Goal: Use online tool/utility: Utilize a website feature to perform a specific function

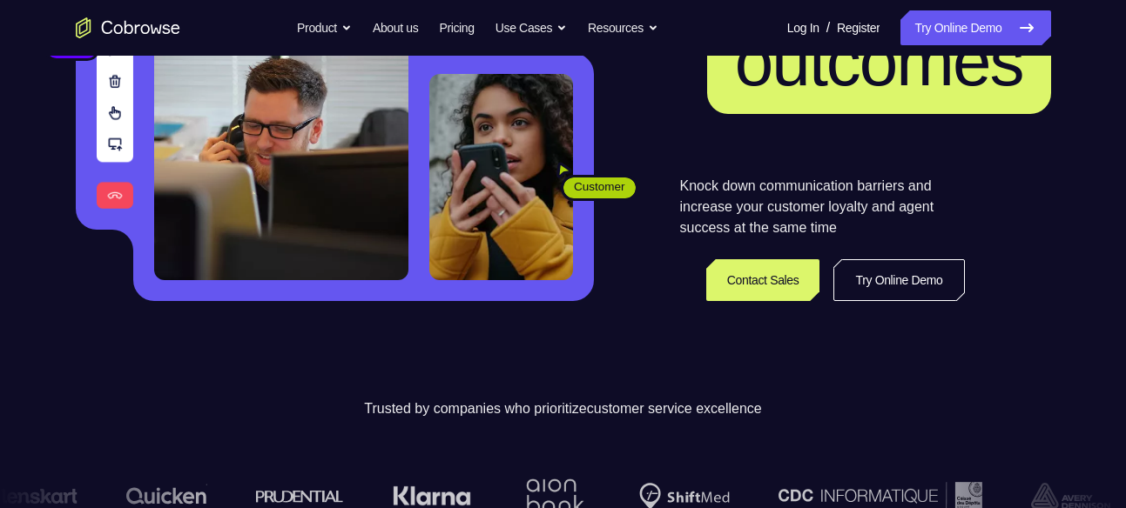
scroll to position [296, 0]
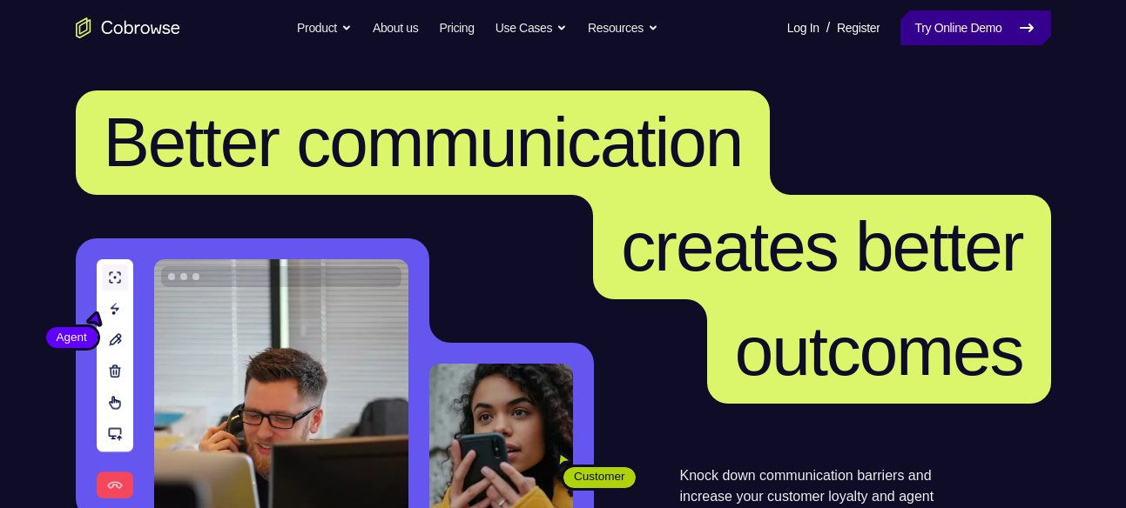
click at [927, 30] on link "Try Online Demo" at bounding box center [975, 27] width 150 height 35
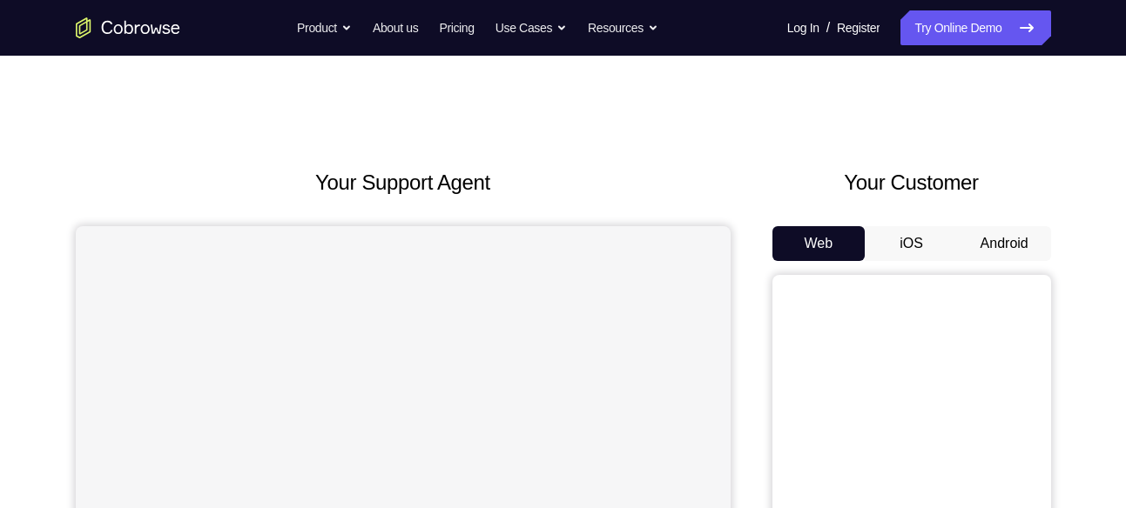
click at [1010, 252] on button "Android" at bounding box center [1004, 243] width 93 height 35
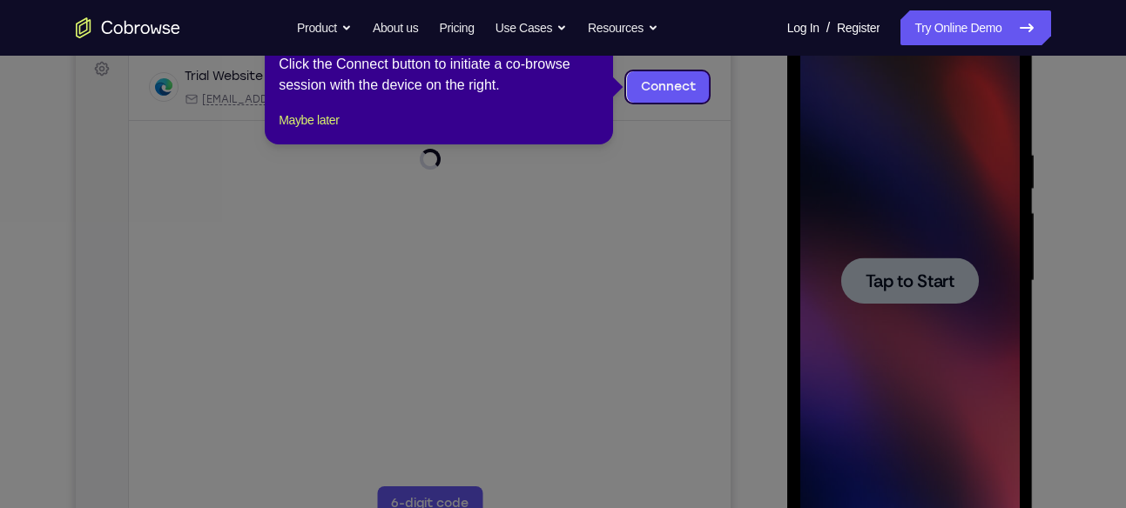
click at [937, 279] on icon at bounding box center [569, 254] width 1139 height 508
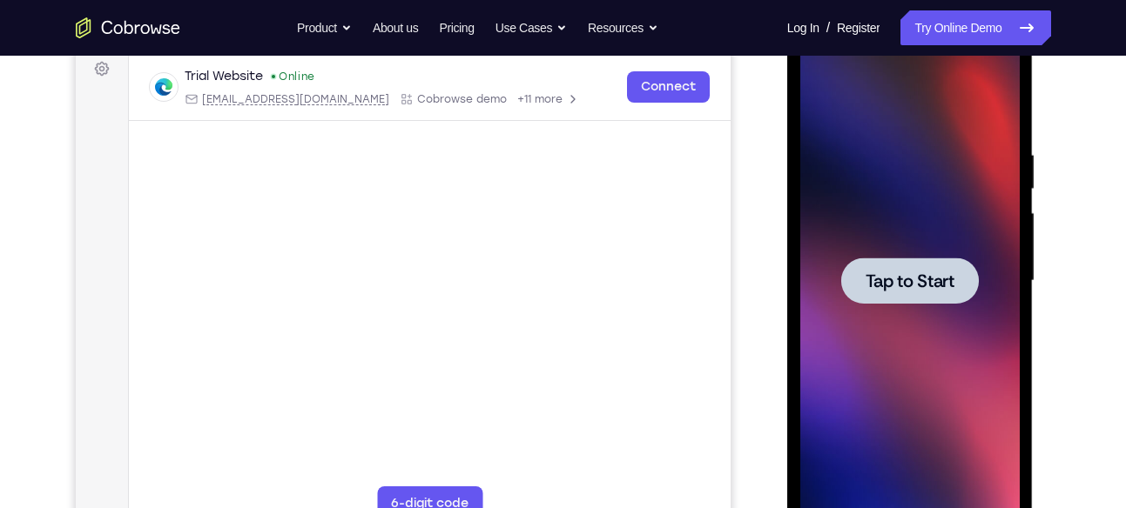
click at [915, 258] on div at bounding box center [910, 281] width 138 height 46
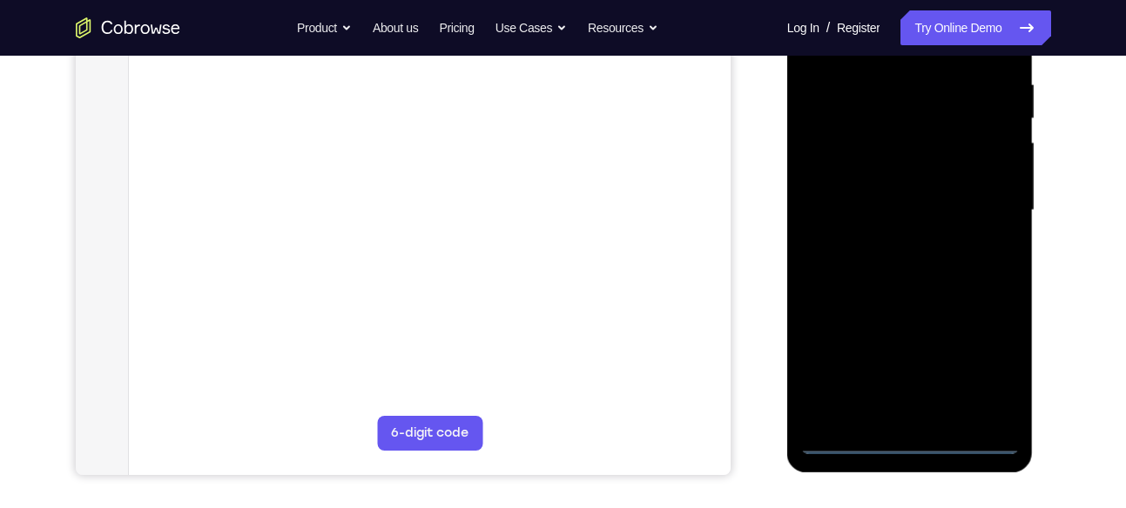
scroll to position [432, 0]
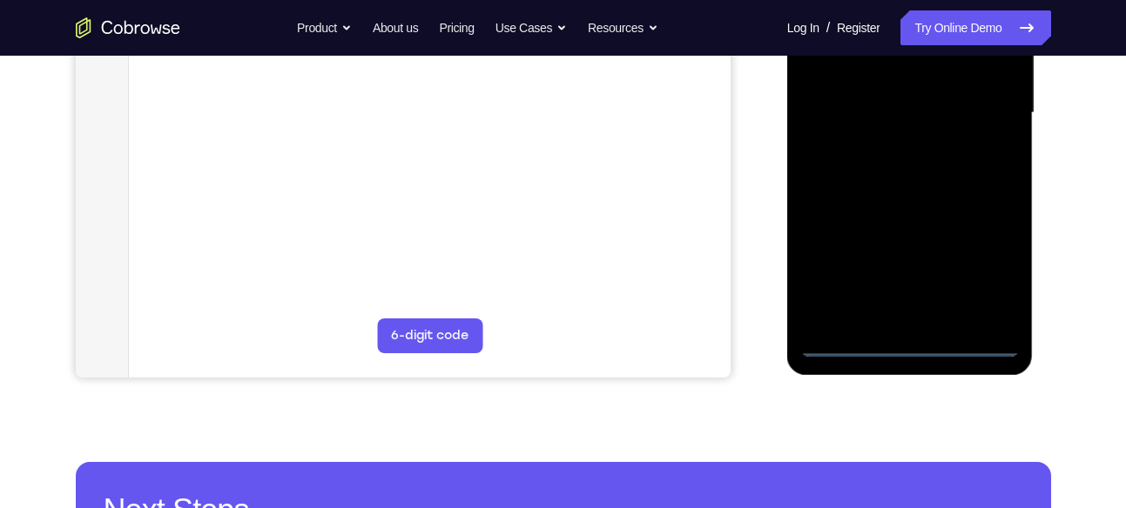
click at [908, 347] on div at bounding box center [909, 112] width 219 height 487
click at [967, 259] on div at bounding box center [909, 112] width 219 height 487
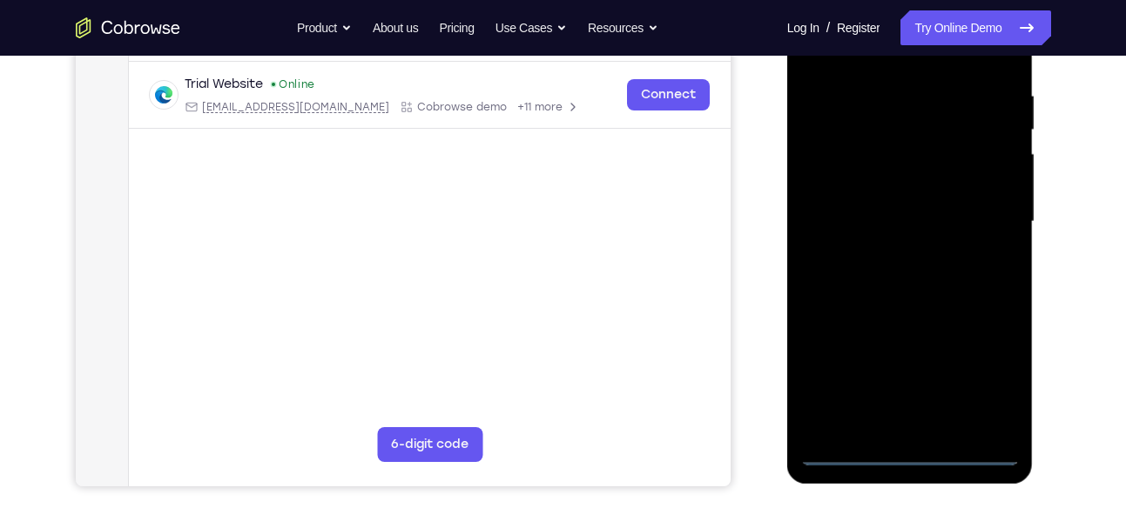
scroll to position [310, 0]
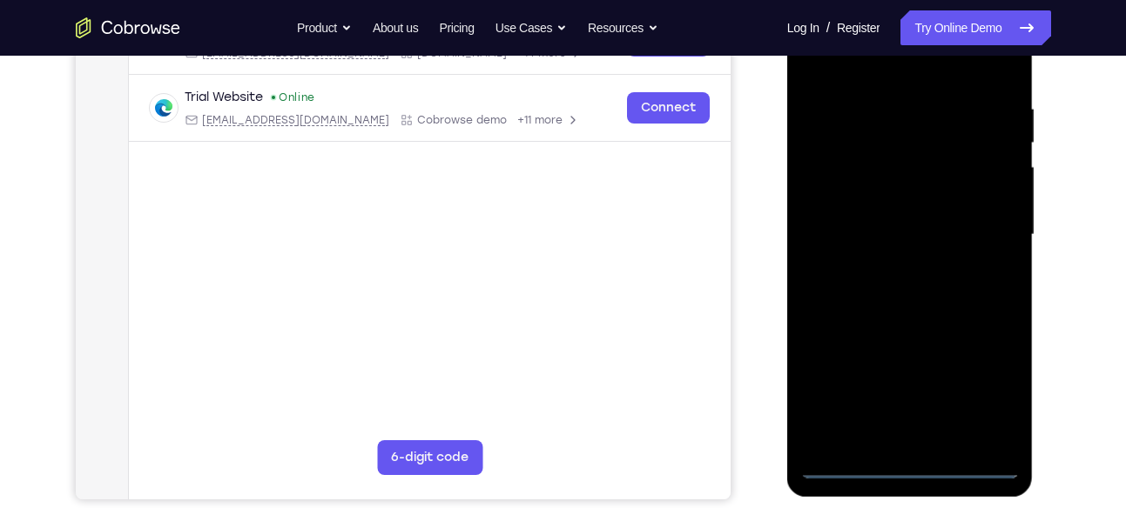
click at [988, 375] on div at bounding box center [909, 234] width 219 height 487
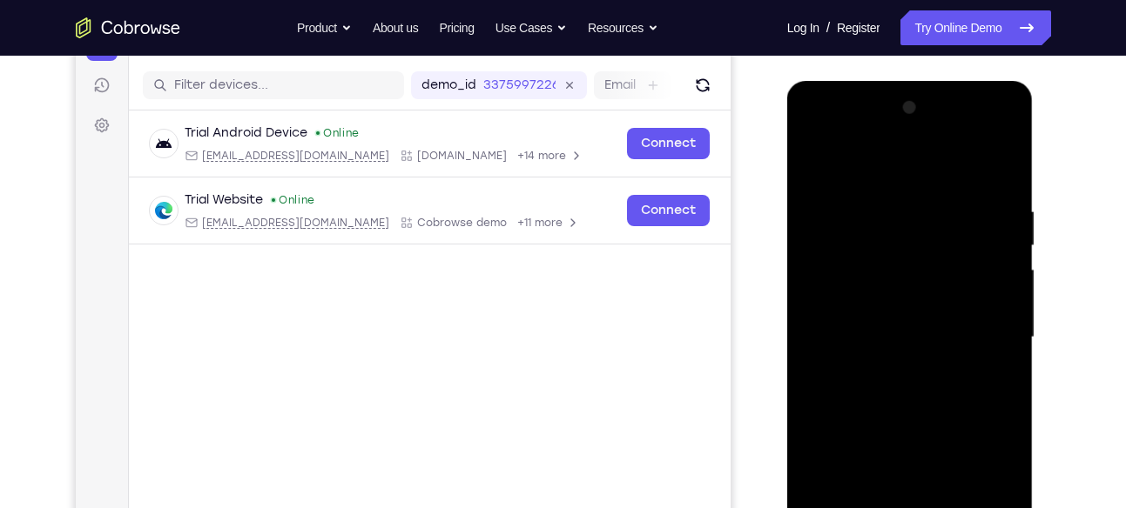
scroll to position [206, 0]
click at [826, 131] on div at bounding box center [909, 338] width 219 height 487
click at [997, 333] on div at bounding box center [909, 338] width 219 height 487
click at [894, 367] on div at bounding box center [909, 338] width 219 height 487
click at [860, 324] on div at bounding box center [909, 338] width 219 height 487
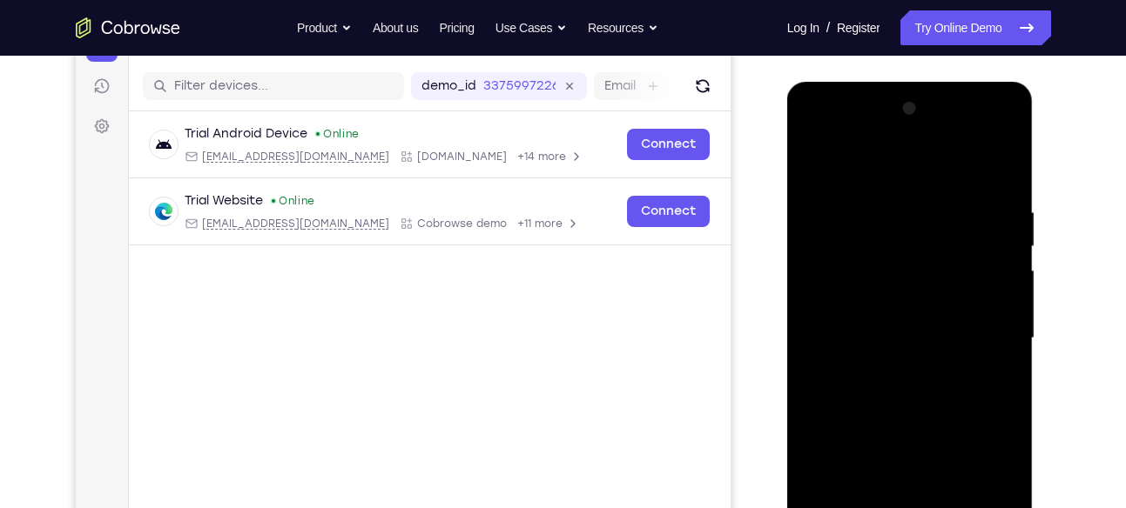
click at [883, 300] on div at bounding box center [909, 338] width 219 height 487
click at [883, 328] on div at bounding box center [909, 338] width 219 height 487
click at [916, 391] on div at bounding box center [909, 338] width 219 height 487
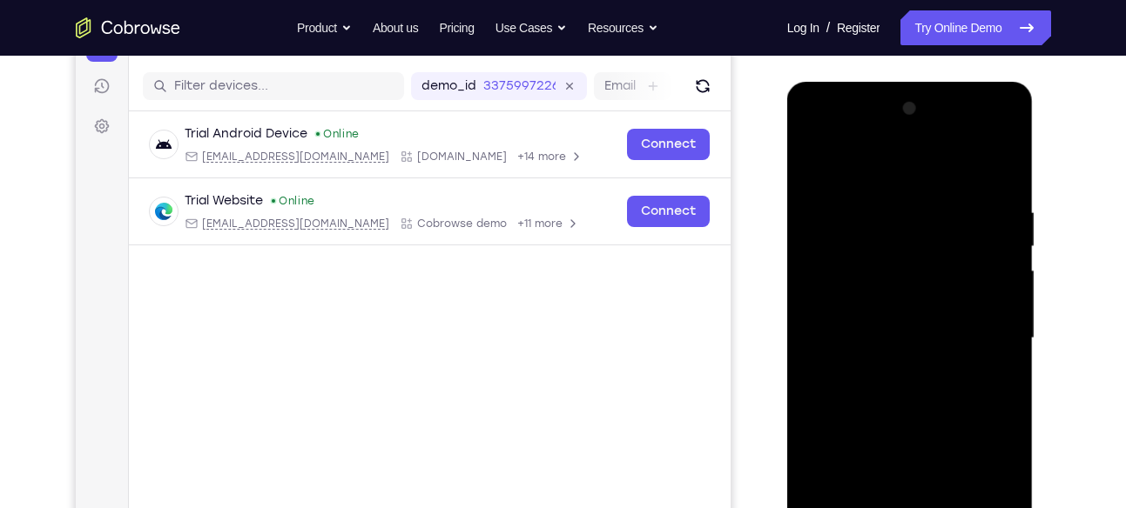
click at [916, 391] on div at bounding box center [909, 338] width 219 height 487
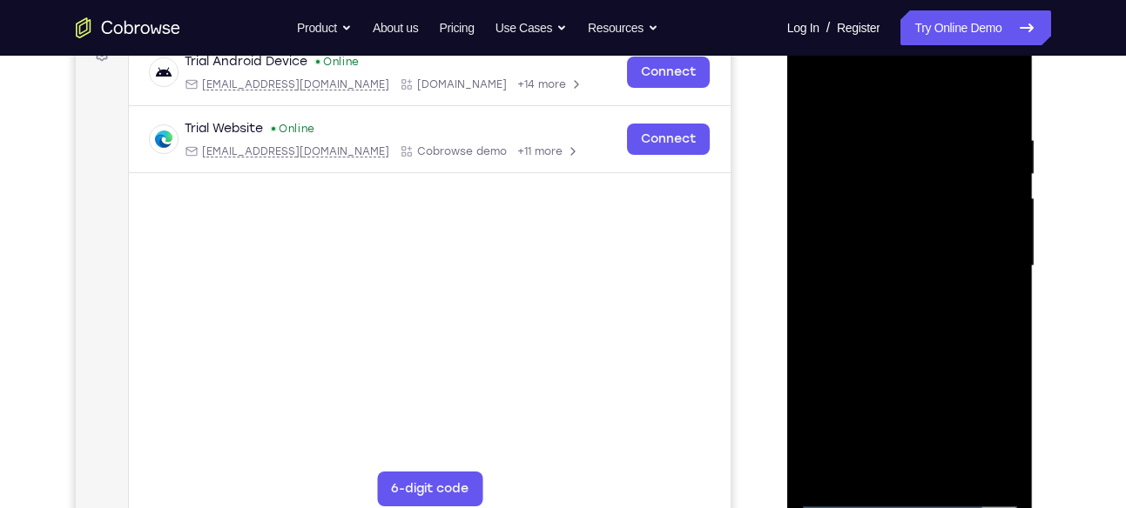
scroll to position [279, 0]
click at [1008, 104] on div at bounding box center [909, 265] width 219 height 487
click at [919, 291] on div at bounding box center [909, 265] width 219 height 487
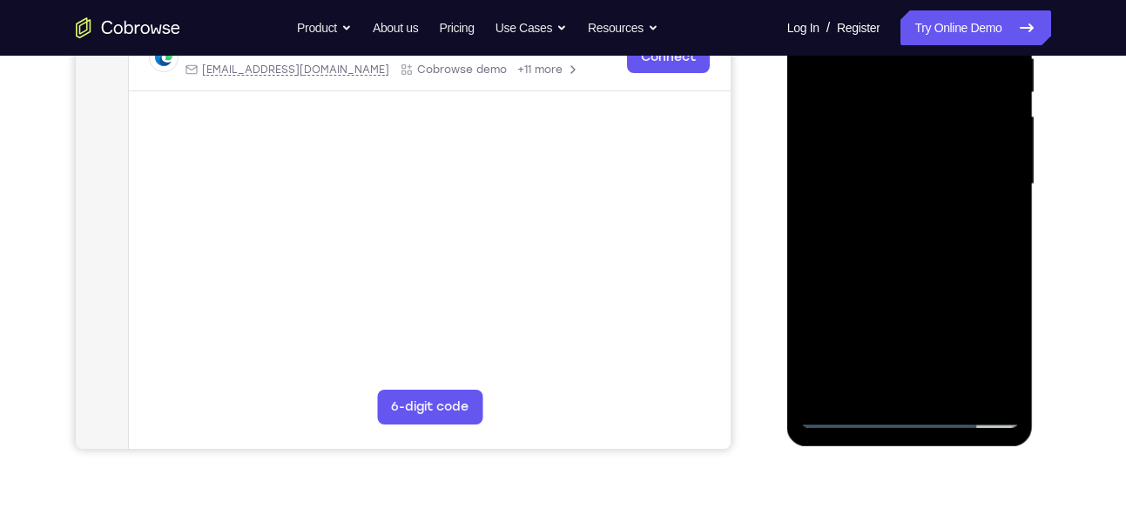
scroll to position [361, 0]
click at [946, 387] on div at bounding box center [909, 183] width 219 height 487
click at [915, 272] on div at bounding box center [909, 183] width 219 height 487
click at [888, 131] on div at bounding box center [909, 183] width 219 height 487
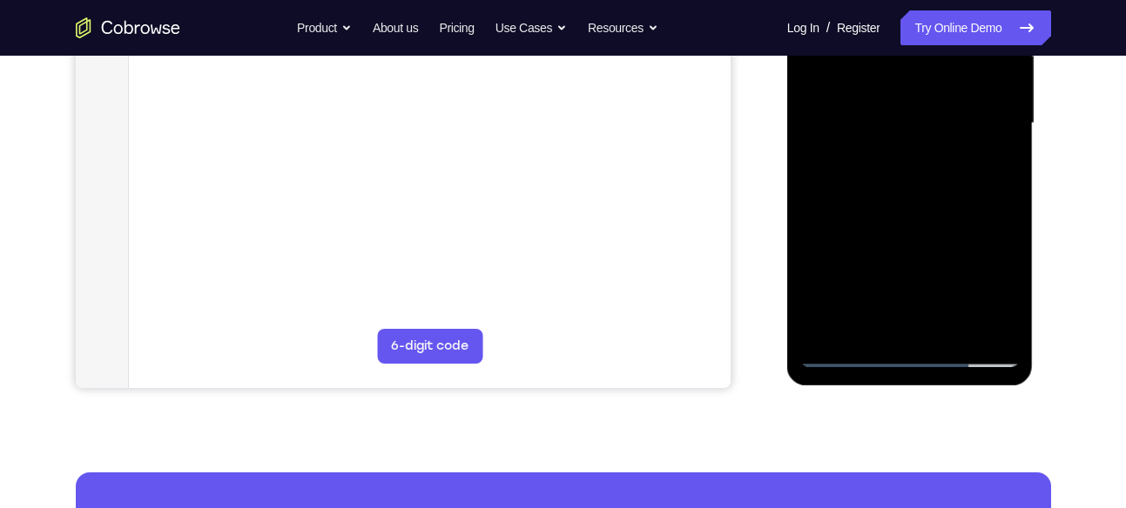
scroll to position [422, 0]
click at [892, 288] on div at bounding box center [909, 122] width 219 height 487
click at [937, 288] on div at bounding box center [909, 122] width 219 height 487
click at [1011, 291] on div at bounding box center [909, 122] width 219 height 487
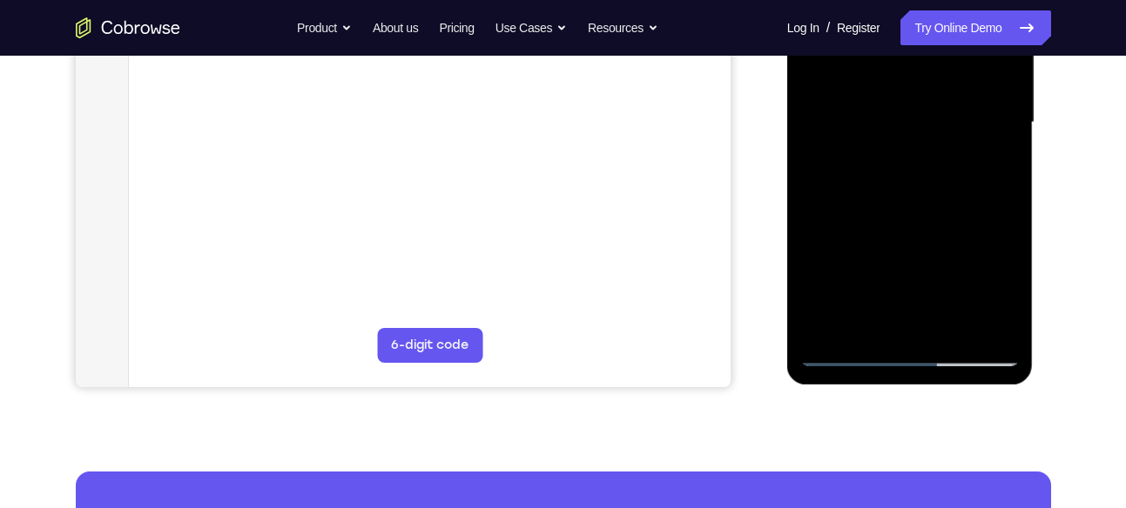
click at [956, 165] on div at bounding box center [909, 122] width 219 height 487
click at [1005, 286] on div at bounding box center [909, 122] width 219 height 487
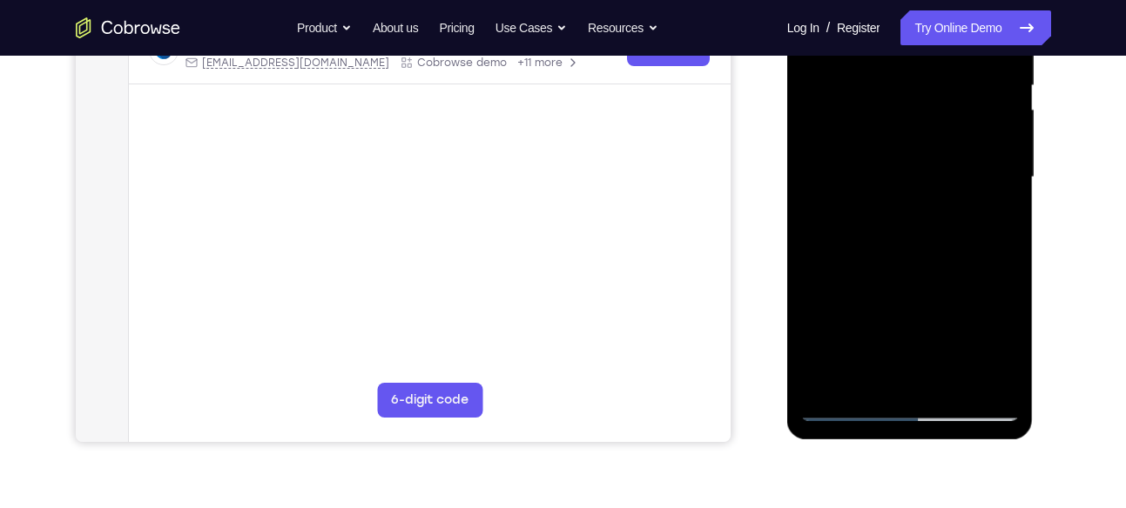
scroll to position [343, 0]
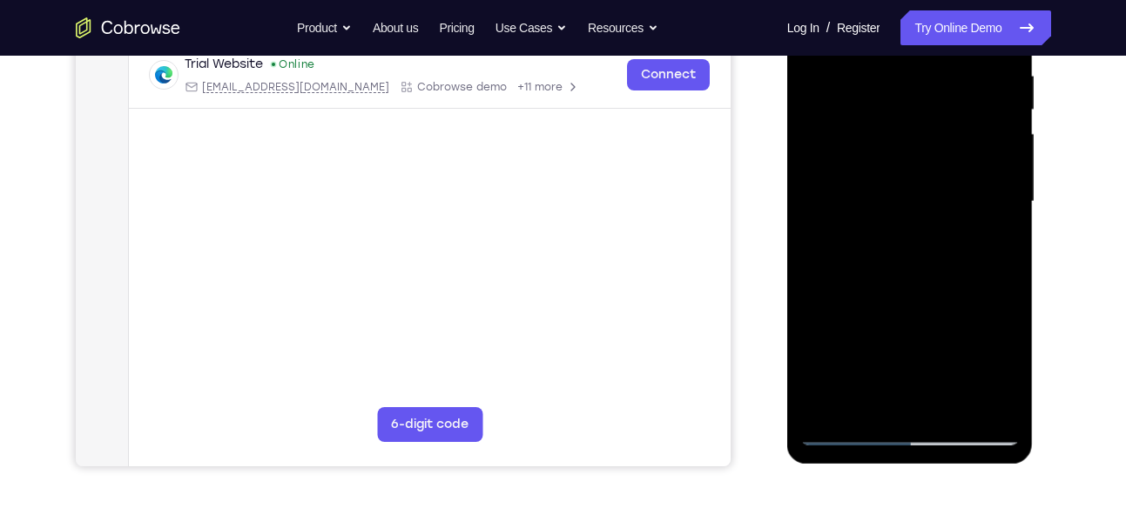
click at [1003, 364] on div at bounding box center [909, 201] width 219 height 487
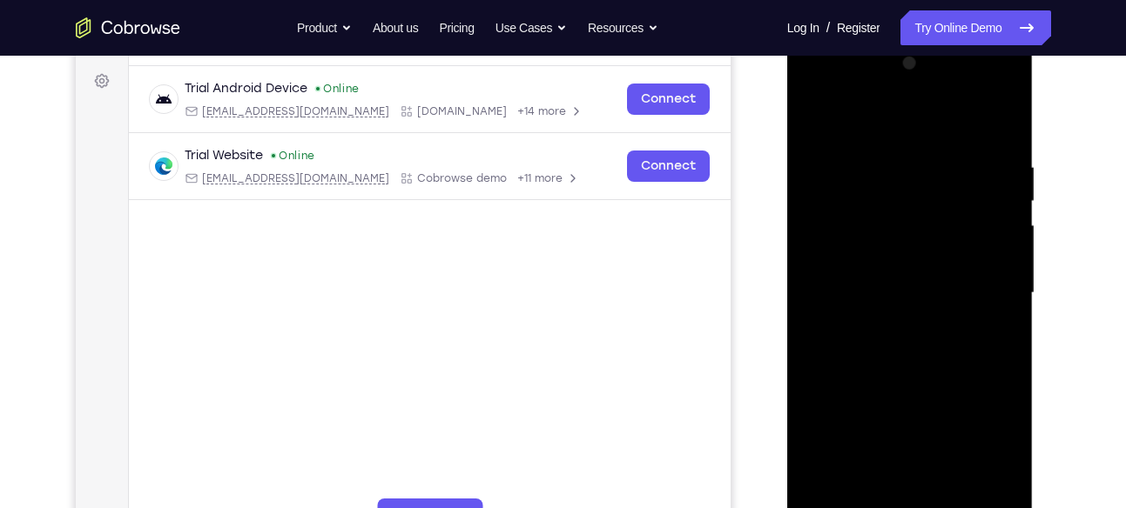
scroll to position [244, 0]
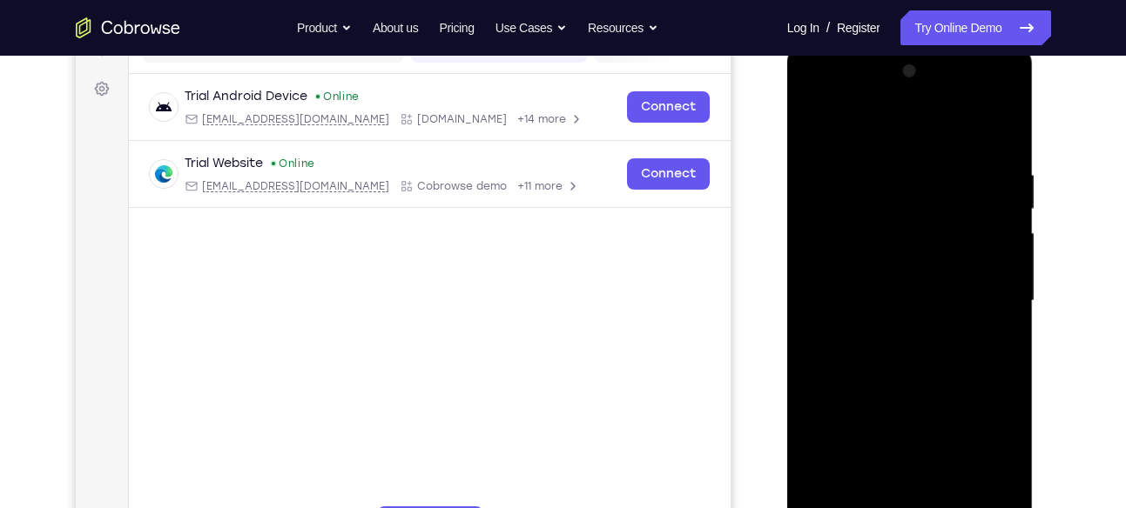
click at [811, 122] on div at bounding box center [909, 300] width 219 height 487
click at [815, 121] on div at bounding box center [909, 300] width 219 height 487
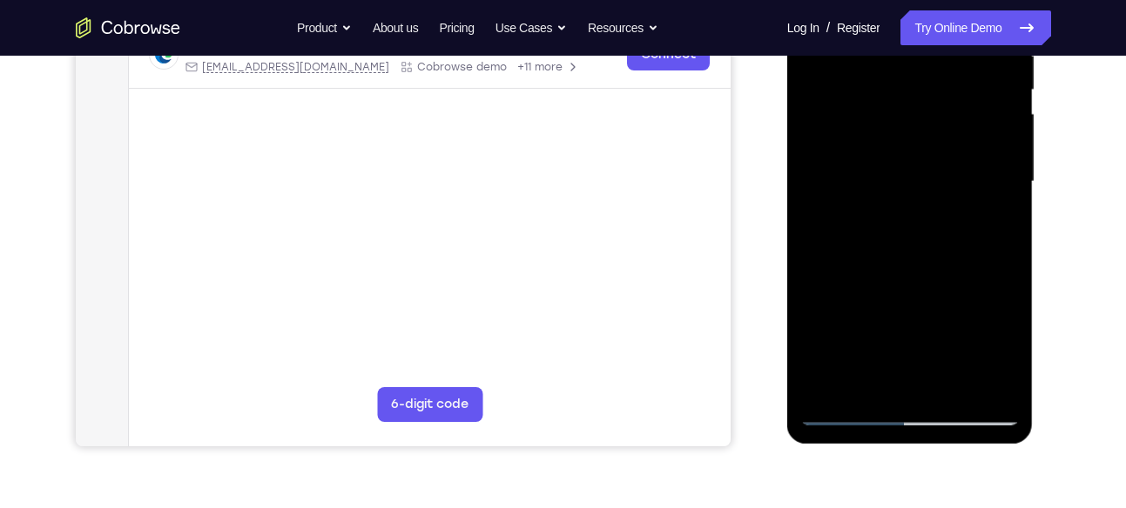
scroll to position [364, 0]
drag, startPoint x: 909, startPoint y: 319, endPoint x: 946, endPoint y: 157, distance: 167.0
click at [946, 157] on div at bounding box center [909, 180] width 219 height 487
drag, startPoint x: 894, startPoint y: 312, endPoint x: 944, endPoint y: 181, distance: 140.5
click at [944, 181] on div at bounding box center [909, 180] width 219 height 487
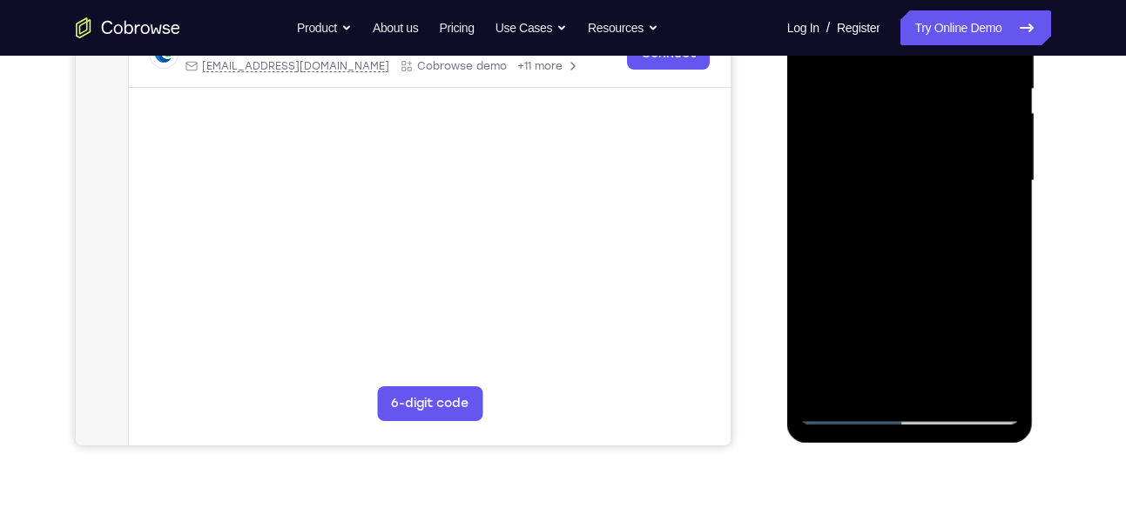
drag, startPoint x: 861, startPoint y: 326, endPoint x: 928, endPoint y: 194, distance: 148.3
click at [928, 194] on div at bounding box center [909, 180] width 219 height 487
click at [863, 185] on div at bounding box center [909, 180] width 219 height 487
drag, startPoint x: 897, startPoint y: 303, endPoint x: 910, endPoint y: 170, distance: 133.8
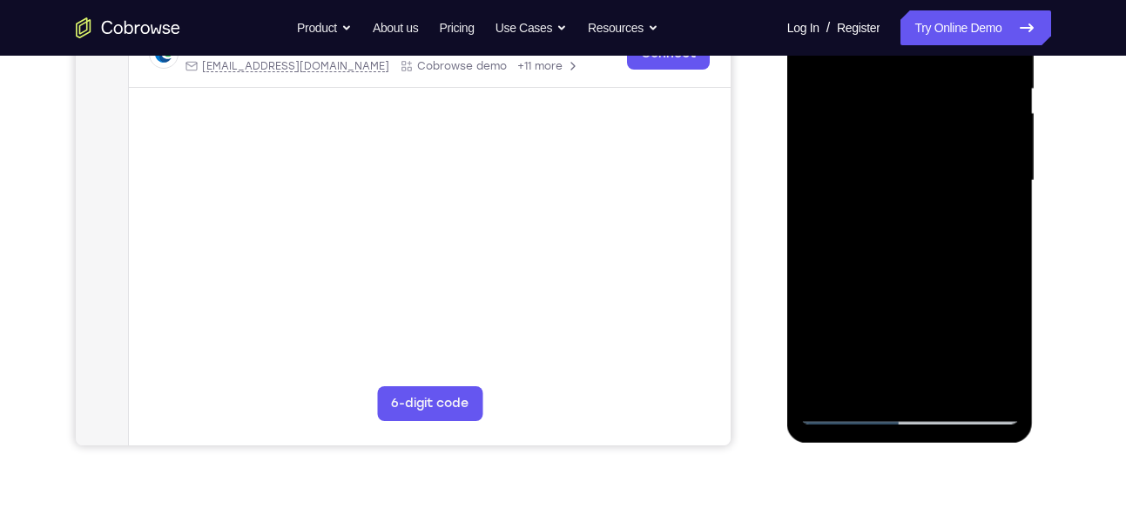
click at [910, 170] on div at bounding box center [909, 180] width 219 height 487
drag, startPoint x: 902, startPoint y: 336, endPoint x: 922, endPoint y: 250, distance: 88.5
click at [922, 250] on div at bounding box center [909, 180] width 219 height 487
drag, startPoint x: 871, startPoint y: 324, endPoint x: 909, endPoint y: 192, distance: 136.7
click at [900, 206] on div at bounding box center [909, 180] width 219 height 487
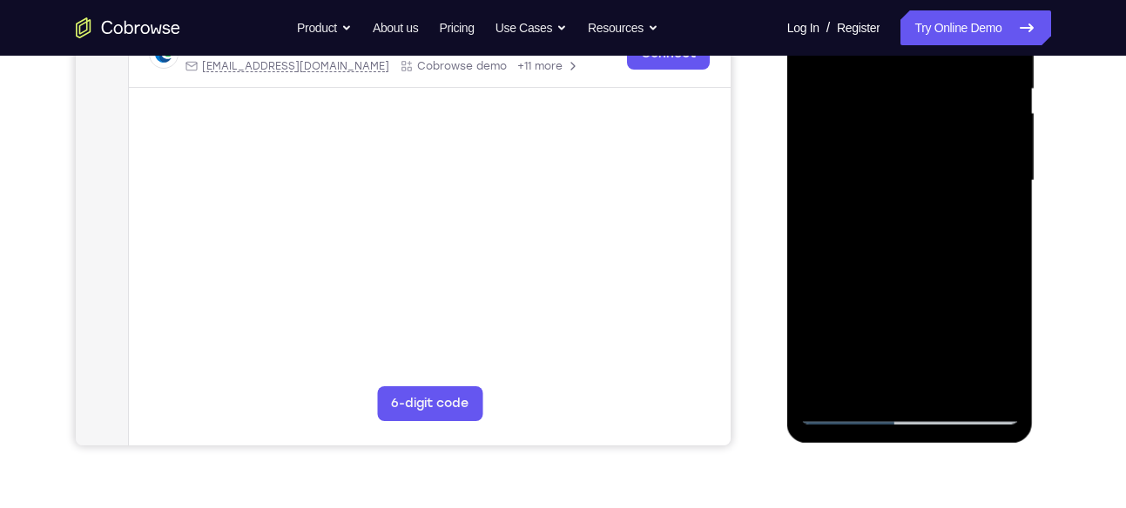
drag, startPoint x: 854, startPoint y: 297, endPoint x: 890, endPoint y: 171, distance: 131.2
click at [890, 171] on div at bounding box center [909, 180] width 219 height 487
drag, startPoint x: 933, startPoint y: 284, endPoint x: 958, endPoint y: 226, distance: 62.8
click at [957, 230] on div at bounding box center [909, 180] width 219 height 487
drag, startPoint x: 883, startPoint y: 292, endPoint x: 911, endPoint y: 225, distance: 72.6
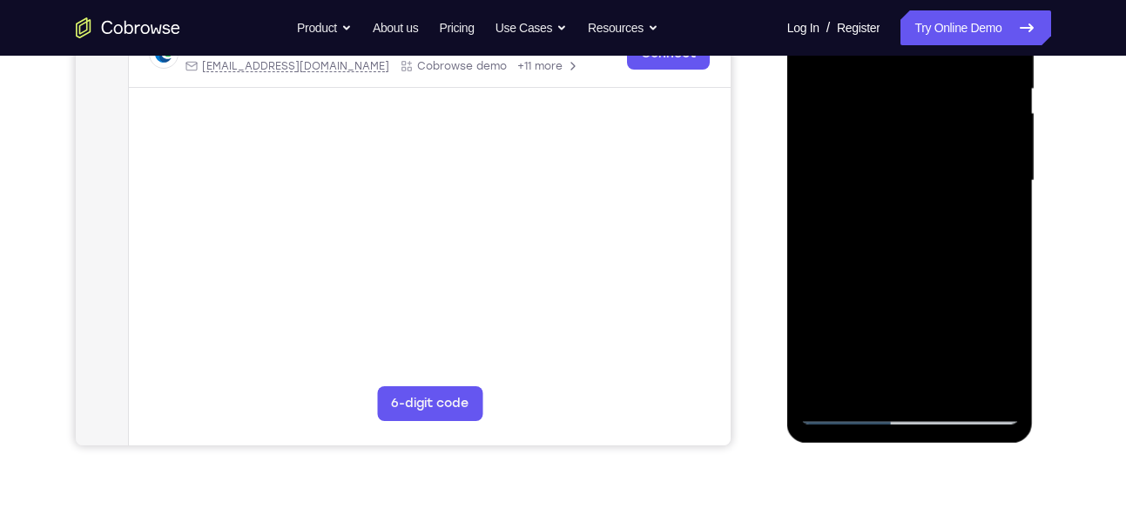
click at [901, 244] on div at bounding box center [909, 180] width 219 height 487
drag, startPoint x: 875, startPoint y: 285, endPoint x: 943, endPoint y: 133, distance: 166.0
click at [912, 179] on div at bounding box center [909, 180] width 219 height 487
drag, startPoint x: 894, startPoint y: 272, endPoint x: 918, endPoint y: 130, distance: 144.8
click at [918, 130] on div at bounding box center [909, 180] width 219 height 487
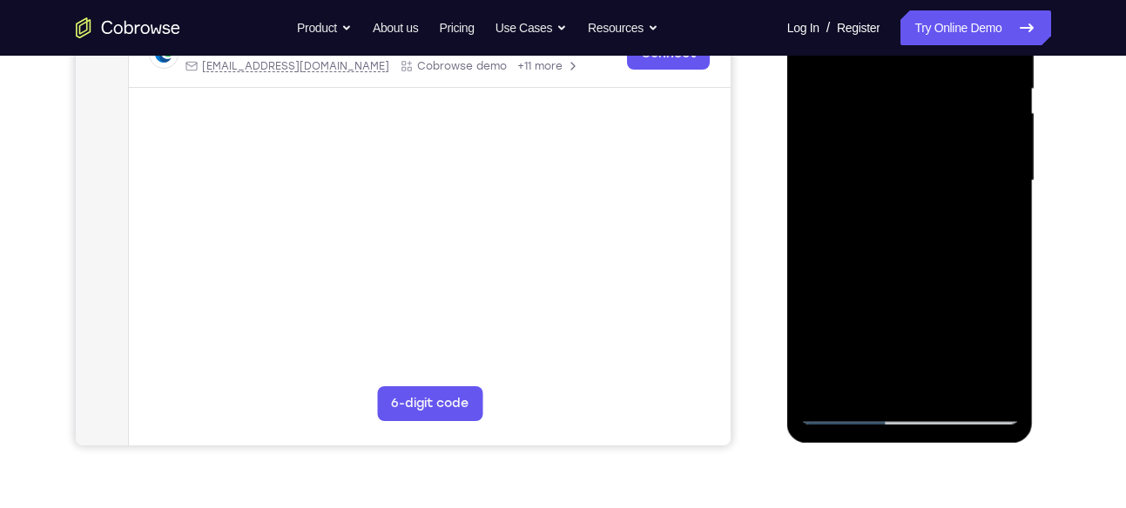
drag, startPoint x: 867, startPoint y: 263, endPoint x: 909, endPoint y: 150, distance: 120.6
click at [909, 150] on div at bounding box center [909, 180] width 219 height 487
drag, startPoint x: 855, startPoint y: 310, endPoint x: 891, endPoint y: 212, distance: 104.9
click at [891, 212] on div at bounding box center [909, 180] width 219 height 487
drag, startPoint x: 853, startPoint y: 278, endPoint x: 889, endPoint y: 156, distance: 127.0
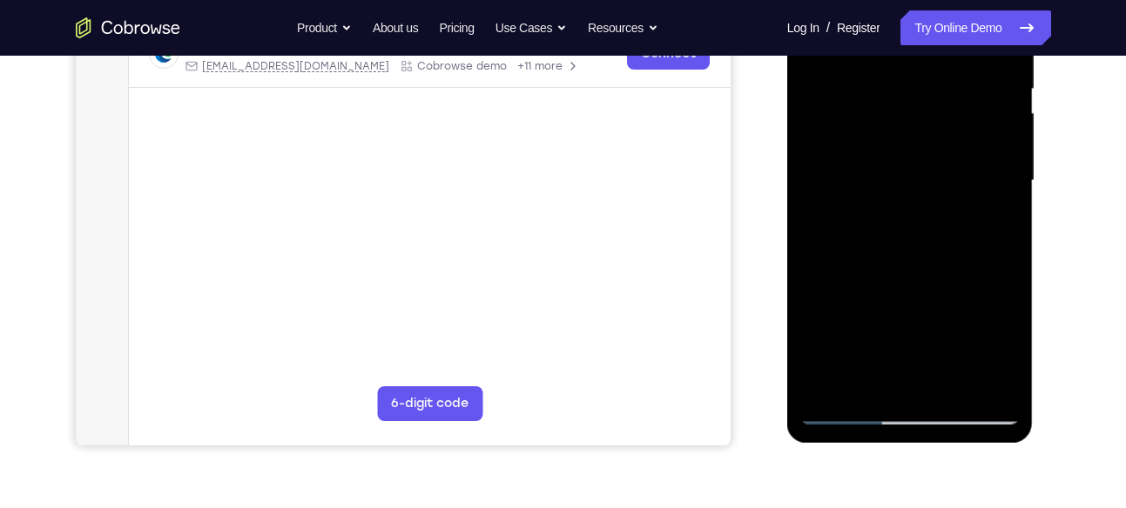
click at [889, 156] on div at bounding box center [909, 180] width 219 height 487
drag, startPoint x: 937, startPoint y: 248, endPoint x: 949, endPoint y: 183, distance: 66.3
click at [949, 183] on div at bounding box center [909, 180] width 219 height 487
drag, startPoint x: 909, startPoint y: 268, endPoint x: 955, endPoint y: 60, distance: 213.1
click at [955, 60] on div at bounding box center [909, 180] width 219 height 487
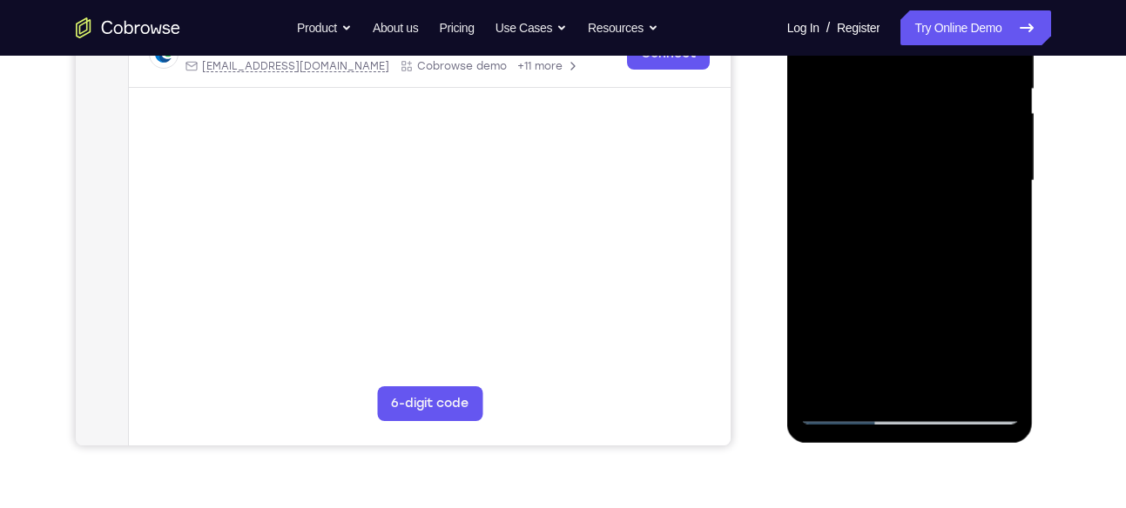
drag, startPoint x: 891, startPoint y: 253, endPoint x: 940, endPoint y: 124, distance: 138.6
click at [940, 124] on div at bounding box center [909, 180] width 219 height 487
drag, startPoint x: 926, startPoint y: 194, endPoint x: 935, endPoint y: 70, distance: 124.8
click at [935, 70] on div at bounding box center [909, 180] width 219 height 487
drag, startPoint x: 867, startPoint y: 185, endPoint x: 866, endPoint y: 27, distance: 157.6
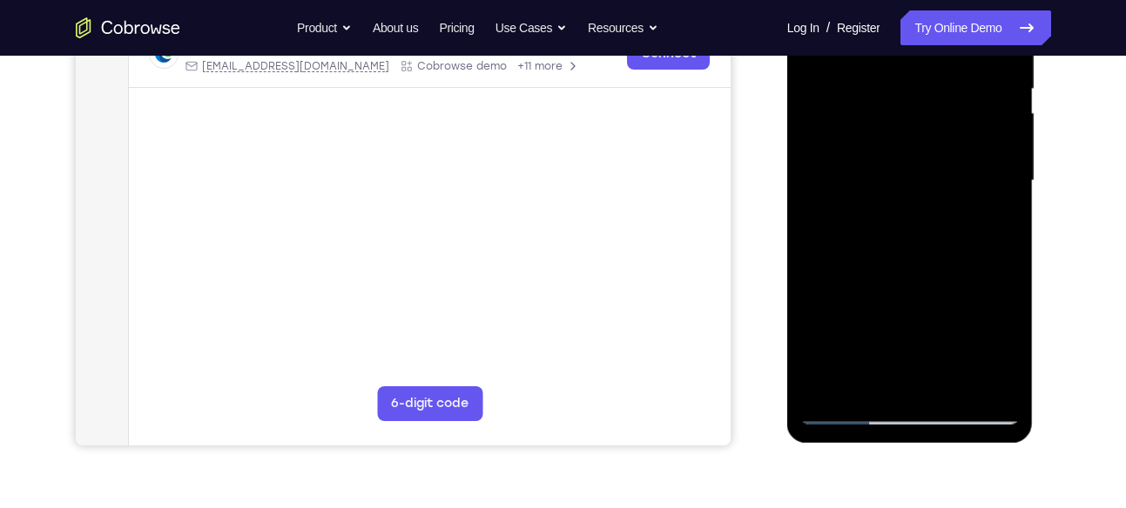
click at [866, 27] on div at bounding box center [909, 180] width 219 height 487
drag, startPoint x: 935, startPoint y: 227, endPoint x: 954, endPoint y: 99, distance: 129.4
click at [954, 99] on div at bounding box center [909, 180] width 219 height 487
drag, startPoint x: 849, startPoint y: 270, endPoint x: 904, endPoint y: 97, distance: 181.1
click at [904, 97] on div at bounding box center [909, 180] width 219 height 487
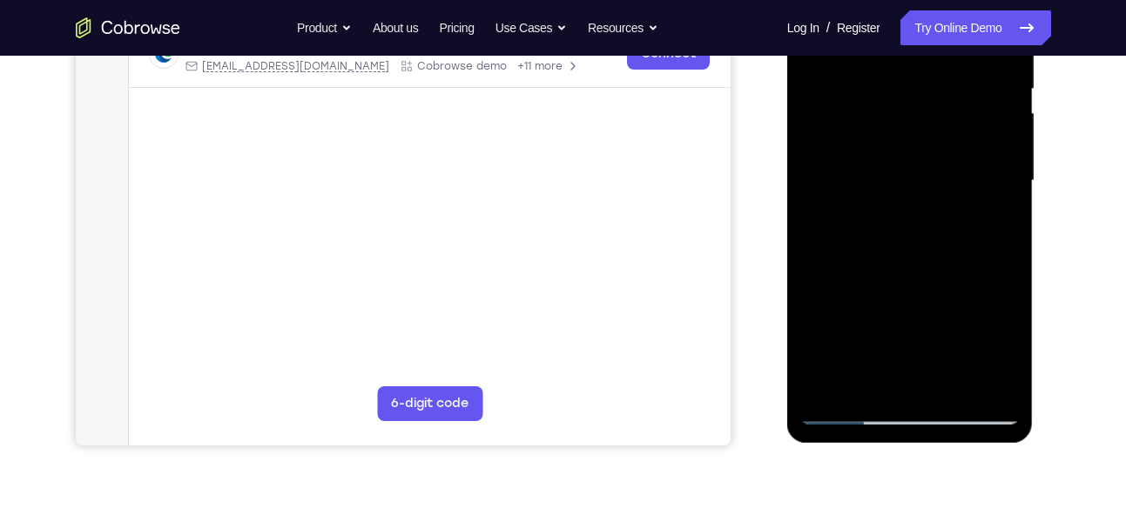
drag, startPoint x: 882, startPoint y: 245, endPoint x: 904, endPoint y: 144, distance: 103.5
click at [899, 158] on div at bounding box center [909, 180] width 219 height 487
drag, startPoint x: 852, startPoint y: 268, endPoint x: 901, endPoint y: 104, distance: 170.8
click at [901, 104] on div at bounding box center [909, 180] width 219 height 487
drag, startPoint x: 897, startPoint y: 113, endPoint x: 840, endPoint y: 261, distance: 158.7
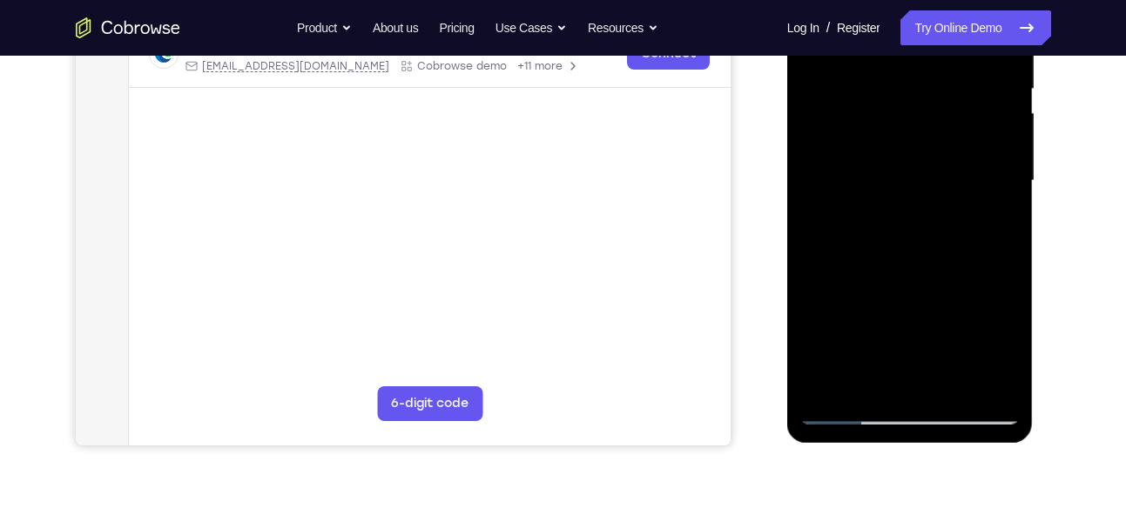
click at [840, 261] on div at bounding box center [909, 180] width 219 height 487
drag, startPoint x: 941, startPoint y: 163, endPoint x: 890, endPoint y: 366, distance: 209.9
click at [890, 366] on div at bounding box center [909, 180] width 219 height 487
drag, startPoint x: 853, startPoint y: 295, endPoint x: 880, endPoint y: 216, distance: 83.7
click at [880, 216] on div at bounding box center [909, 180] width 219 height 487
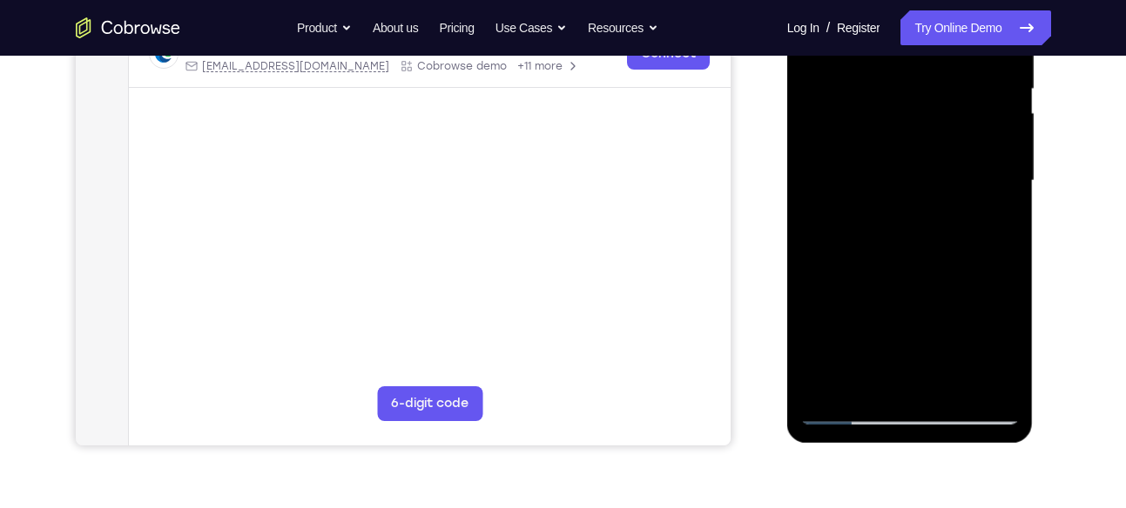
click at [955, 388] on div at bounding box center [909, 180] width 219 height 487
click at [858, 244] on div at bounding box center [909, 180] width 219 height 487
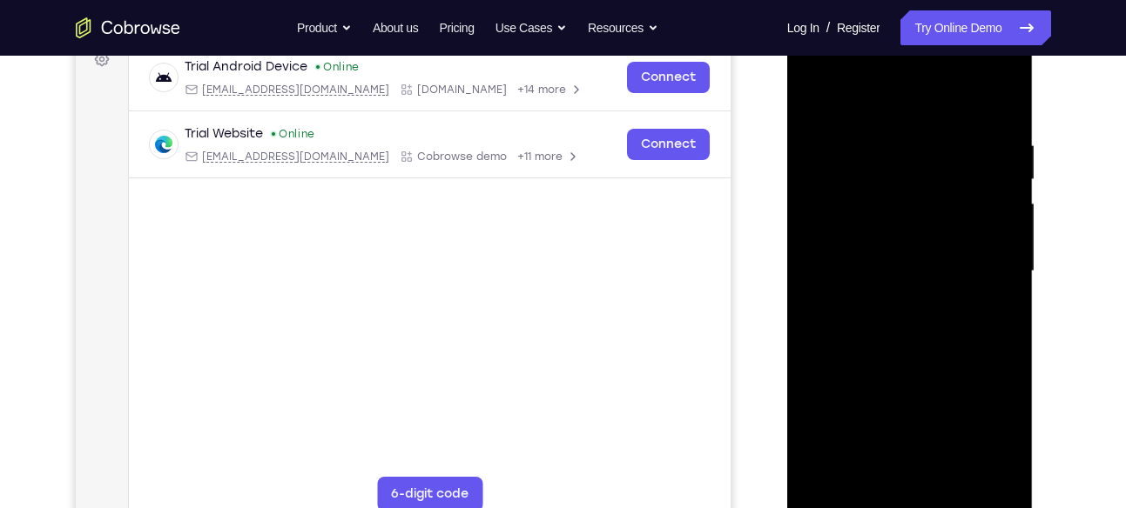
scroll to position [265, 0]
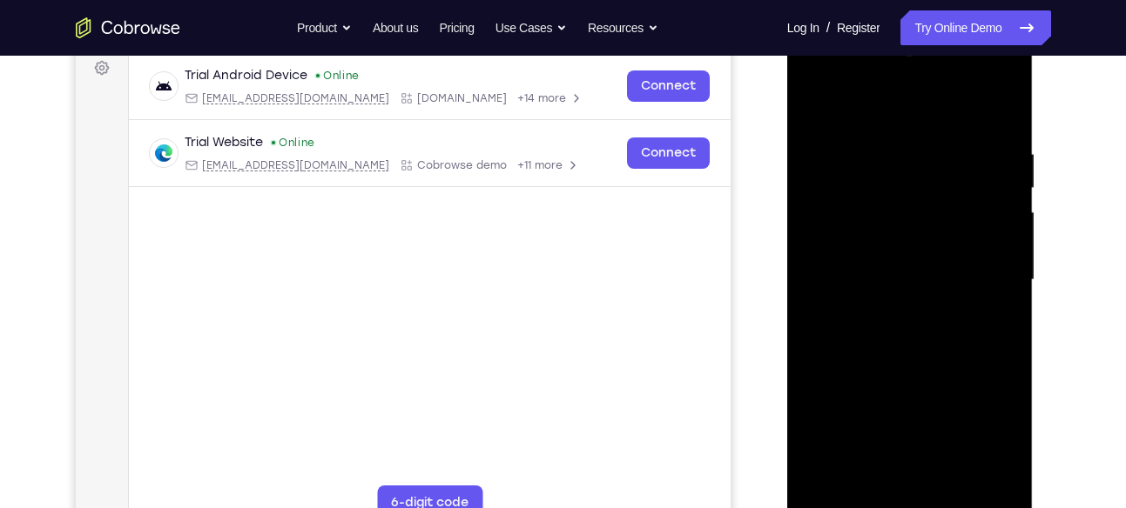
click at [812, 108] on div at bounding box center [909, 280] width 219 height 487
click at [888, 128] on div at bounding box center [909, 280] width 219 height 487
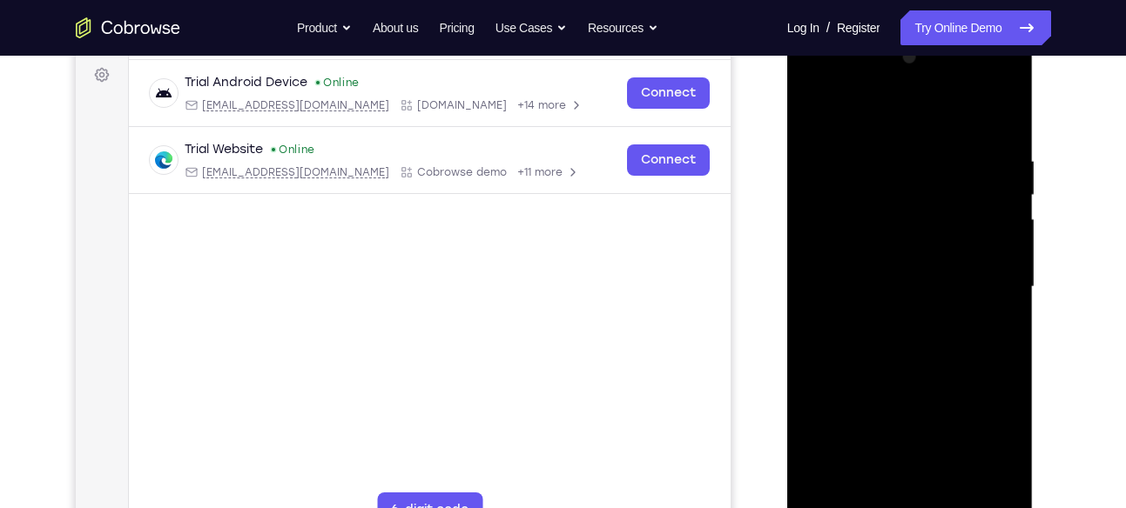
scroll to position [257, 0]
click at [1006, 123] on div at bounding box center [909, 287] width 219 height 487
drag, startPoint x: 953, startPoint y: 156, endPoint x: 944, endPoint y: 313, distance: 157.8
click at [944, 313] on div at bounding box center [909, 287] width 219 height 487
click at [943, 159] on div at bounding box center [909, 287] width 219 height 487
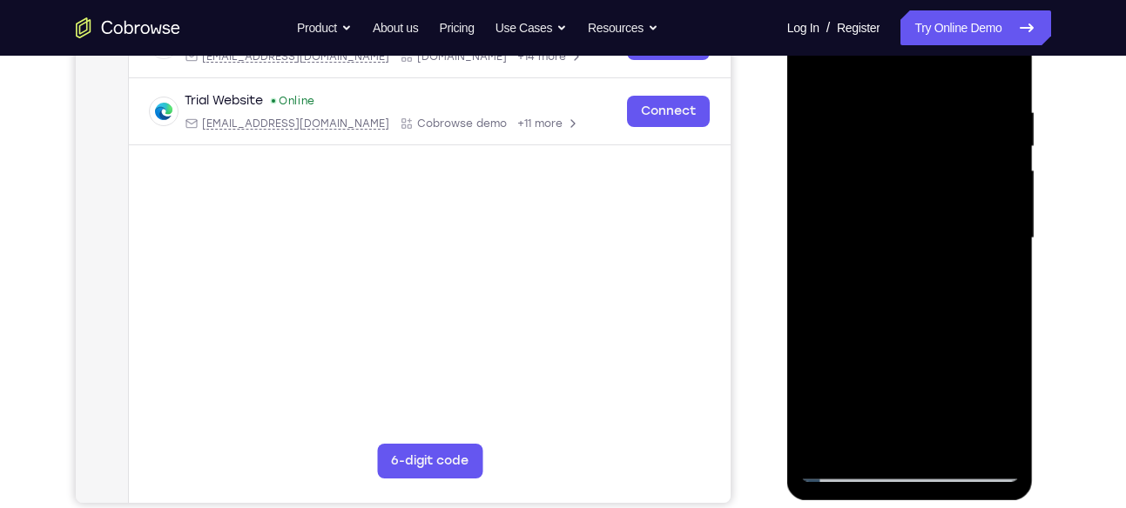
scroll to position [307, 0]
click at [984, 149] on div at bounding box center [909, 237] width 219 height 487
click at [978, 435] on div at bounding box center [909, 237] width 219 height 487
click at [1015, 181] on div at bounding box center [909, 237] width 219 height 487
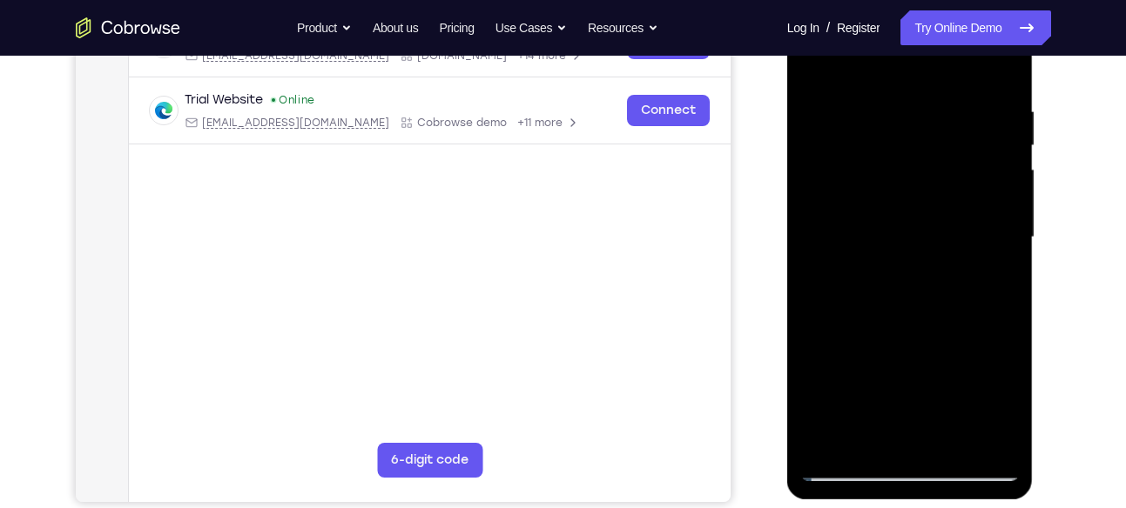
scroll to position [284, 0]
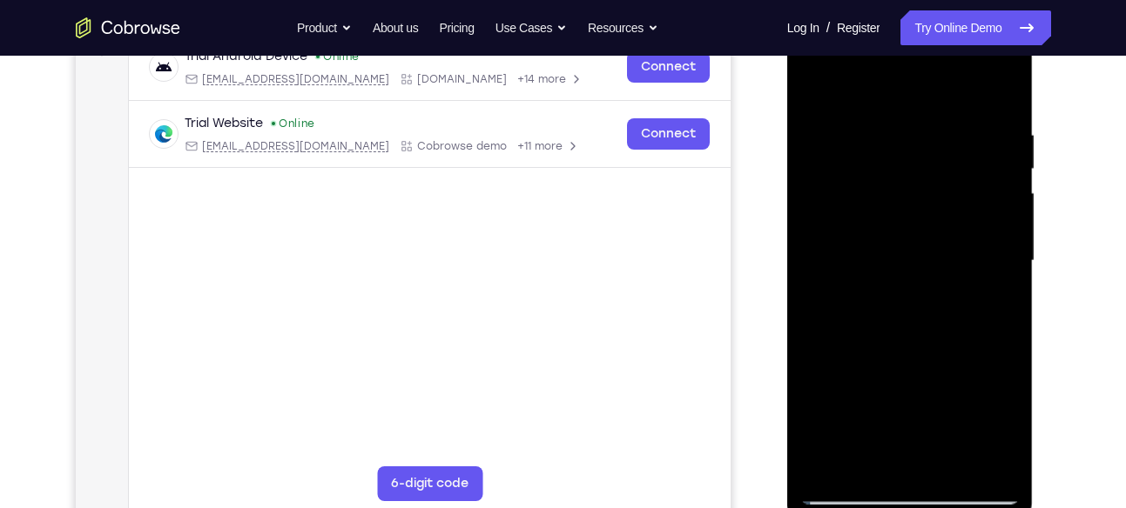
click at [1004, 92] on div at bounding box center [909, 260] width 219 height 487
drag, startPoint x: 930, startPoint y: 231, endPoint x: 933, endPoint y: 212, distance: 19.5
click at [933, 212] on div at bounding box center [909, 260] width 219 height 487
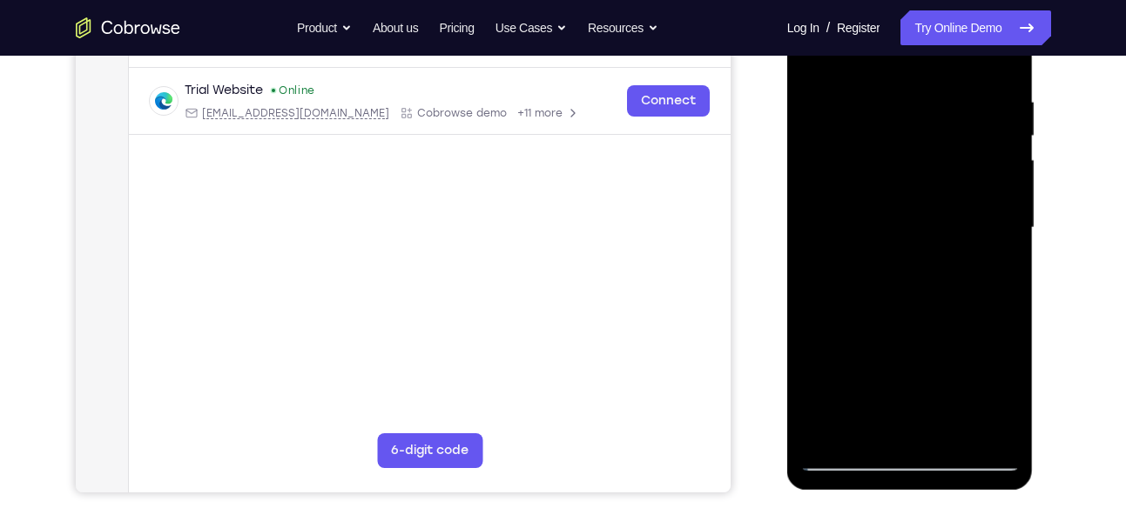
scroll to position [318, 0]
drag, startPoint x: 902, startPoint y: 331, endPoint x: 932, endPoint y: 232, distance: 103.0
click at [932, 232] on div at bounding box center [909, 226] width 219 height 487
drag, startPoint x: 877, startPoint y: 335, endPoint x: 911, endPoint y: 224, distance: 116.7
click at [907, 234] on div at bounding box center [909, 226] width 219 height 487
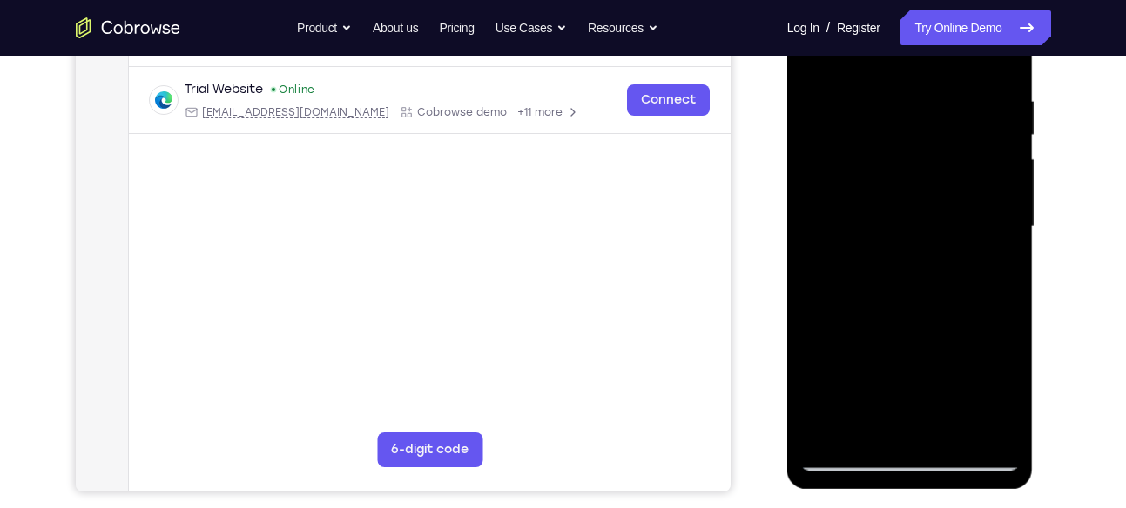
drag, startPoint x: 849, startPoint y: 359, endPoint x: 899, endPoint y: 192, distance: 174.6
click at [899, 192] on div at bounding box center [909, 226] width 219 height 487
drag, startPoint x: 881, startPoint y: 336, endPoint x: 917, endPoint y: 211, distance: 130.6
click at [917, 211] on div at bounding box center [909, 226] width 219 height 487
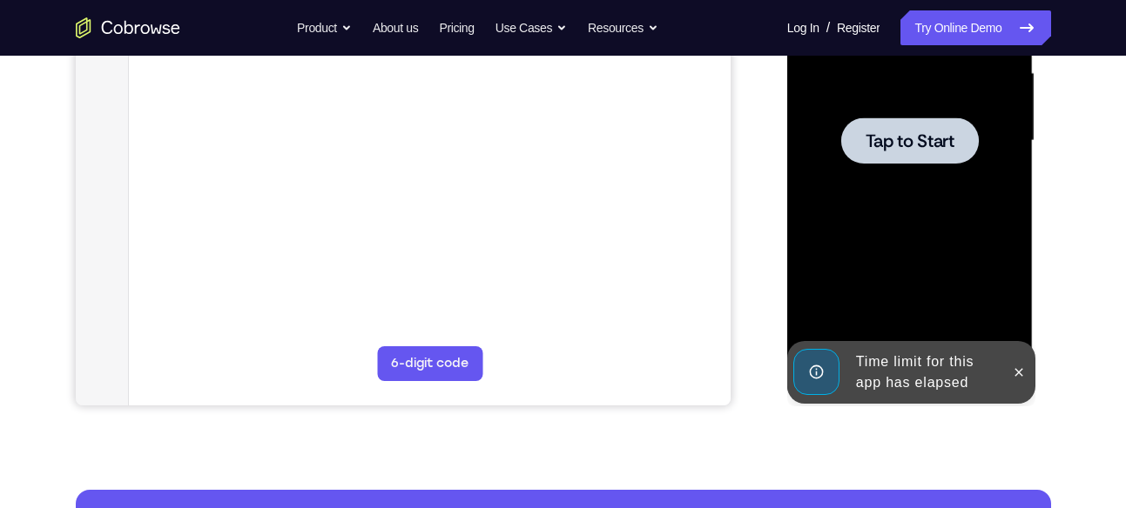
scroll to position [405, 0]
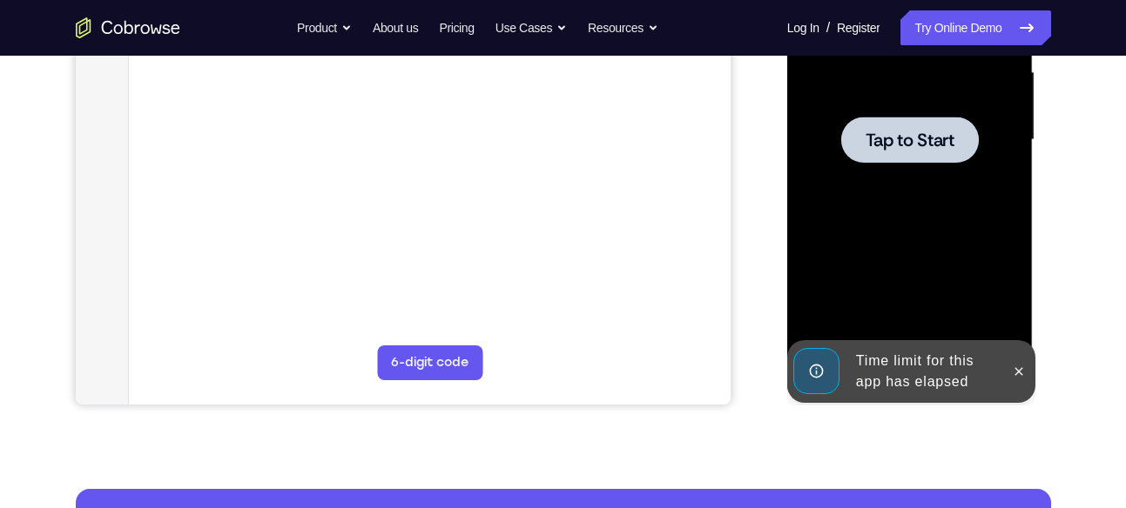
click at [914, 141] on span "Tap to Start" at bounding box center [909, 139] width 89 height 17
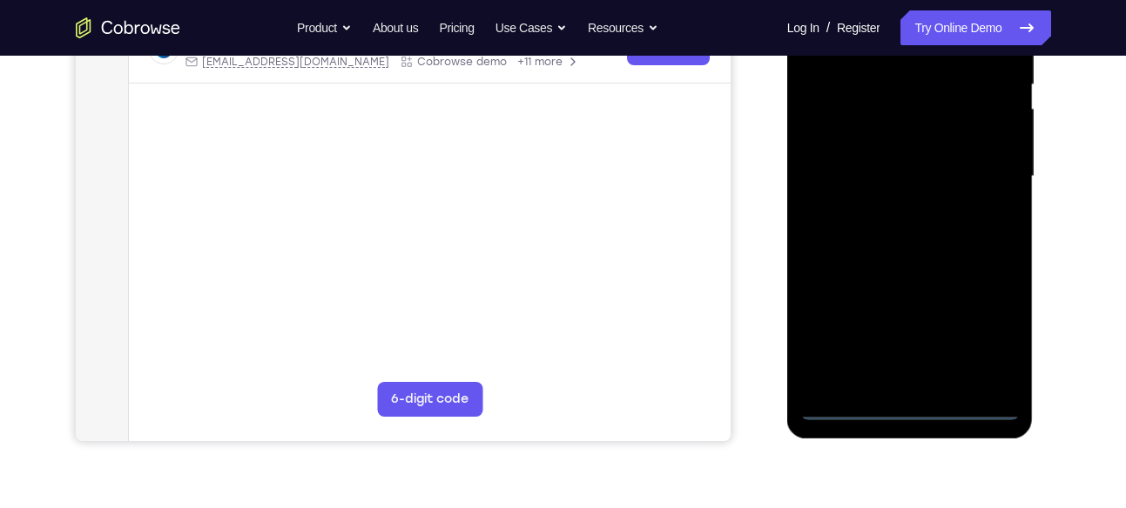
scroll to position [369, 0]
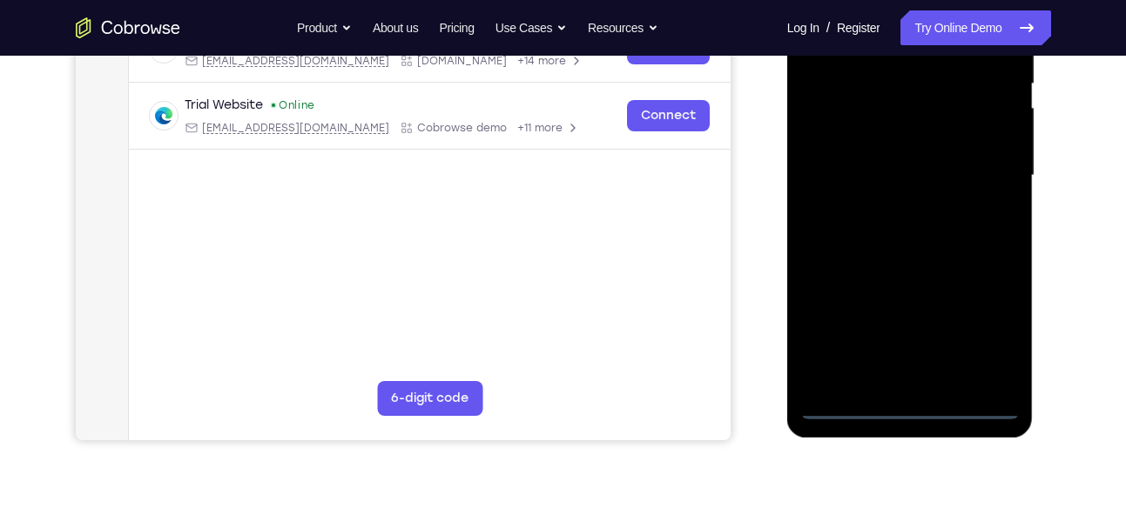
click at [911, 416] on div at bounding box center [909, 175] width 219 height 487
click at [987, 312] on div at bounding box center [909, 175] width 219 height 487
click at [988, 318] on div at bounding box center [909, 175] width 219 height 487
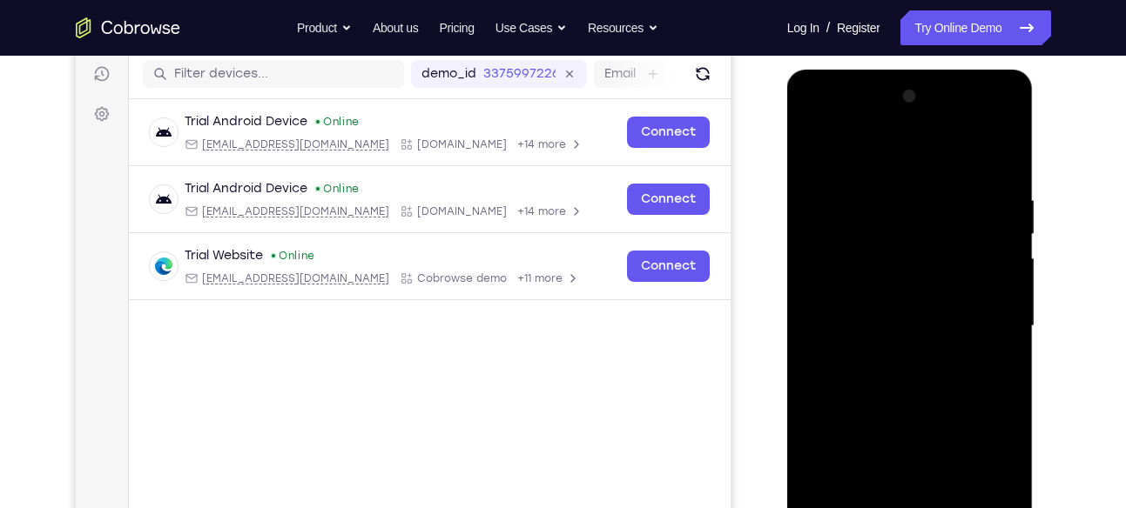
scroll to position [218, 0]
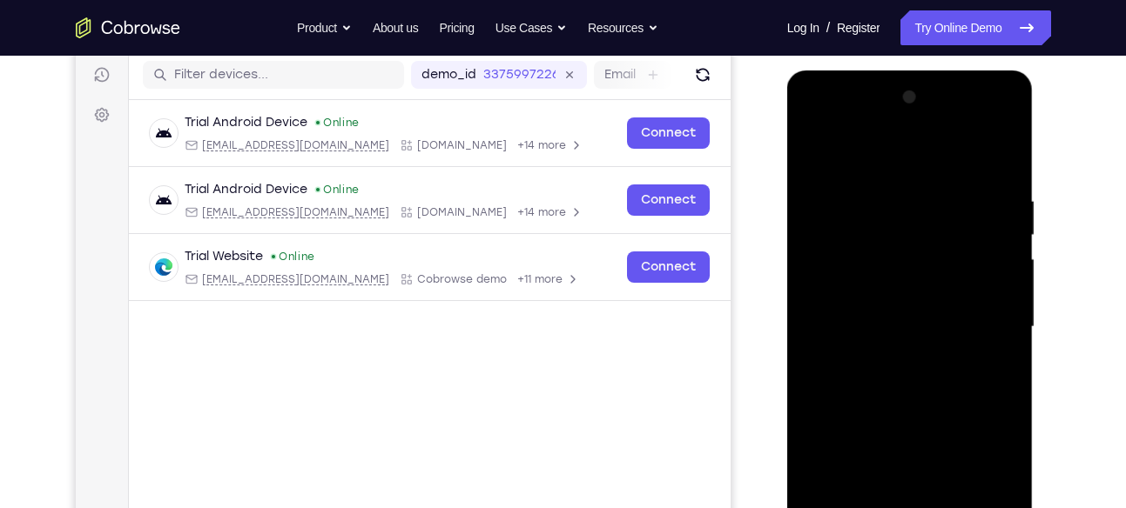
click at [830, 134] on div at bounding box center [909, 327] width 219 height 487
click at [845, 275] on div at bounding box center [909, 327] width 219 height 487
click at [877, 327] on div at bounding box center [909, 327] width 219 height 487
click at [899, 306] on div at bounding box center [909, 327] width 219 height 487
click at [893, 332] on div at bounding box center [909, 327] width 219 height 487
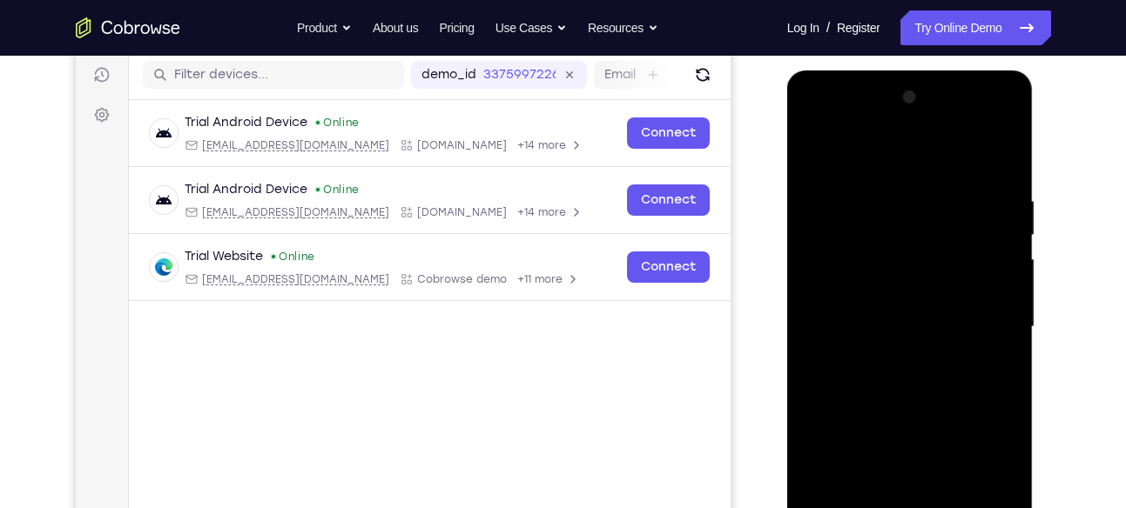
click at [893, 332] on div at bounding box center [909, 327] width 219 height 487
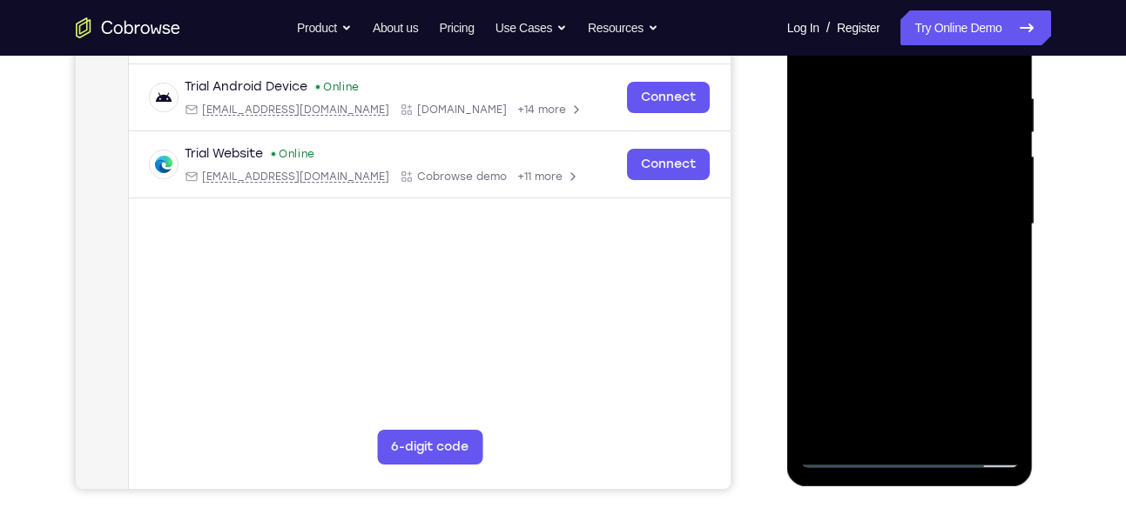
scroll to position [321, 0]
click at [899, 315] on div at bounding box center [909, 223] width 219 height 487
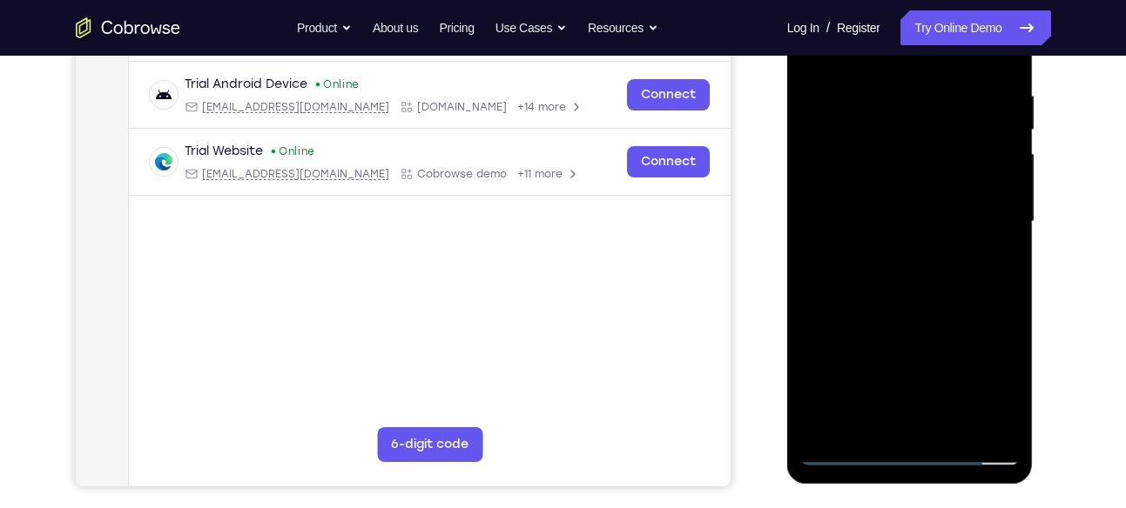
scroll to position [320, 0]
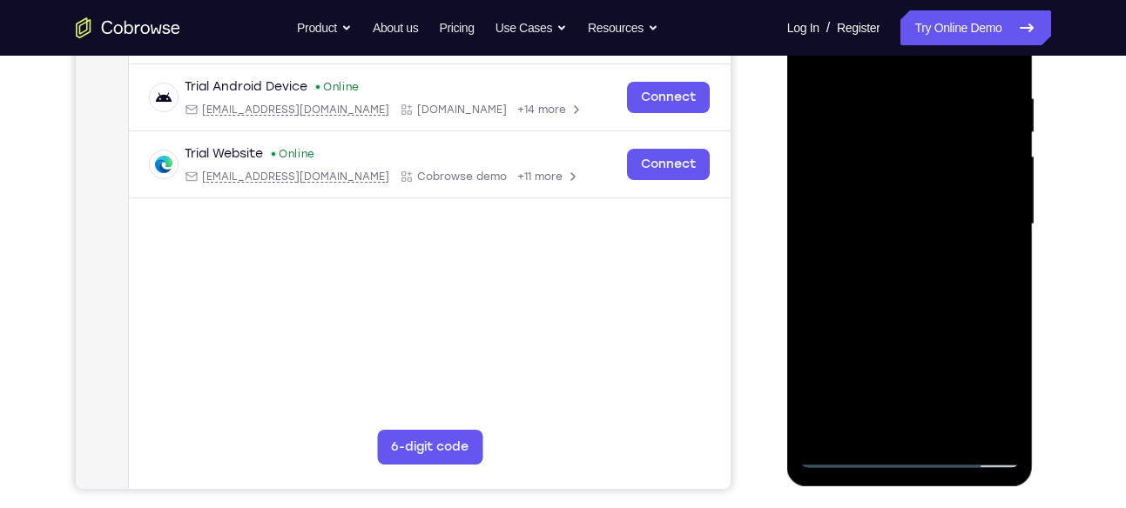
click at [926, 188] on div at bounding box center [909, 224] width 219 height 487
drag, startPoint x: 895, startPoint y: 276, endPoint x: 935, endPoint y: 183, distance: 101.4
drag, startPoint x: 935, startPoint y: 183, endPoint x: 1001, endPoint y: 288, distance: 124.4
click at [1001, 288] on div at bounding box center [909, 224] width 219 height 487
click at [901, 419] on div at bounding box center [909, 224] width 219 height 487
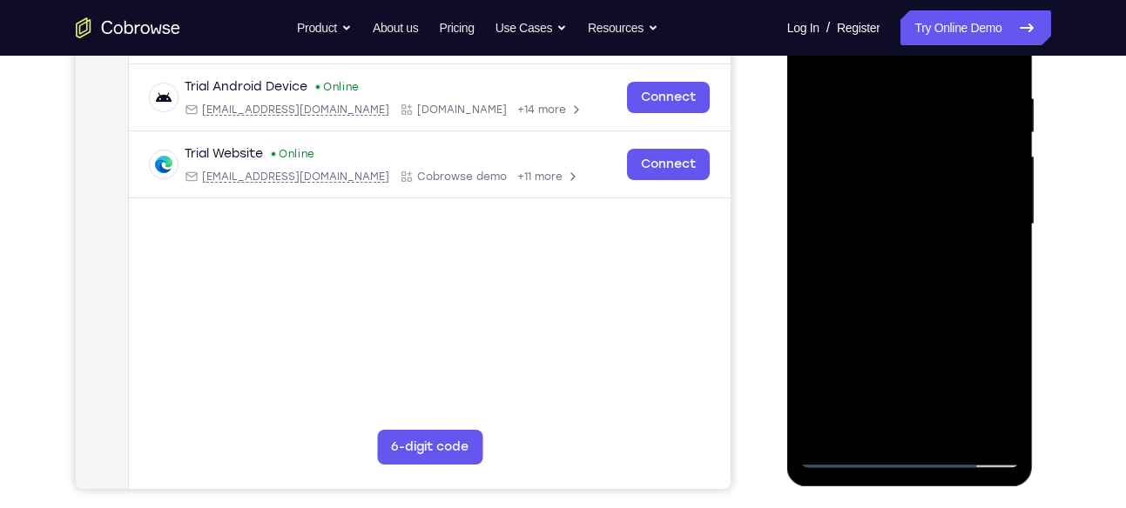
scroll to position [386, 0]
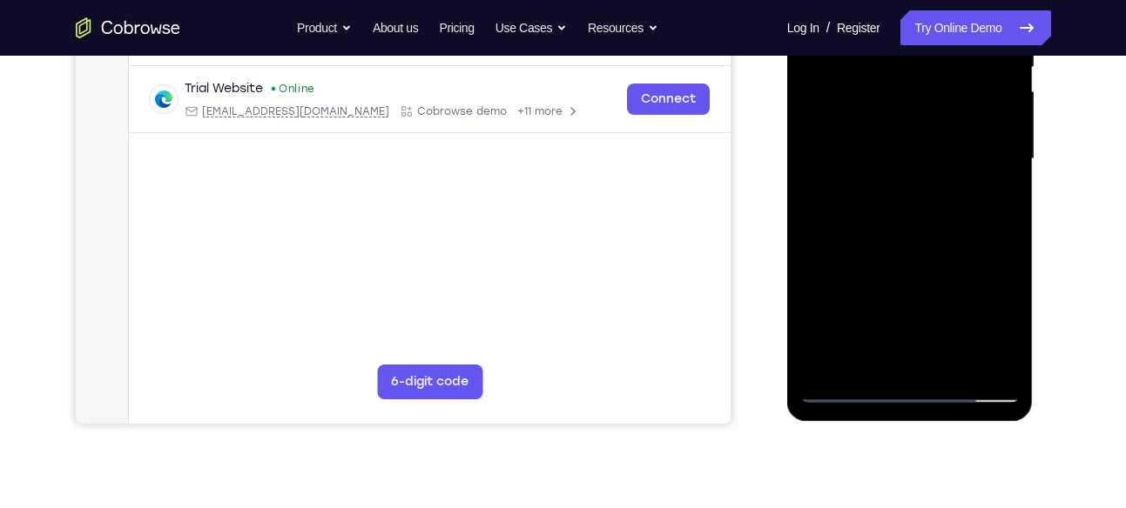
click at [877, 128] on div at bounding box center [909, 159] width 219 height 487
click at [874, 182] on div at bounding box center [909, 159] width 219 height 487
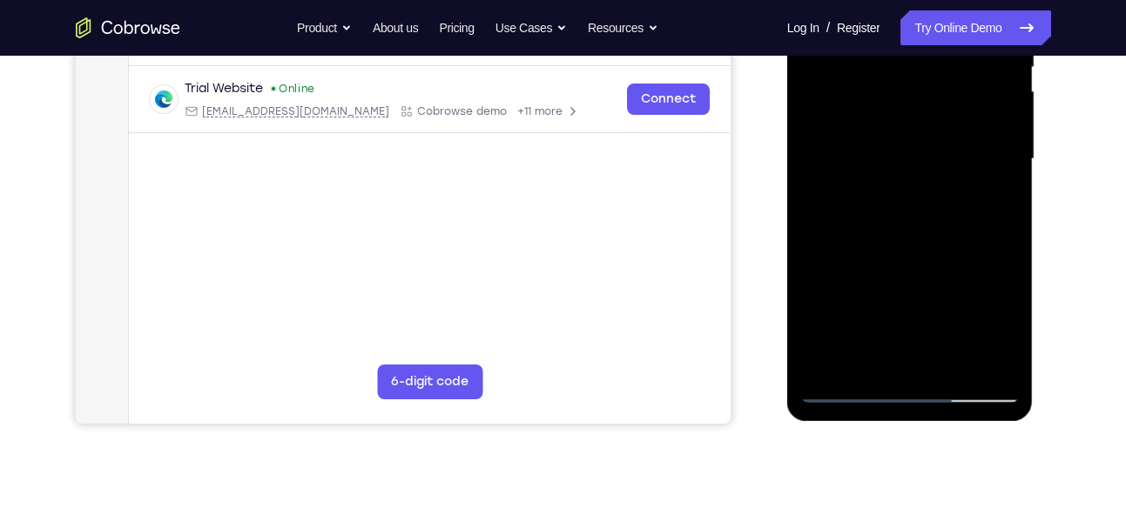
click at [874, 182] on div at bounding box center [909, 159] width 219 height 487
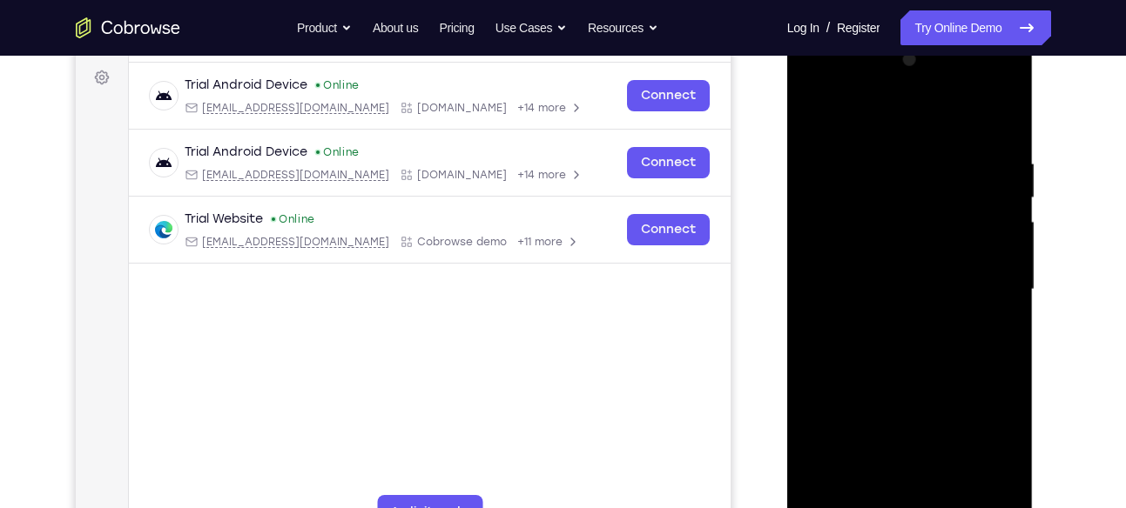
scroll to position [229, 0]
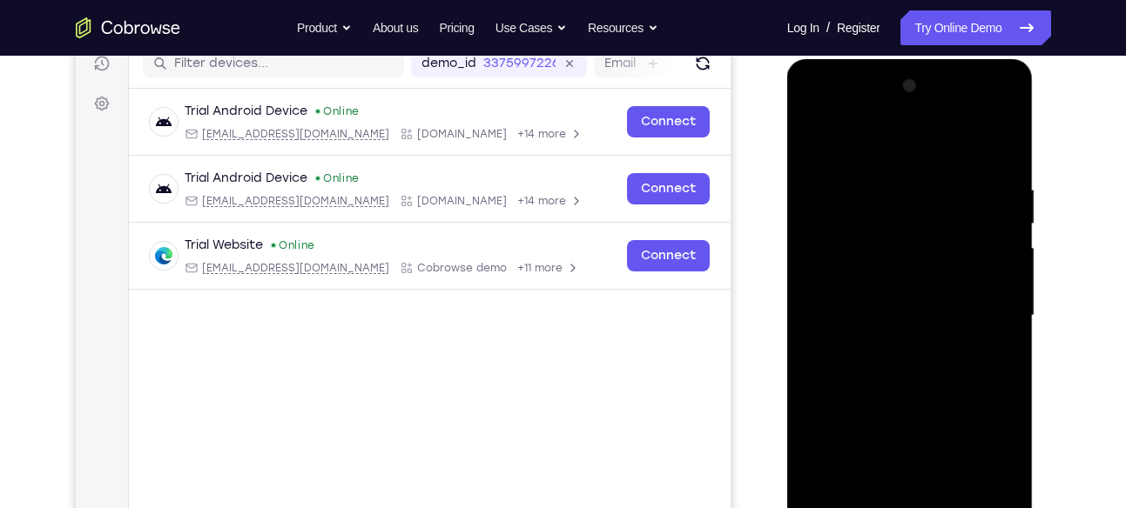
drag, startPoint x: 954, startPoint y: 280, endPoint x: 968, endPoint y: 218, distance: 63.4
click at [968, 218] on div at bounding box center [909, 315] width 219 height 487
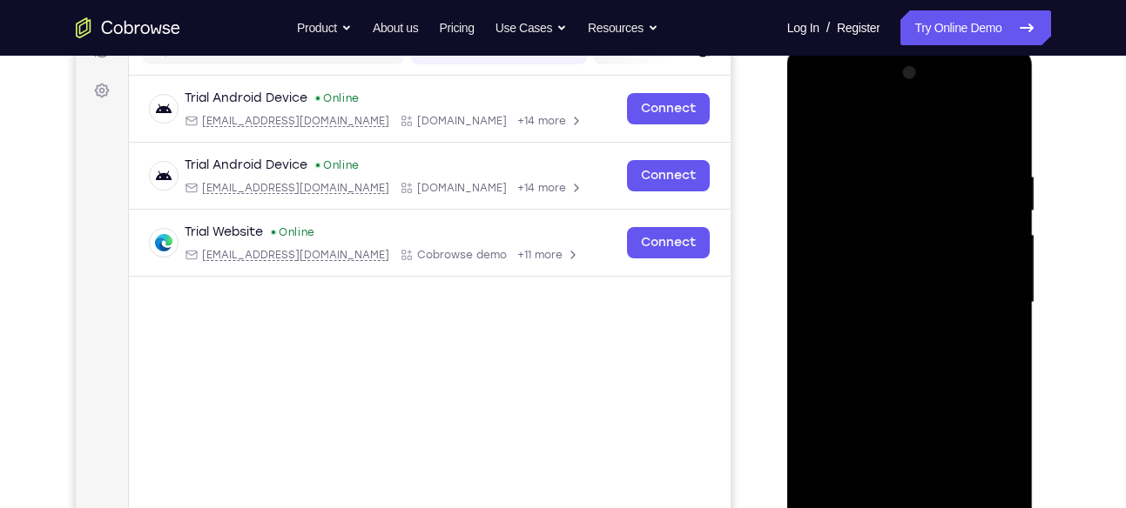
drag, startPoint x: 935, startPoint y: 321, endPoint x: 937, endPoint y: 306, distance: 14.9
click at [937, 306] on div at bounding box center [909, 302] width 219 height 487
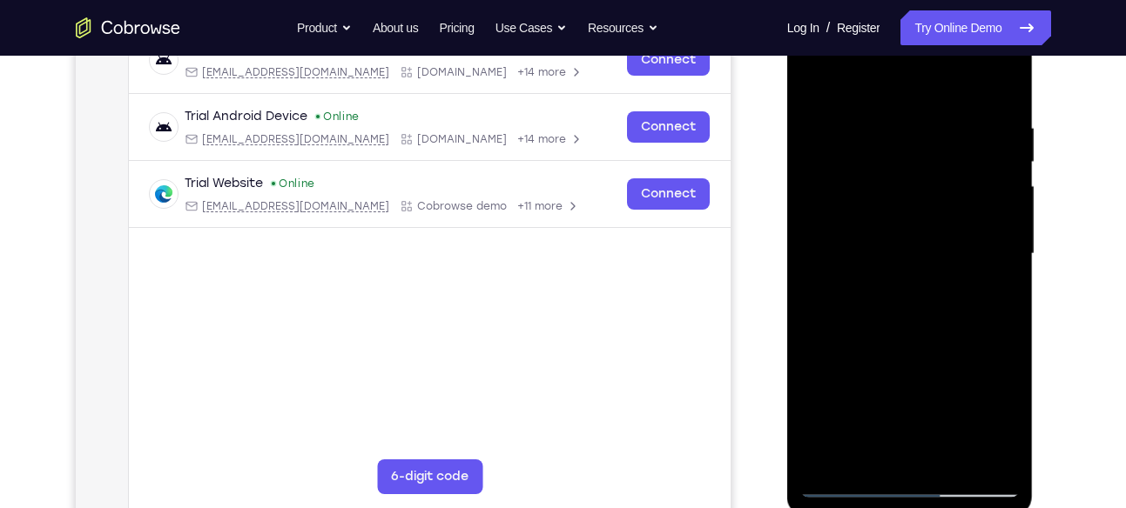
scroll to position [302, 0]
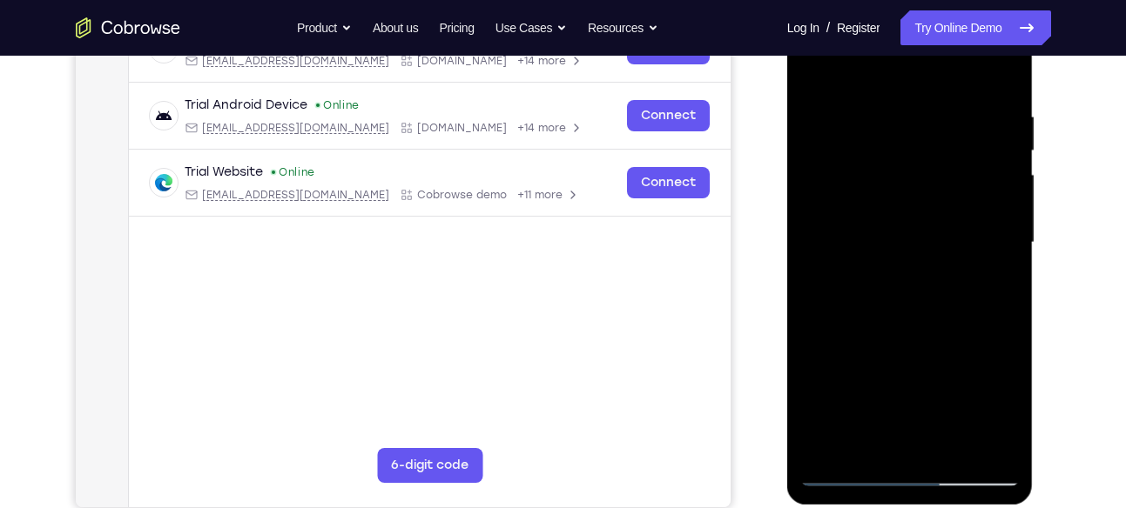
drag, startPoint x: 884, startPoint y: 350, endPoint x: 906, endPoint y: 251, distance: 101.8
click at [906, 251] on div at bounding box center [909, 242] width 219 height 487
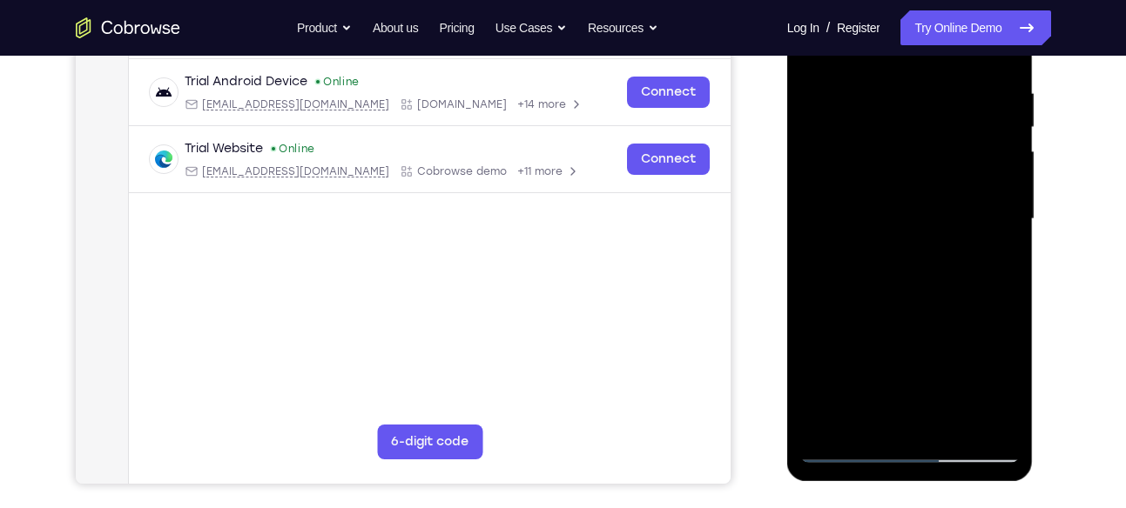
scroll to position [326, 0]
drag, startPoint x: 898, startPoint y: 328, endPoint x: 924, endPoint y: 200, distance: 130.6
click at [924, 200] on div at bounding box center [909, 219] width 219 height 487
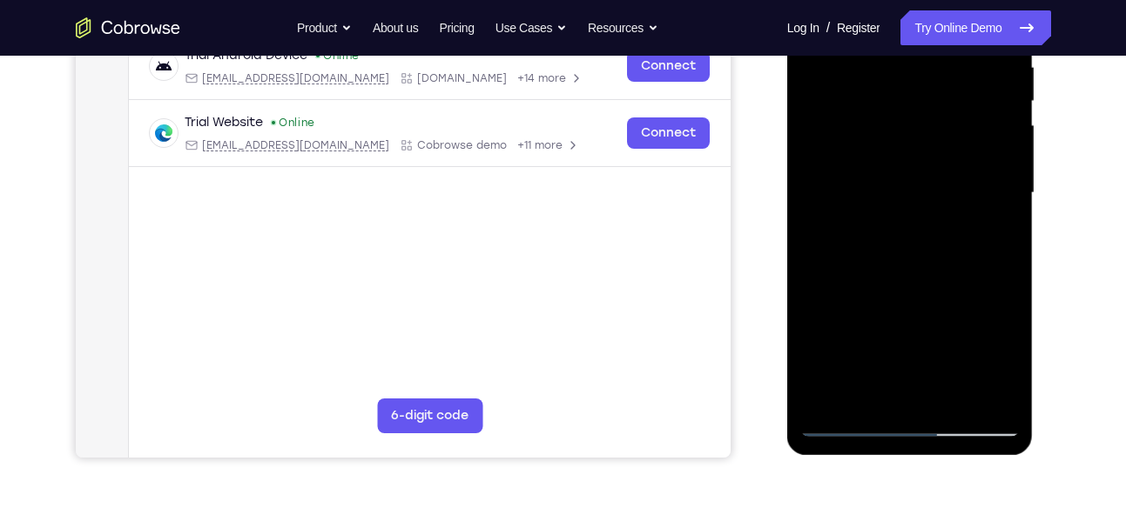
scroll to position [351, 0]
drag, startPoint x: 904, startPoint y: 281, endPoint x: 914, endPoint y: 232, distance: 49.7
click at [914, 232] on div at bounding box center [909, 193] width 219 height 487
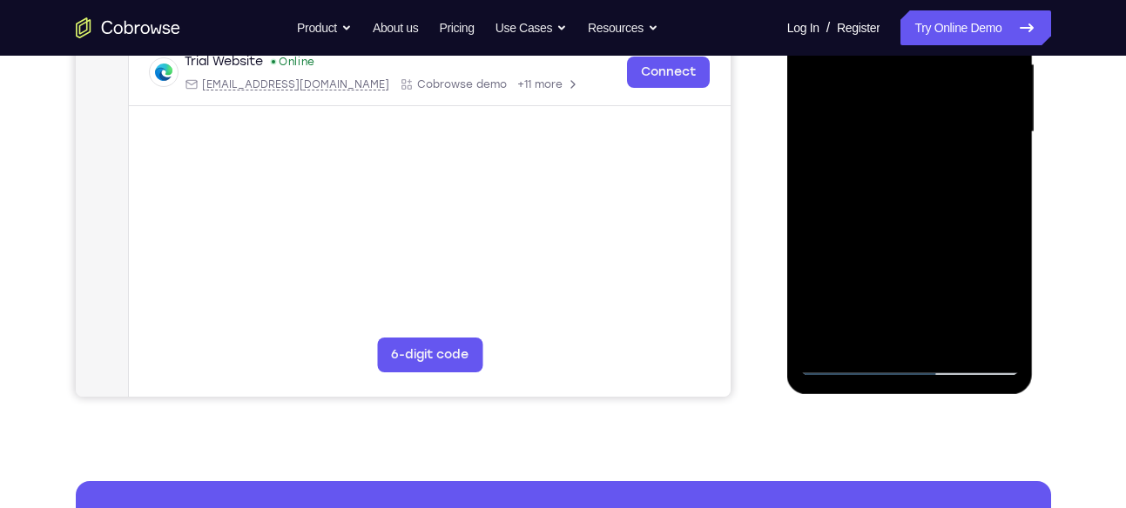
scroll to position [412, 0]
drag, startPoint x: 944, startPoint y: 83, endPoint x: 898, endPoint y: 206, distance: 131.9
click at [898, 206] on div at bounding box center [909, 132] width 219 height 487
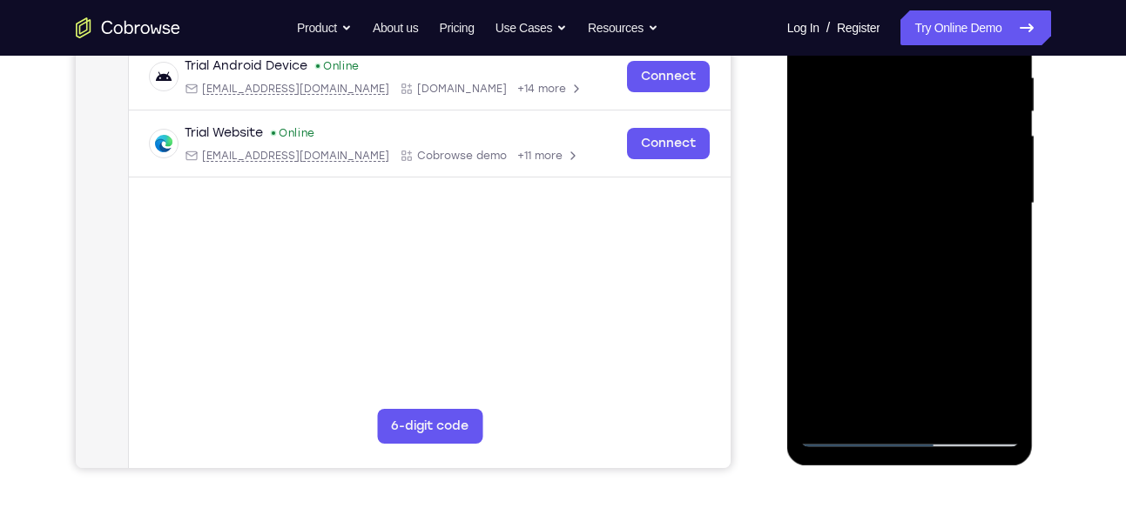
scroll to position [333, 0]
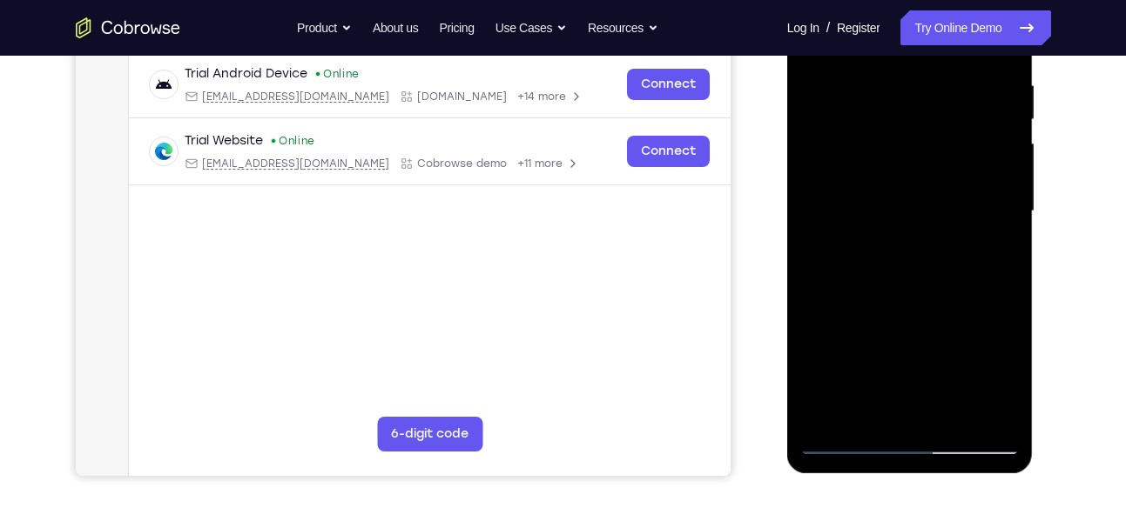
drag, startPoint x: 863, startPoint y: 260, endPoint x: 885, endPoint y: 177, distance: 86.6
click at [885, 177] on div at bounding box center [909, 211] width 219 height 487
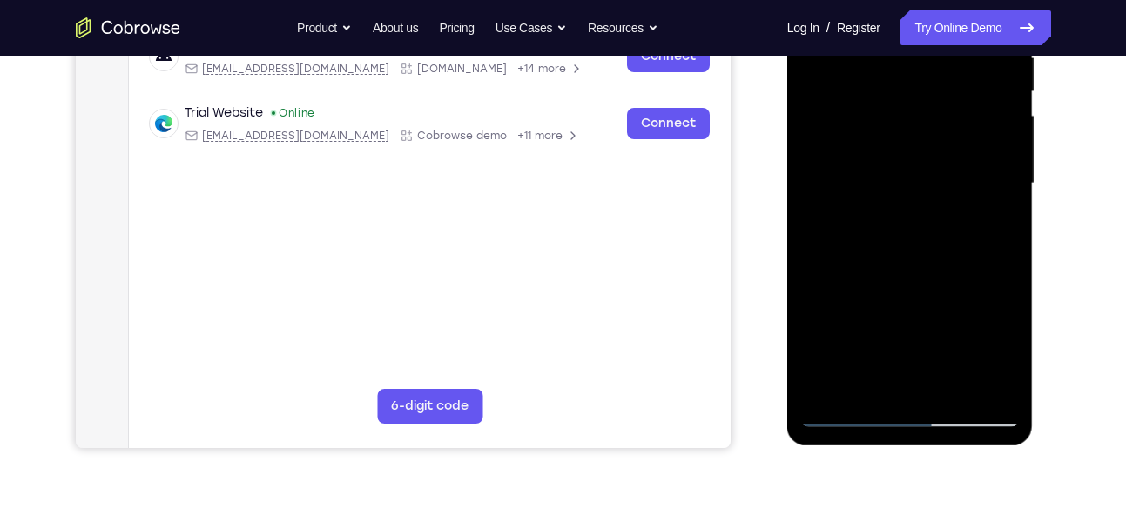
drag, startPoint x: 927, startPoint y: 319, endPoint x: 940, endPoint y: 265, distance: 55.5
click at [940, 265] on div at bounding box center [909, 183] width 219 height 487
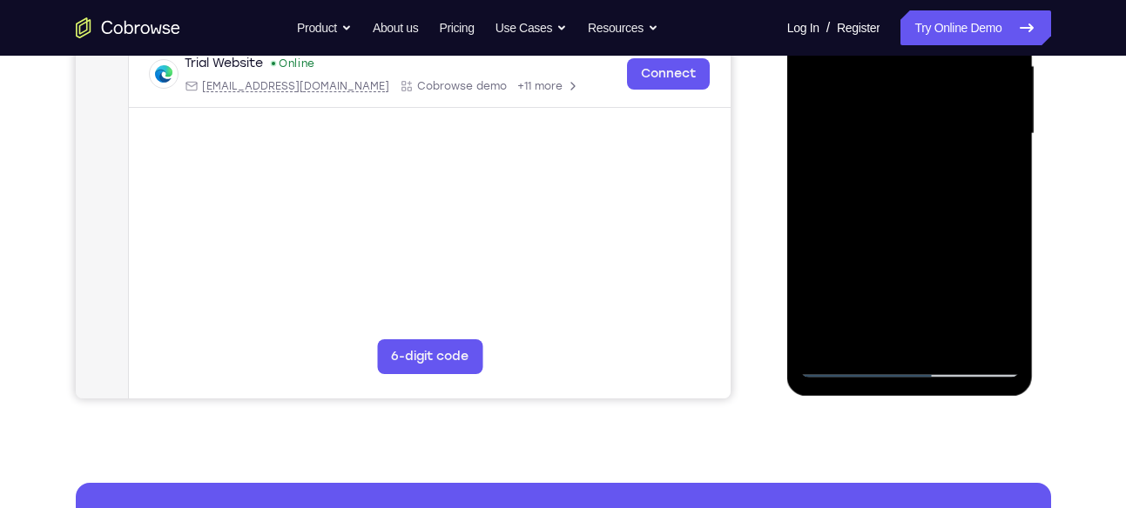
scroll to position [410, 0]
drag, startPoint x: 940, startPoint y: 217, endPoint x: 958, endPoint y: 198, distance: 25.2
click at [958, 198] on div at bounding box center [909, 134] width 219 height 487
click at [997, 194] on div at bounding box center [909, 134] width 219 height 487
drag, startPoint x: 925, startPoint y: 230, endPoint x: 939, endPoint y: 171, distance: 60.8
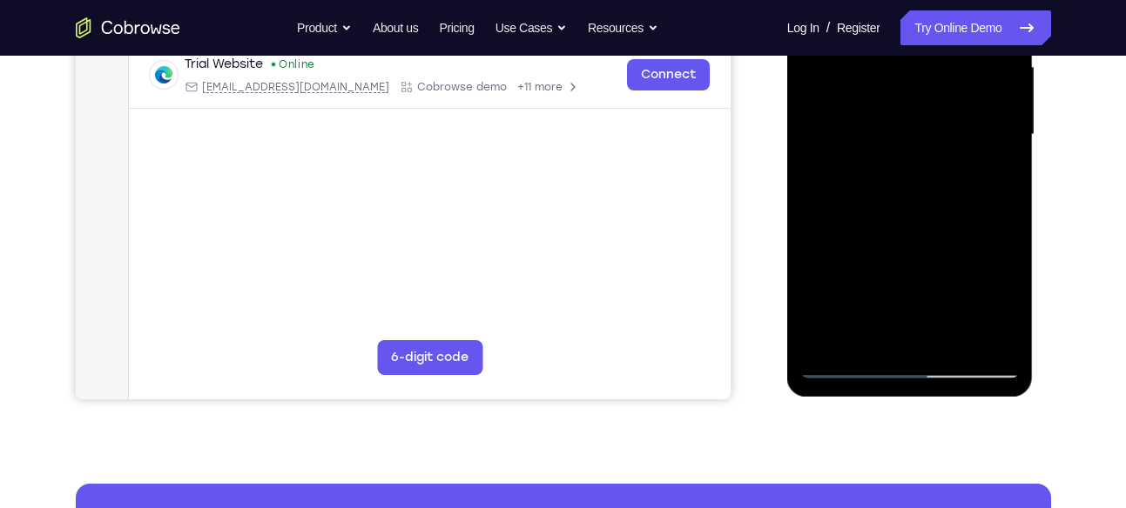
click at [939, 171] on div at bounding box center [909, 134] width 219 height 487
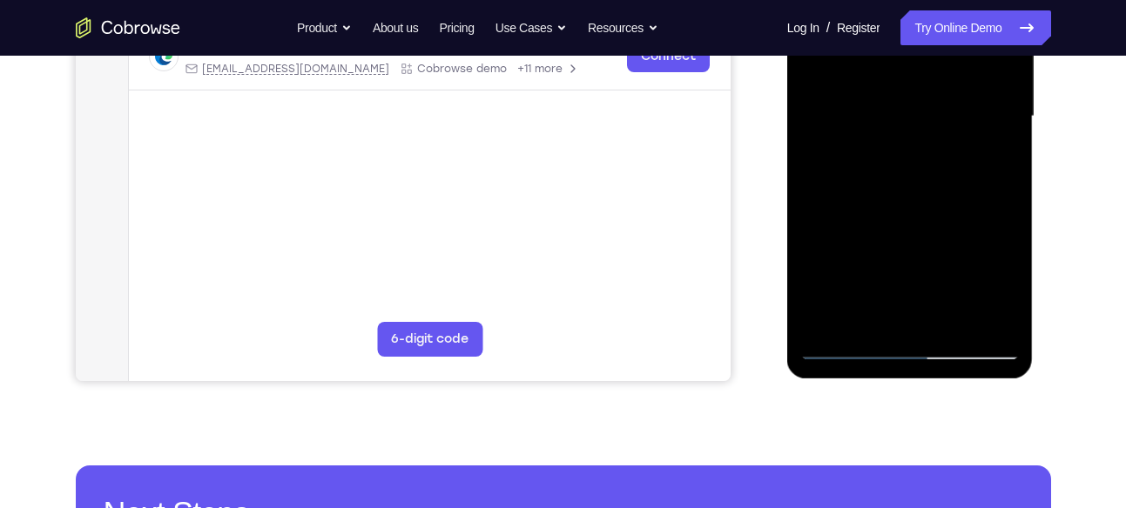
scroll to position [427, 0]
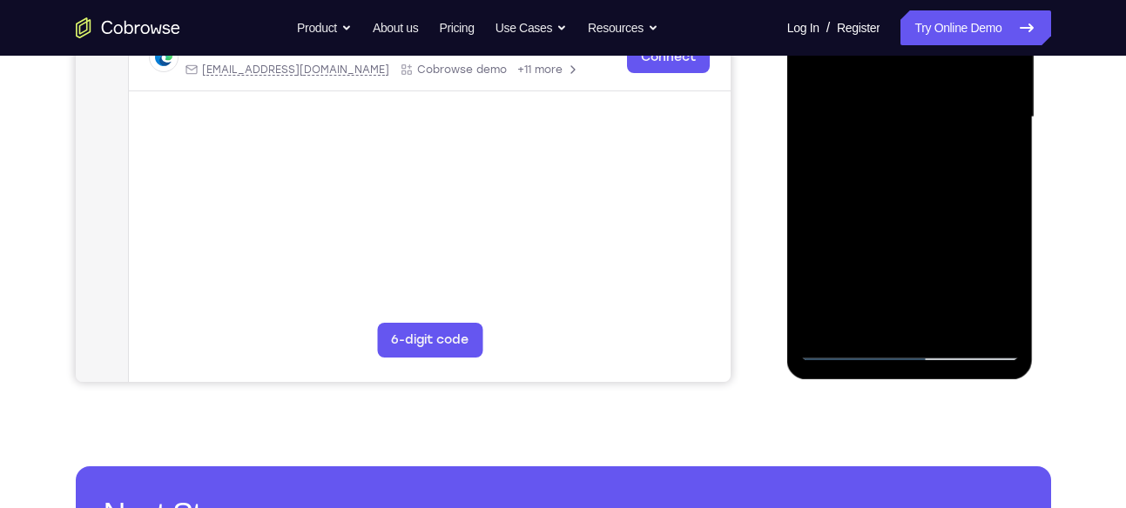
drag, startPoint x: 880, startPoint y: 239, endPoint x: 894, endPoint y: 185, distance: 55.7
click at [894, 185] on div at bounding box center [909, 117] width 219 height 487
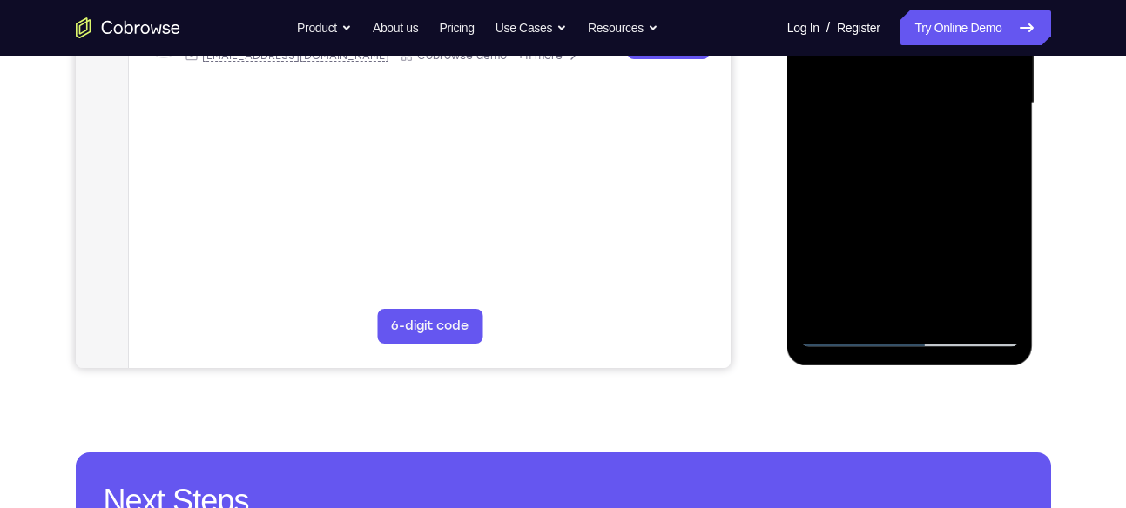
scroll to position [440, 0]
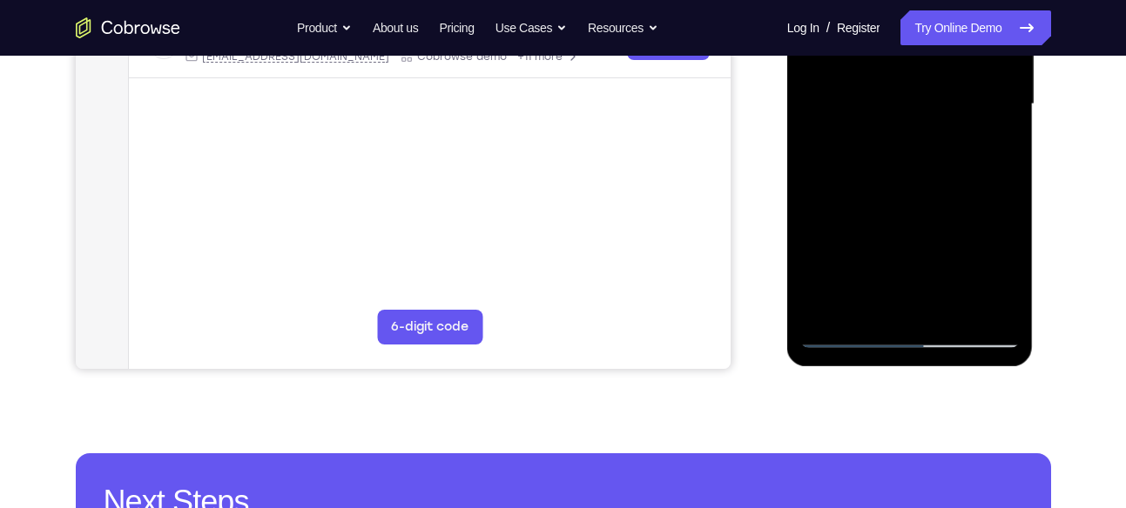
drag, startPoint x: 873, startPoint y: 209, endPoint x: 897, endPoint y: 132, distance: 80.4
click at [897, 132] on div at bounding box center [909, 104] width 219 height 487
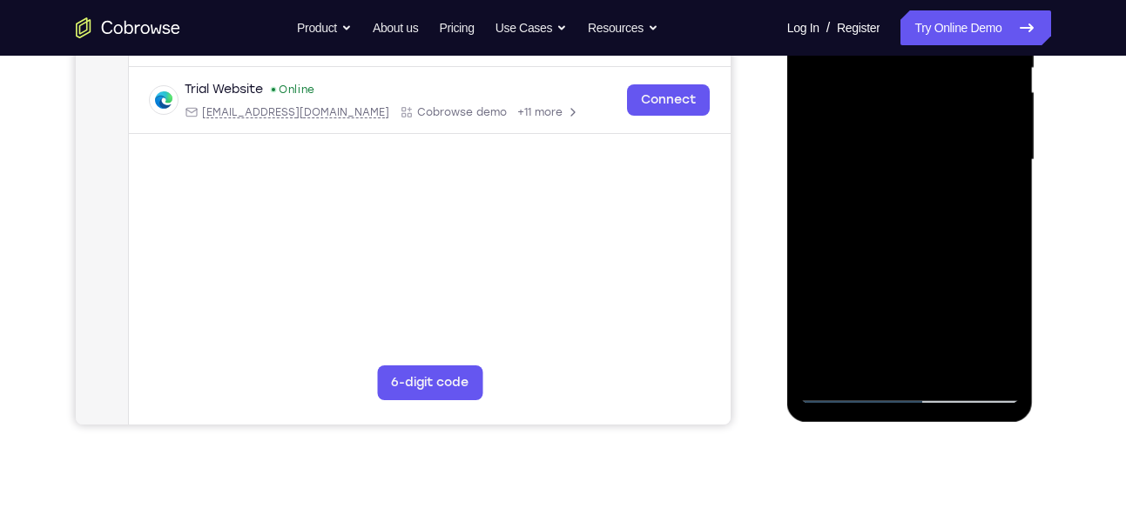
scroll to position [382, 0]
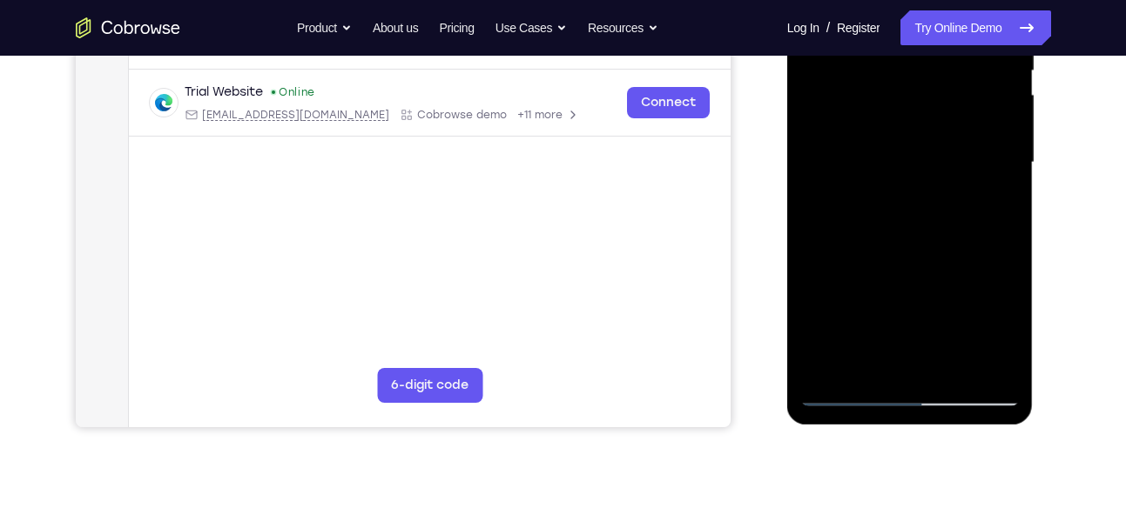
drag, startPoint x: 903, startPoint y: 239, endPoint x: 934, endPoint y: 141, distance: 103.2
click at [934, 141] on div at bounding box center [909, 162] width 219 height 487
drag, startPoint x: 885, startPoint y: 280, endPoint x: 929, endPoint y: 149, distance: 138.5
click at [922, 164] on div at bounding box center [909, 162] width 219 height 487
drag, startPoint x: 883, startPoint y: 259, endPoint x: 916, endPoint y: 170, distance: 95.6
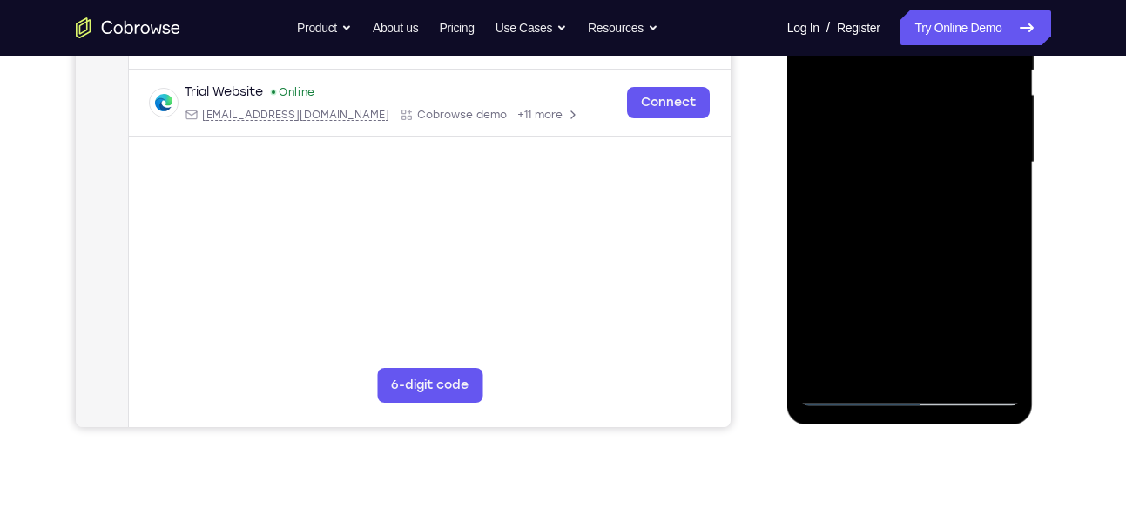
click at [916, 170] on div at bounding box center [909, 162] width 219 height 487
drag, startPoint x: 888, startPoint y: 292, endPoint x: 932, endPoint y: 154, distance: 145.3
click at [916, 185] on div at bounding box center [909, 162] width 219 height 487
click at [819, 265] on div at bounding box center [909, 162] width 219 height 487
click at [914, 187] on div at bounding box center [909, 162] width 219 height 487
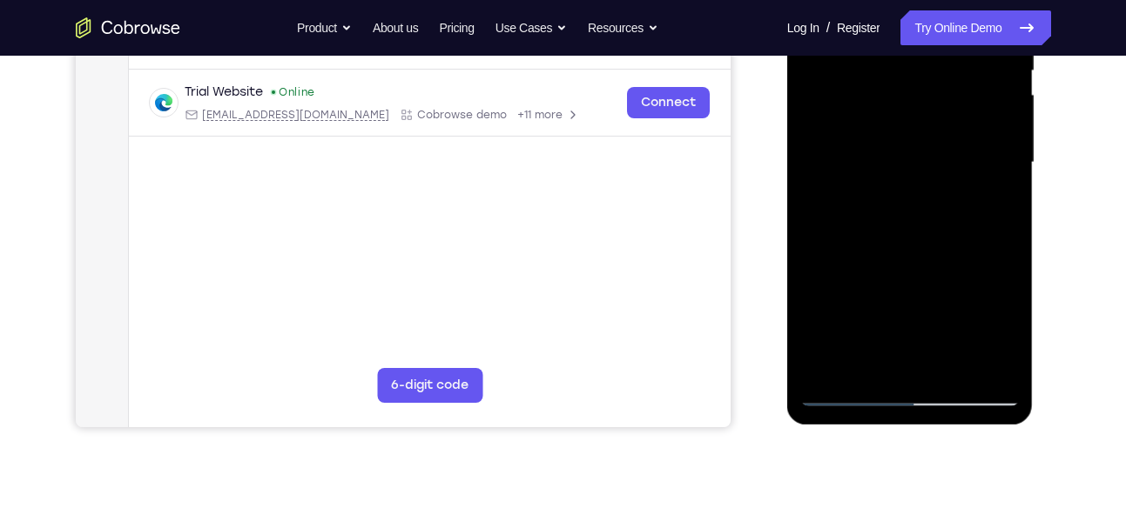
drag, startPoint x: 915, startPoint y: 279, endPoint x: 942, endPoint y: 158, distance: 124.0
click at [942, 158] on div at bounding box center [909, 162] width 219 height 487
drag, startPoint x: 916, startPoint y: 286, endPoint x: 934, endPoint y: 162, distance: 125.8
click at [934, 162] on div at bounding box center [909, 162] width 219 height 487
drag, startPoint x: 952, startPoint y: 143, endPoint x: 919, endPoint y: 209, distance: 74.0
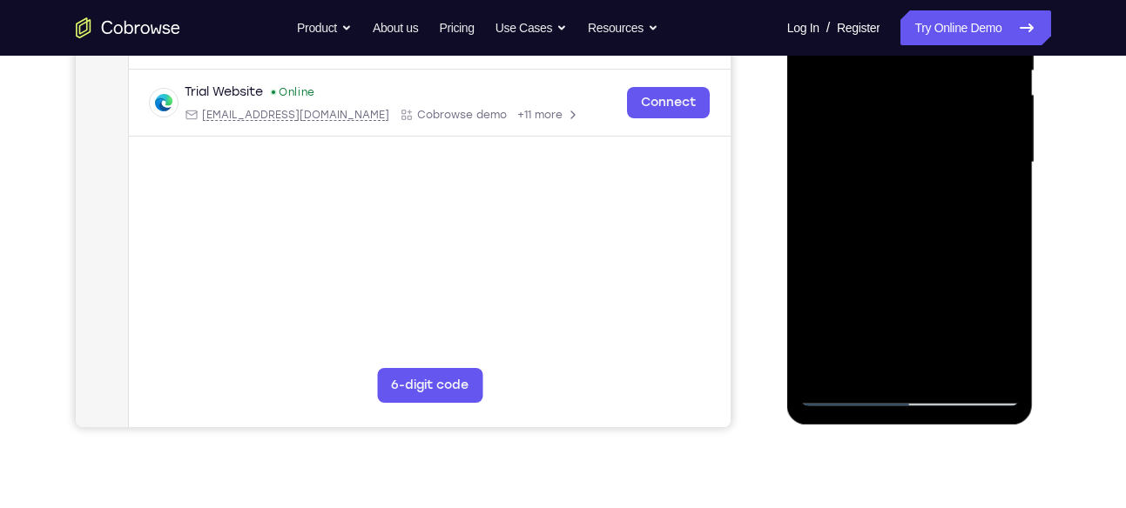
click at [919, 209] on div at bounding box center [909, 162] width 219 height 487
drag, startPoint x: 919, startPoint y: 209, endPoint x: 934, endPoint y: 127, distance: 83.2
click at [934, 127] on div at bounding box center [909, 162] width 219 height 487
drag, startPoint x: 917, startPoint y: 258, endPoint x: 932, endPoint y: 171, distance: 87.6
click at [932, 172] on div at bounding box center [909, 162] width 219 height 487
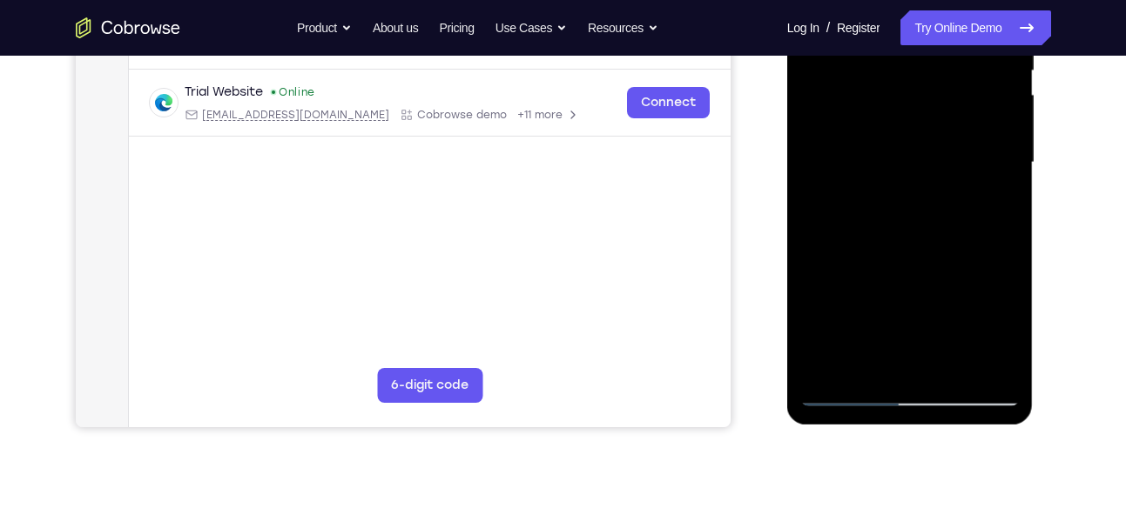
drag, startPoint x: 897, startPoint y: 286, endPoint x: 891, endPoint y: 182, distance: 104.6
click at [891, 182] on div at bounding box center [909, 162] width 219 height 487
click at [830, 288] on div at bounding box center [909, 162] width 219 height 487
click at [914, 203] on div at bounding box center [909, 162] width 219 height 487
drag, startPoint x: 914, startPoint y: 203, endPoint x: 926, endPoint y: 137, distance: 67.3
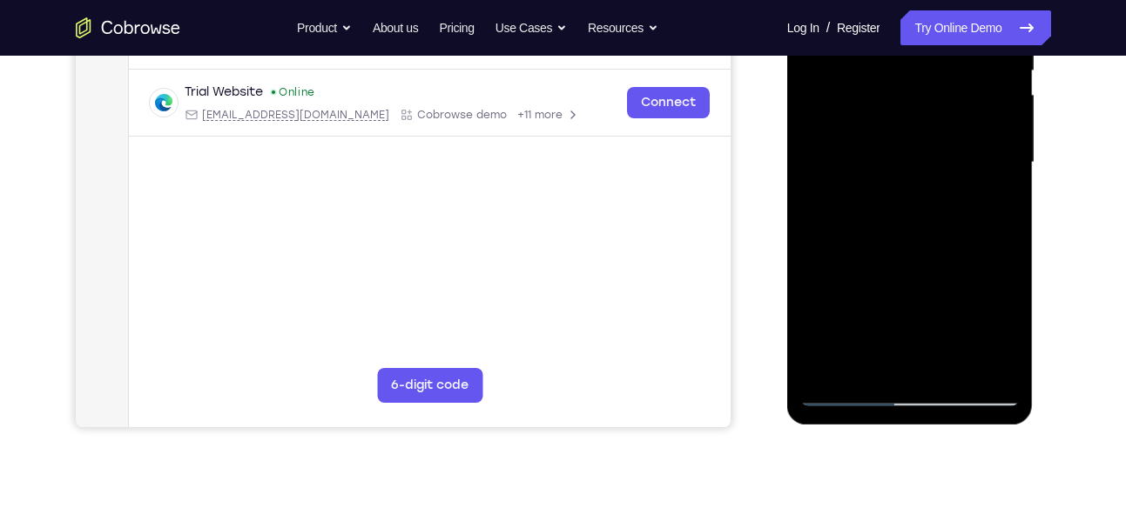
click at [926, 137] on div at bounding box center [909, 162] width 219 height 487
drag, startPoint x: 920, startPoint y: 287, endPoint x: 933, endPoint y: 202, distance: 86.3
click at [933, 202] on div at bounding box center [909, 162] width 219 height 487
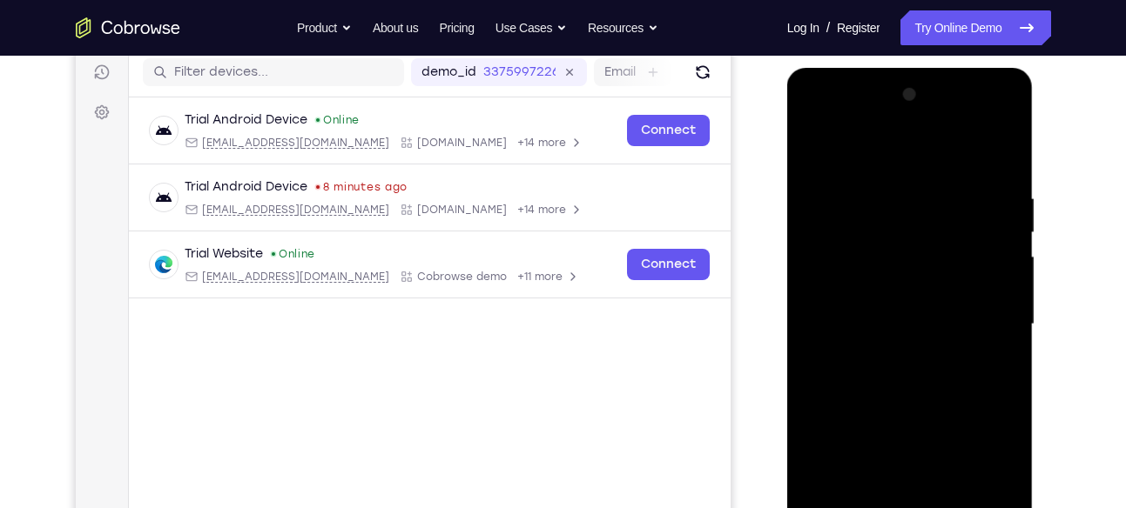
scroll to position [217, 0]
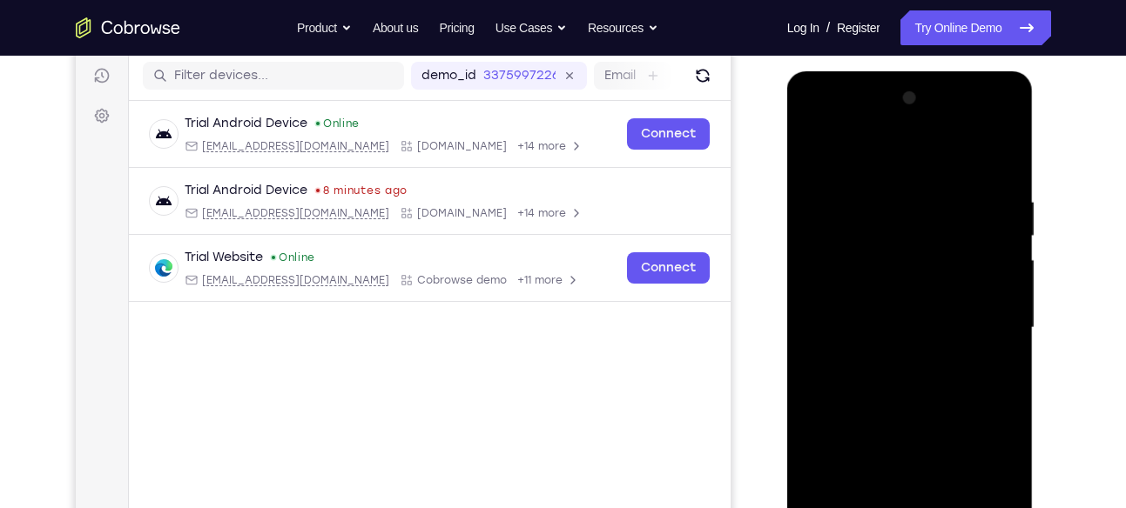
click at [1006, 124] on div at bounding box center [909, 327] width 219 height 487
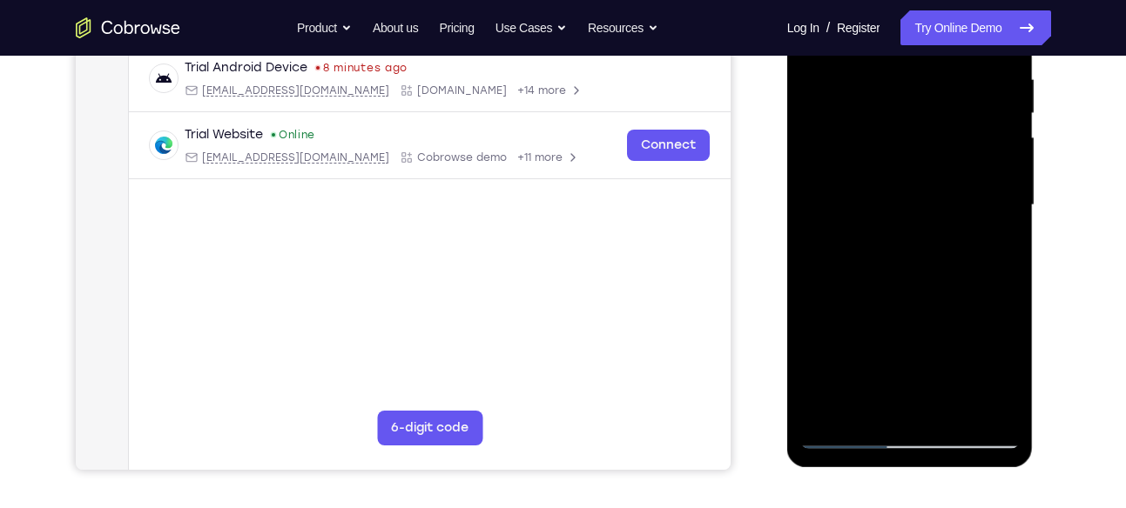
scroll to position [343, 0]
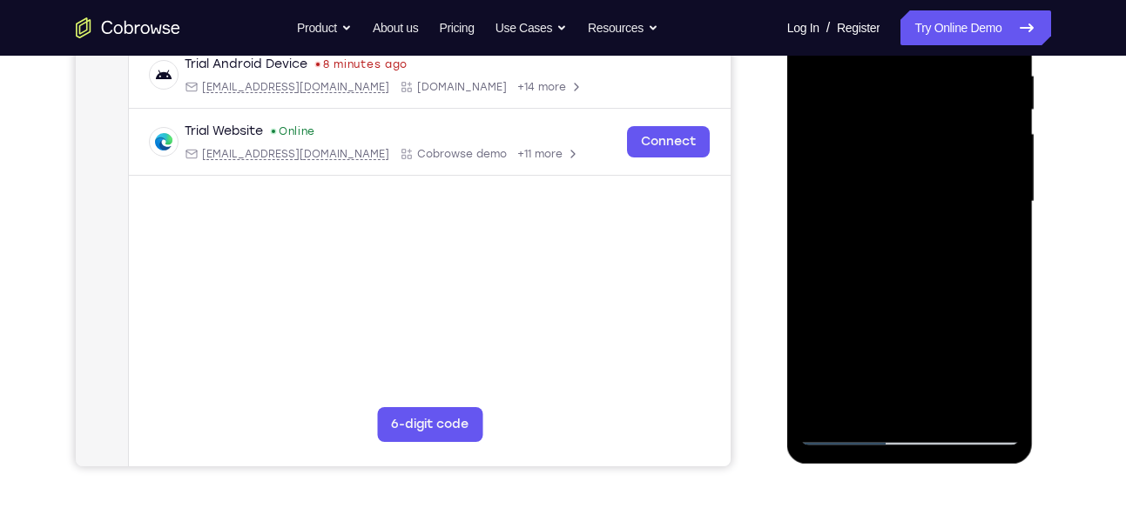
click at [930, 330] on div at bounding box center [909, 201] width 219 height 487
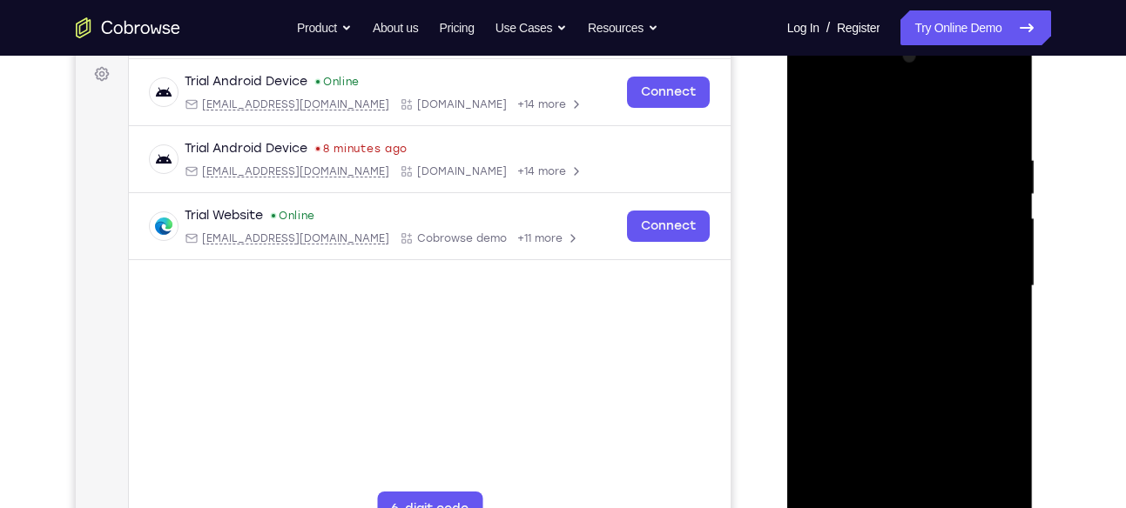
scroll to position [257, 0]
click at [1001, 90] on div at bounding box center [909, 287] width 219 height 487
click at [1007, 82] on div at bounding box center [909, 287] width 219 height 487
click at [974, 314] on div at bounding box center [909, 287] width 219 height 487
click at [1002, 88] on div at bounding box center [909, 287] width 219 height 487
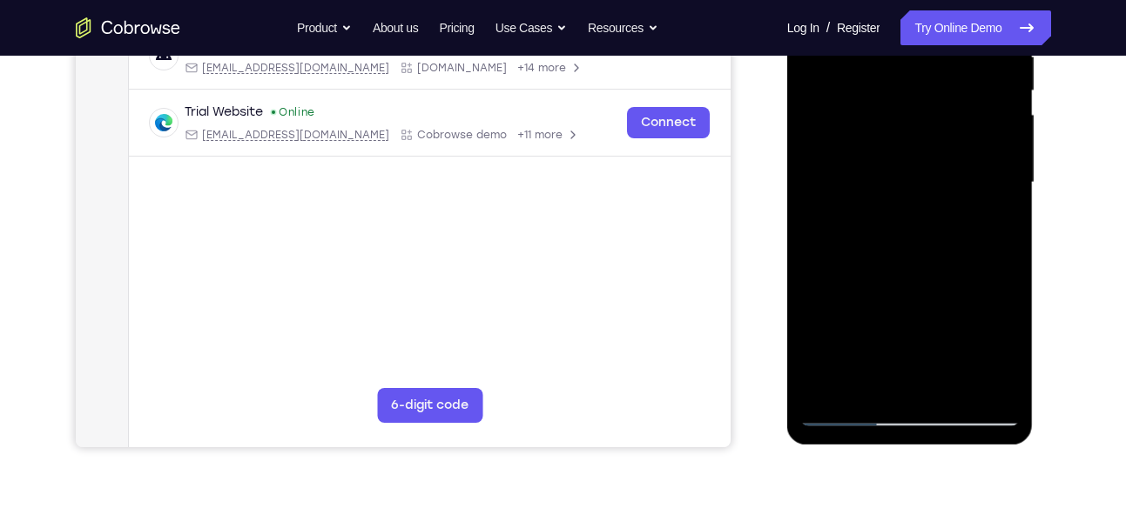
scroll to position [363, 0]
click at [951, 310] on div at bounding box center [909, 181] width 219 height 487
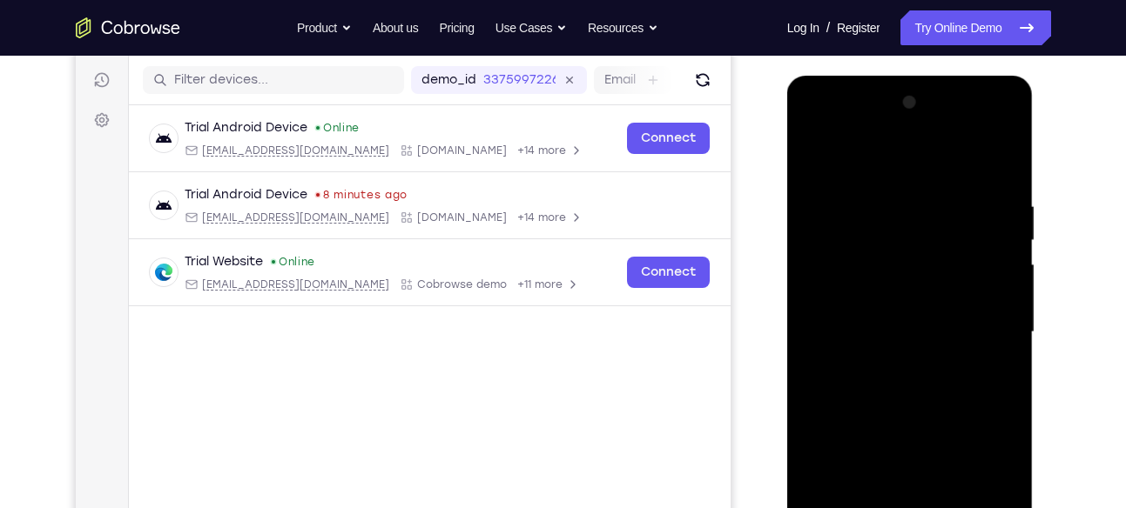
scroll to position [212, 0]
click at [1002, 125] on div at bounding box center [909, 333] width 219 height 487
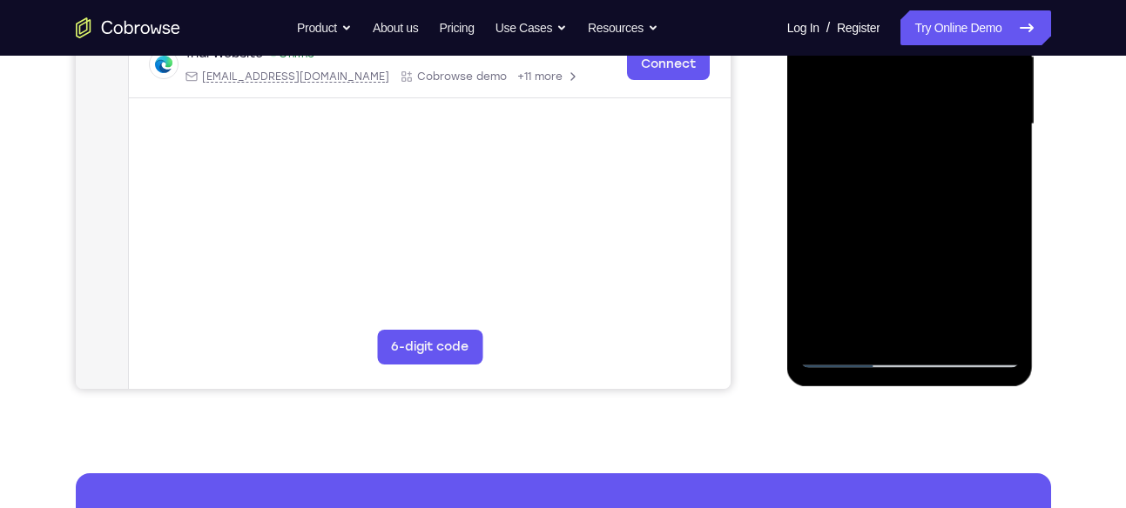
scroll to position [423, 0]
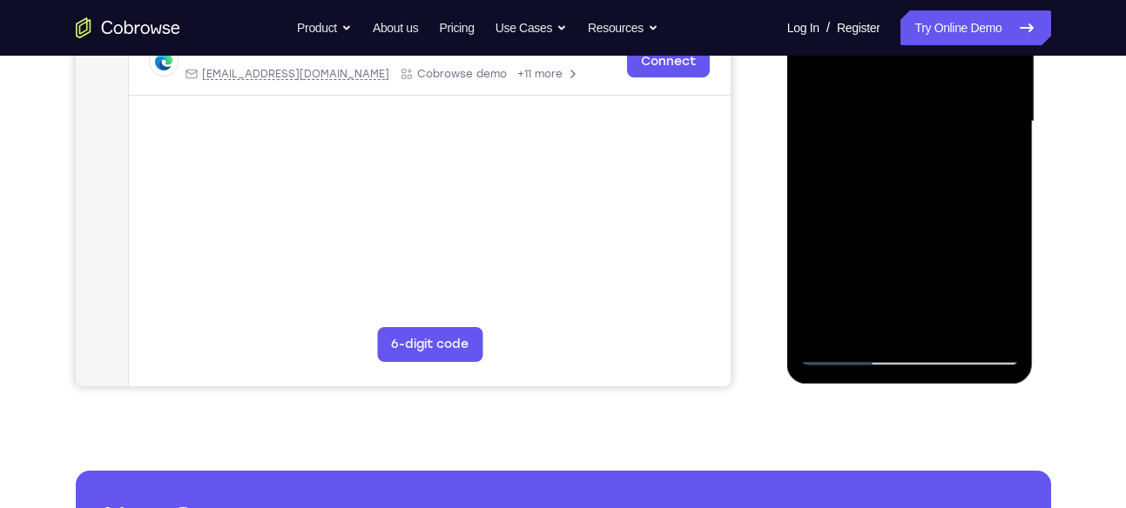
click at [920, 251] on div at bounding box center [909, 121] width 219 height 487
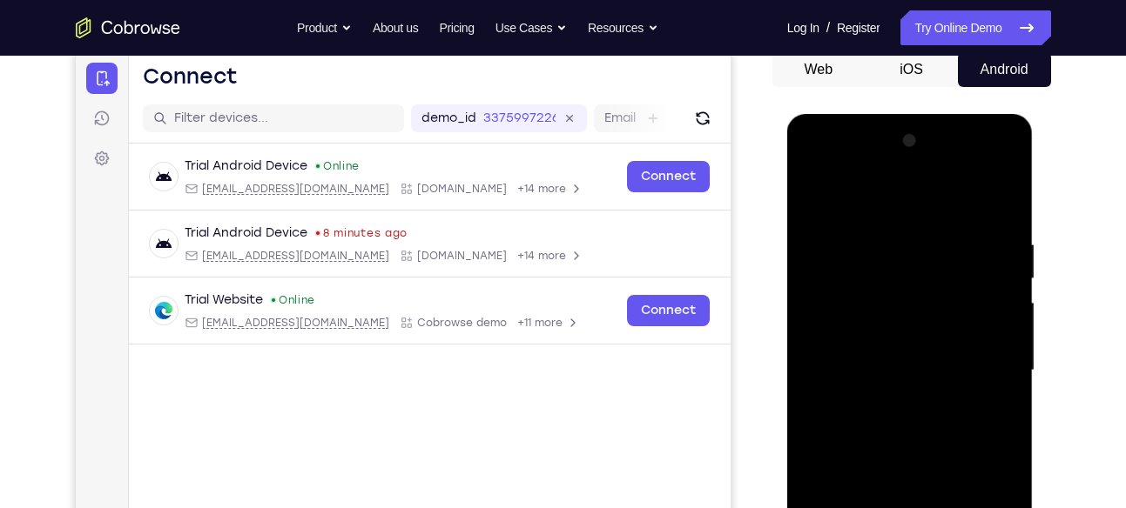
scroll to position [171, 0]
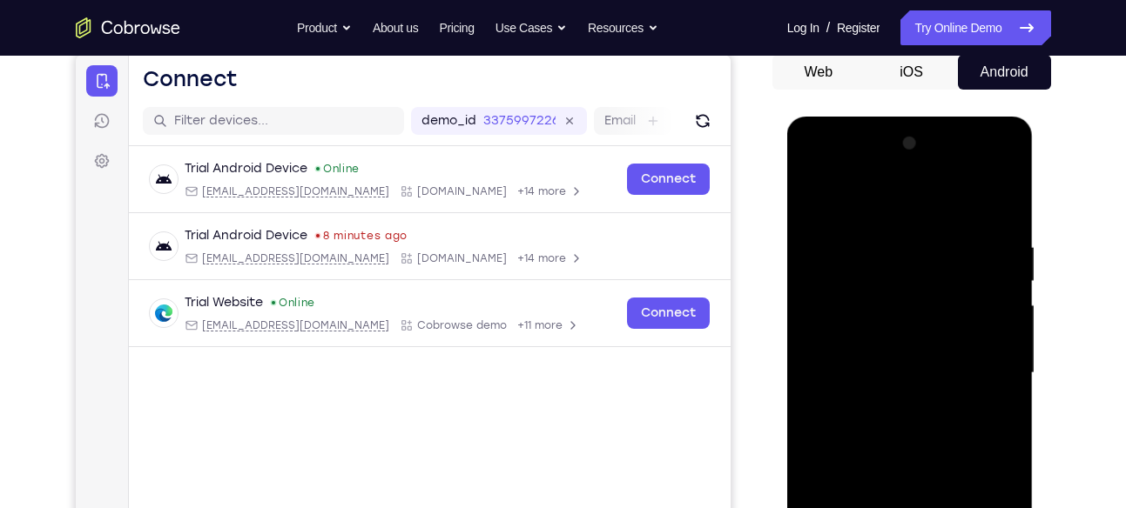
click at [992, 192] on div at bounding box center [909, 373] width 219 height 487
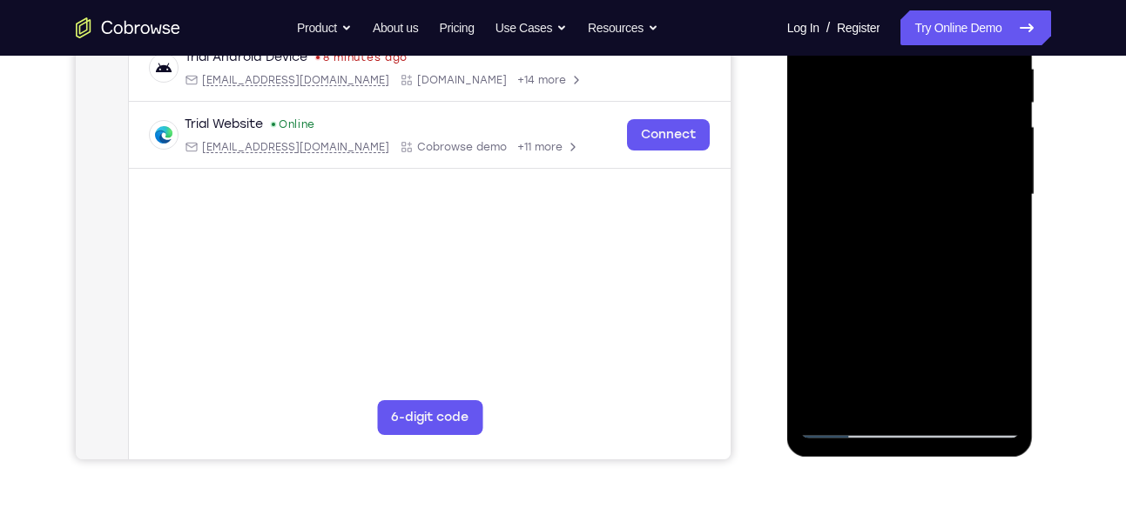
scroll to position [351, 0]
click at [921, 260] on div at bounding box center [909, 193] width 219 height 487
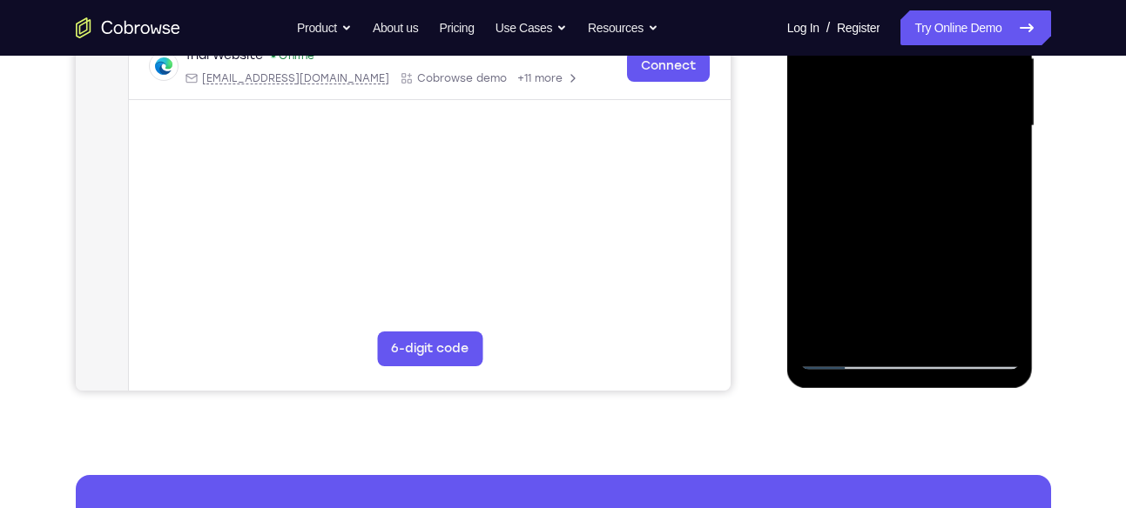
scroll to position [420, 0]
click at [944, 168] on div at bounding box center [909, 125] width 219 height 487
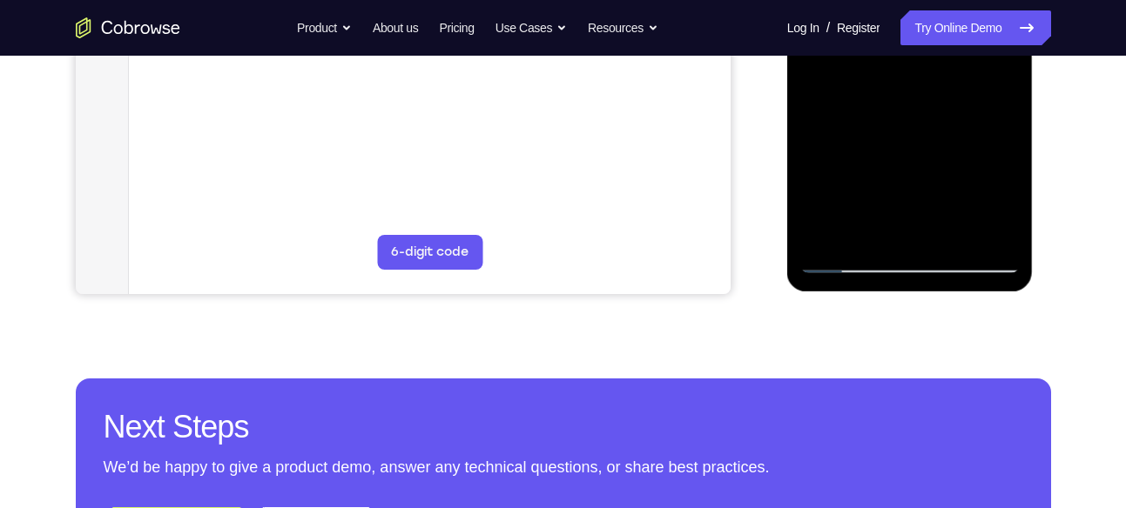
scroll to position [527, 0]
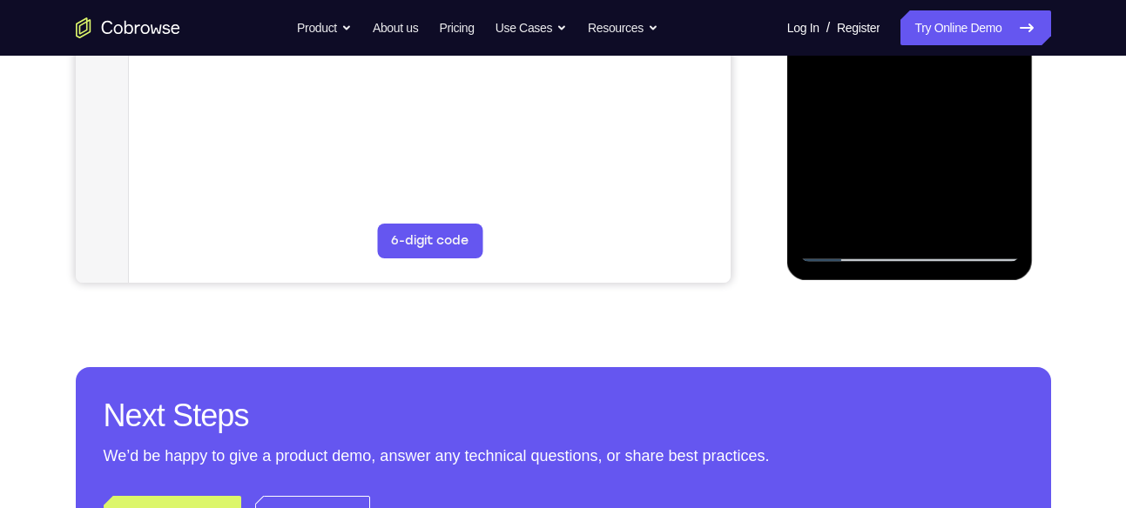
click at [939, 217] on div at bounding box center [909, 18] width 219 height 487
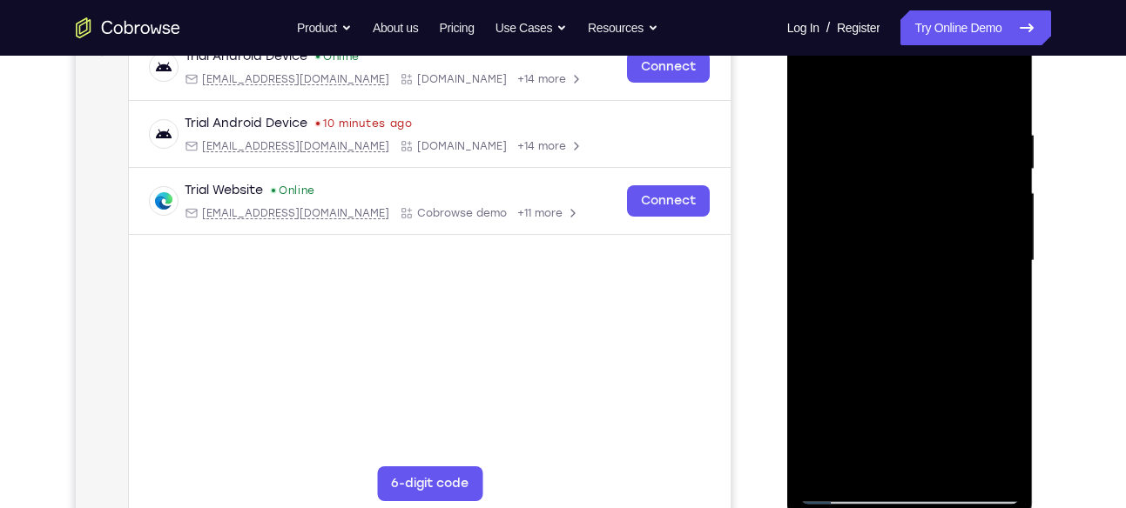
scroll to position [255, 0]
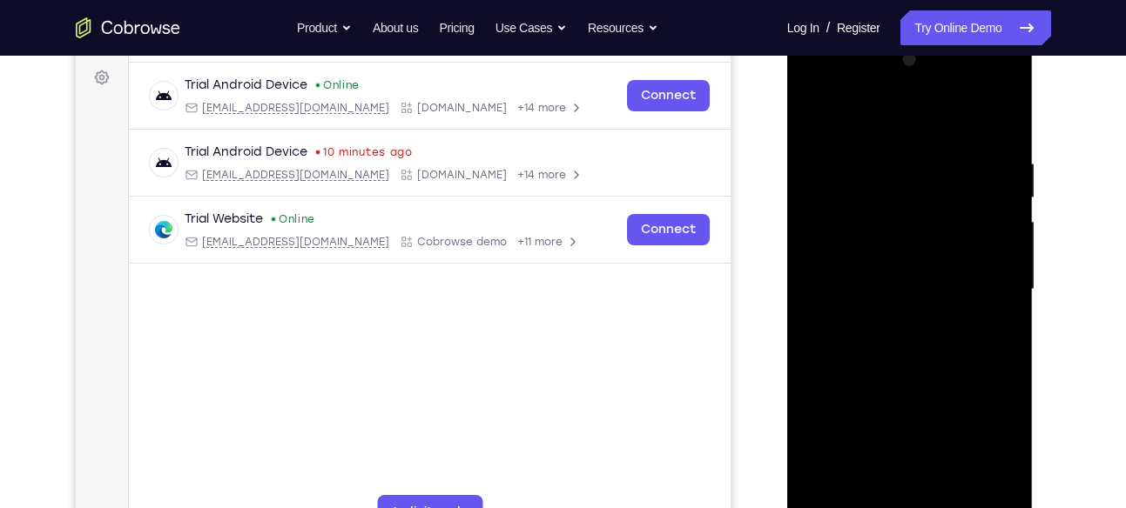
click at [958, 161] on div at bounding box center [909, 289] width 219 height 487
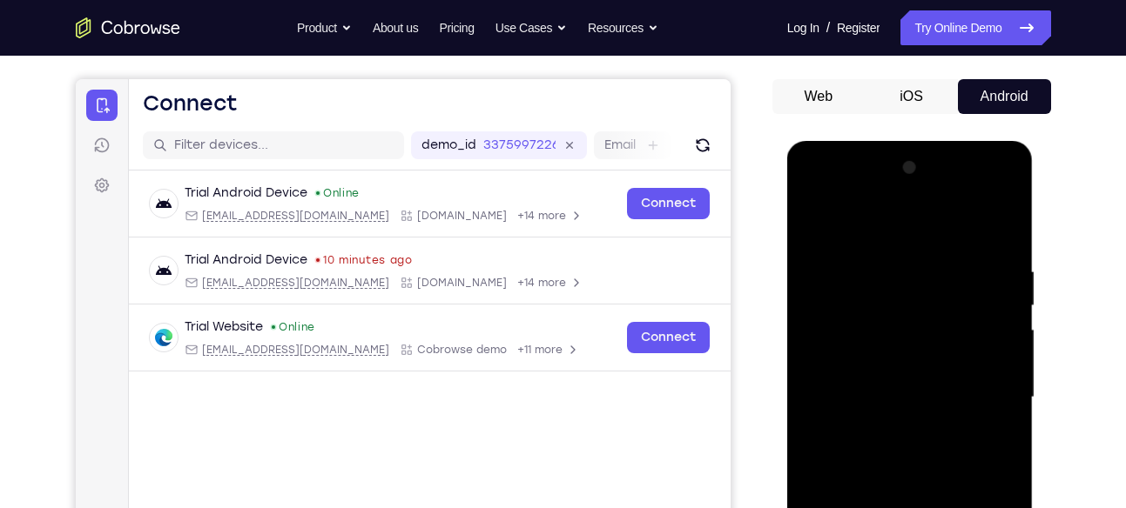
scroll to position [145, 0]
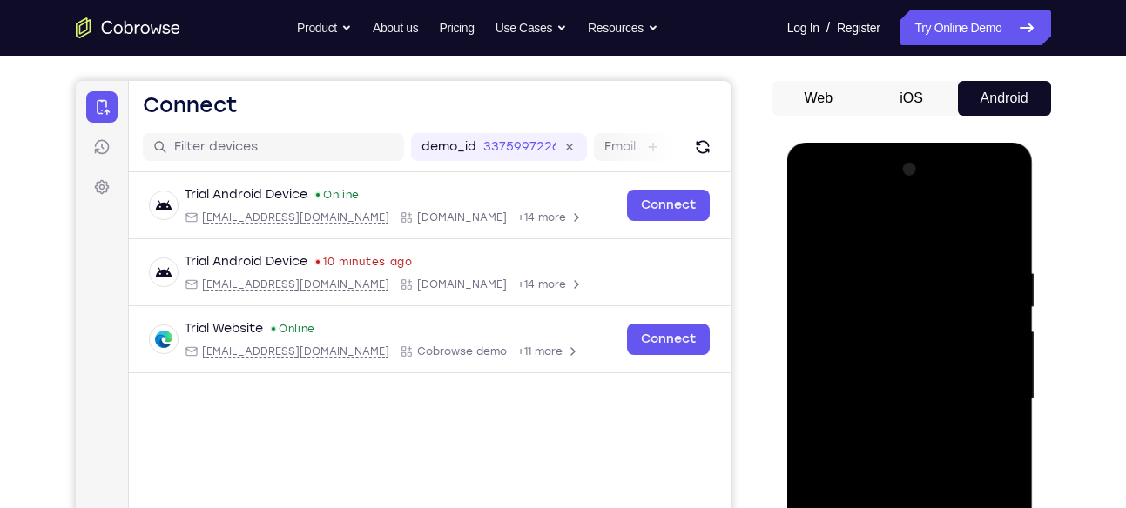
drag, startPoint x: 924, startPoint y: 247, endPoint x: 896, endPoint y: 331, distance: 88.4
click at [896, 331] on div at bounding box center [909, 399] width 219 height 487
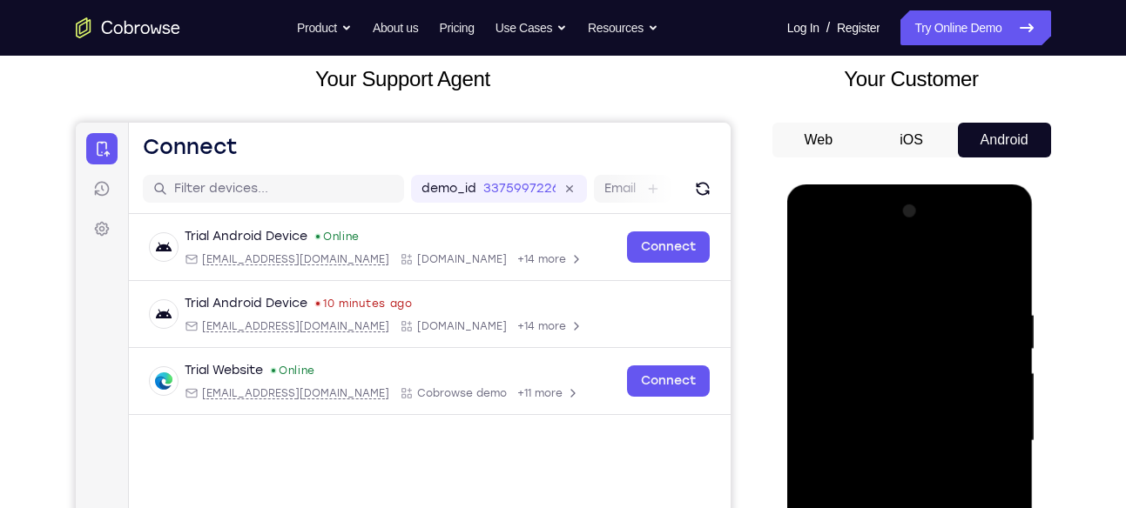
scroll to position [103, 0]
drag, startPoint x: 901, startPoint y: 299, endPoint x: 884, endPoint y: 392, distance: 94.6
click at [884, 392] on div at bounding box center [909, 441] width 219 height 487
click at [958, 265] on div at bounding box center [909, 441] width 219 height 487
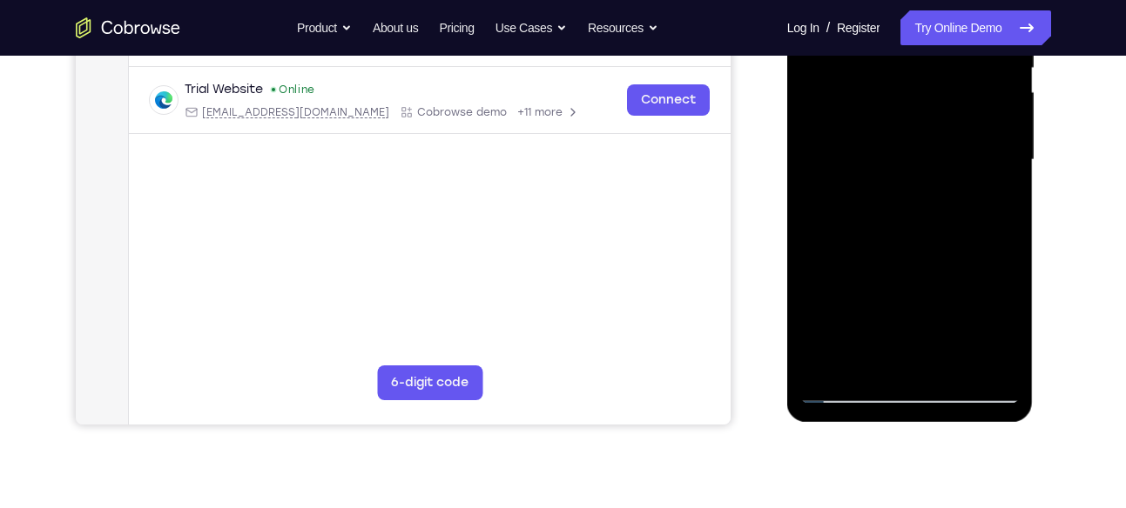
scroll to position [386, 0]
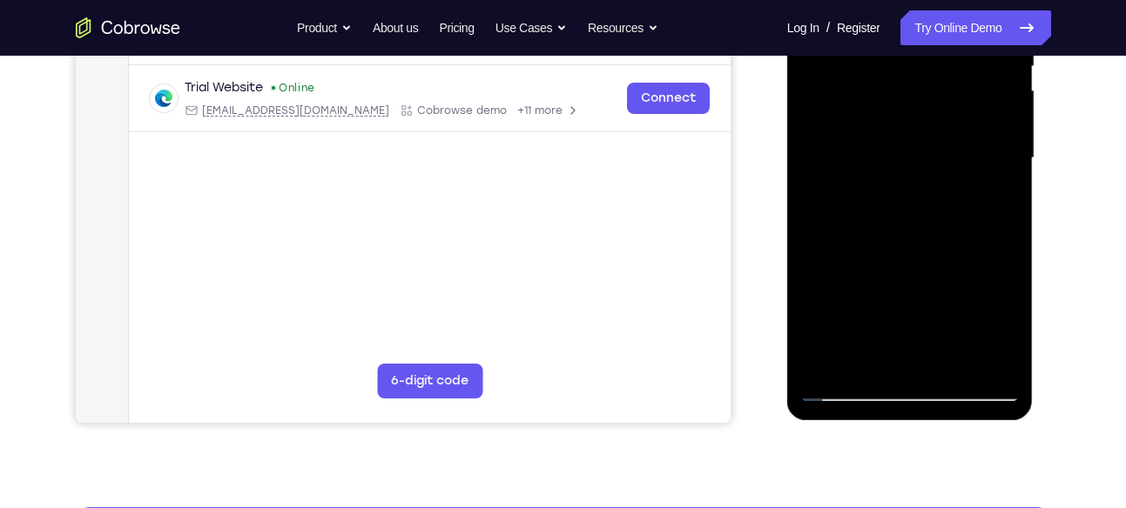
click at [930, 151] on div at bounding box center [909, 158] width 219 height 487
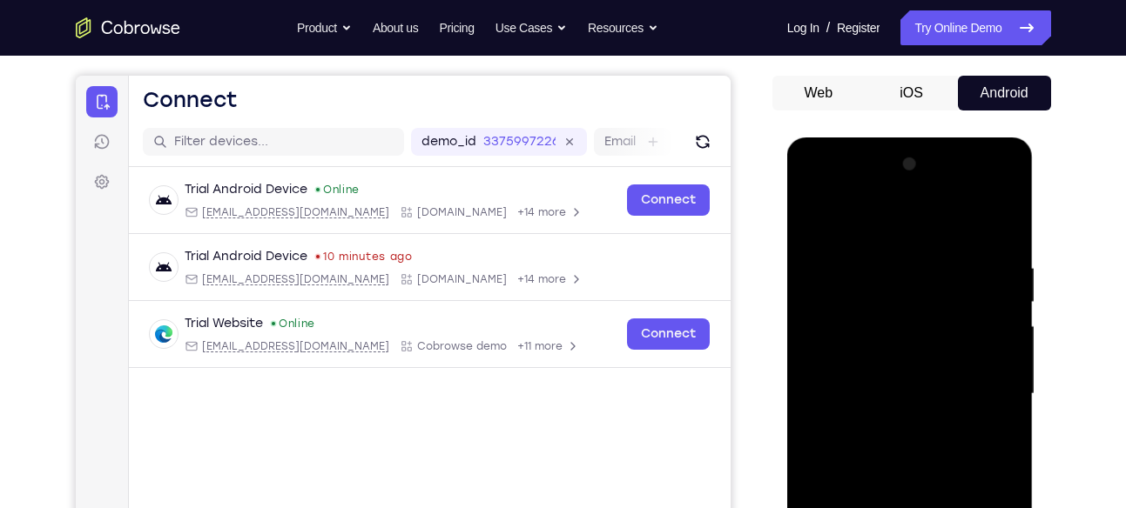
scroll to position [150, 0]
click at [955, 217] on div at bounding box center [909, 394] width 219 height 487
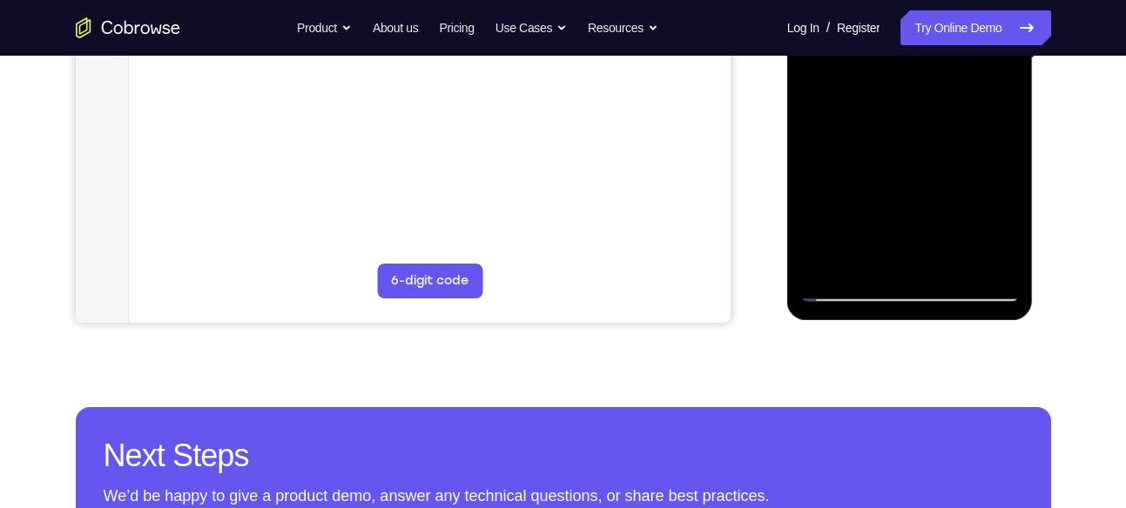
scroll to position [487, 0]
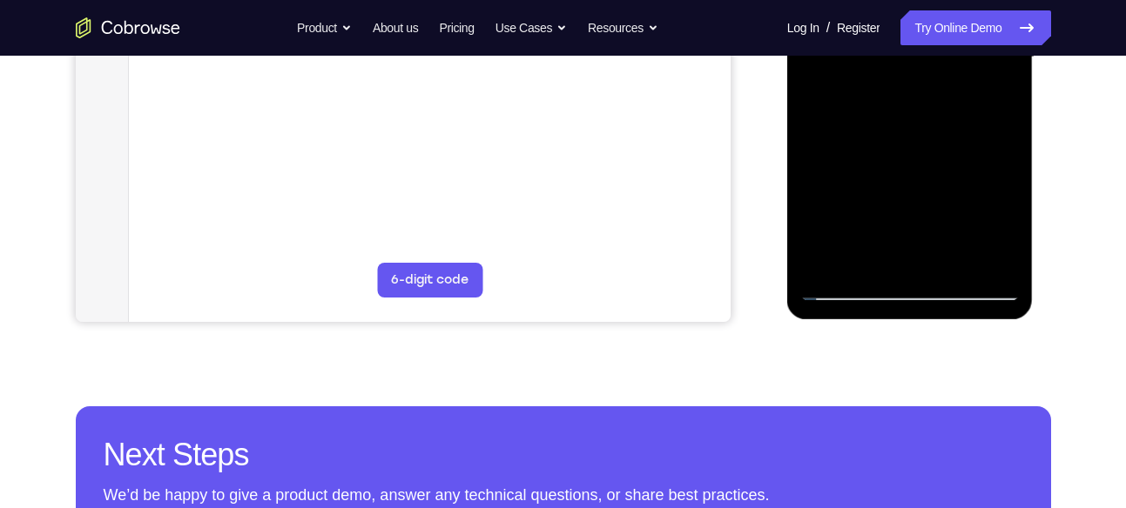
drag, startPoint x: 906, startPoint y: 233, endPoint x: 949, endPoint y: 161, distance: 83.9
click at [949, 161] on div at bounding box center [909, 57] width 219 height 487
drag, startPoint x: 922, startPoint y: 225, endPoint x: 950, endPoint y: 172, distance: 60.0
click at [947, 176] on div at bounding box center [909, 57] width 219 height 487
drag, startPoint x: 895, startPoint y: 205, endPoint x: 917, endPoint y: 166, distance: 44.8
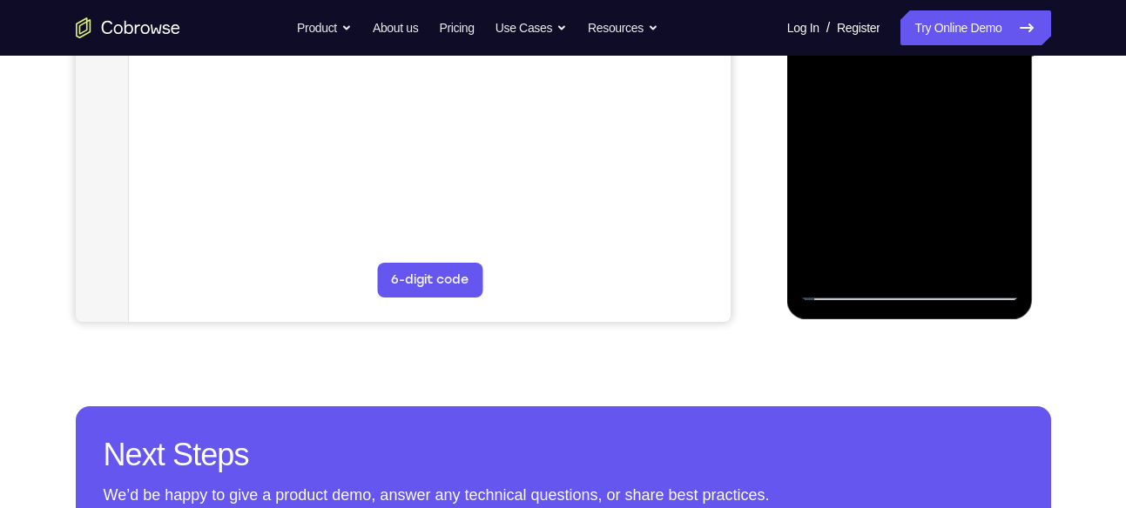
click at [917, 166] on div at bounding box center [909, 57] width 219 height 487
drag, startPoint x: 903, startPoint y: 235, endPoint x: 922, endPoint y: 184, distance: 54.8
click at [922, 184] on div at bounding box center [909, 57] width 219 height 487
drag, startPoint x: 911, startPoint y: 226, endPoint x: 919, endPoint y: 209, distance: 19.5
click at [917, 213] on div at bounding box center [909, 57] width 219 height 487
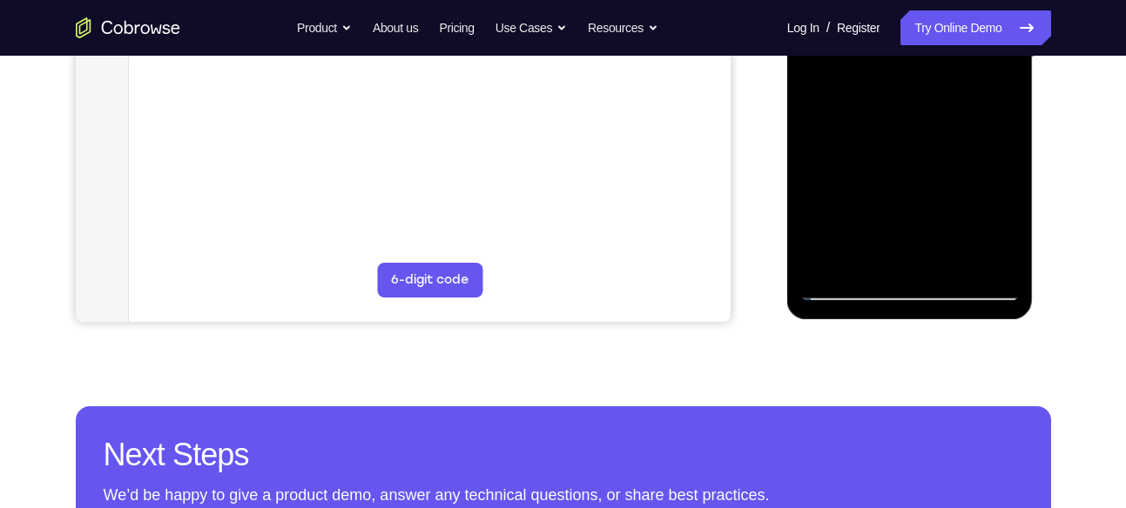
drag, startPoint x: 909, startPoint y: 226, endPoint x: 944, endPoint y: 167, distance: 68.7
click at [944, 167] on div at bounding box center [909, 57] width 219 height 487
drag, startPoint x: 894, startPoint y: 247, endPoint x: 924, endPoint y: 194, distance: 61.2
click at [924, 194] on div at bounding box center [909, 57] width 219 height 487
click at [898, 204] on div at bounding box center [909, 57] width 219 height 487
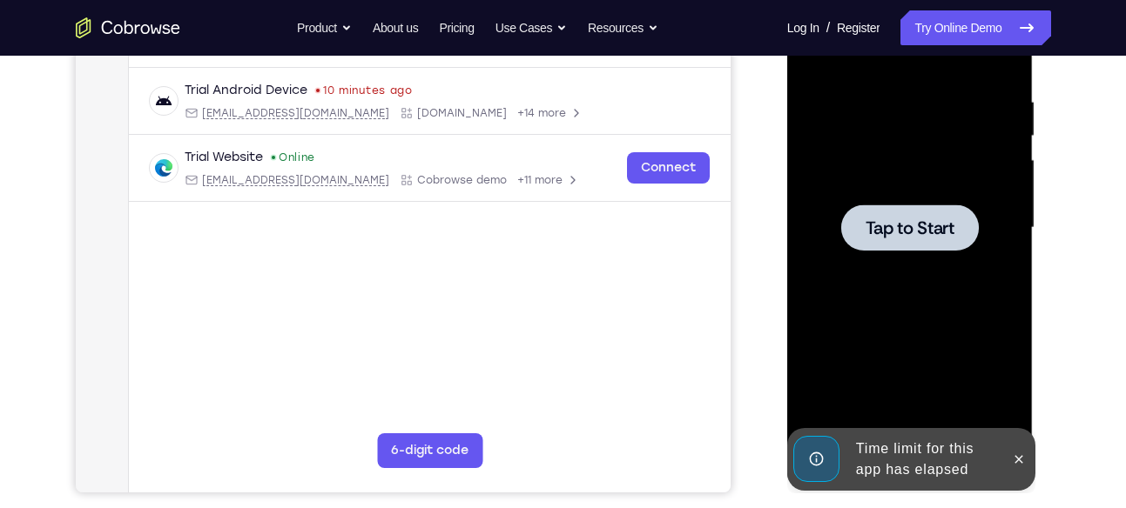
scroll to position [314, 0]
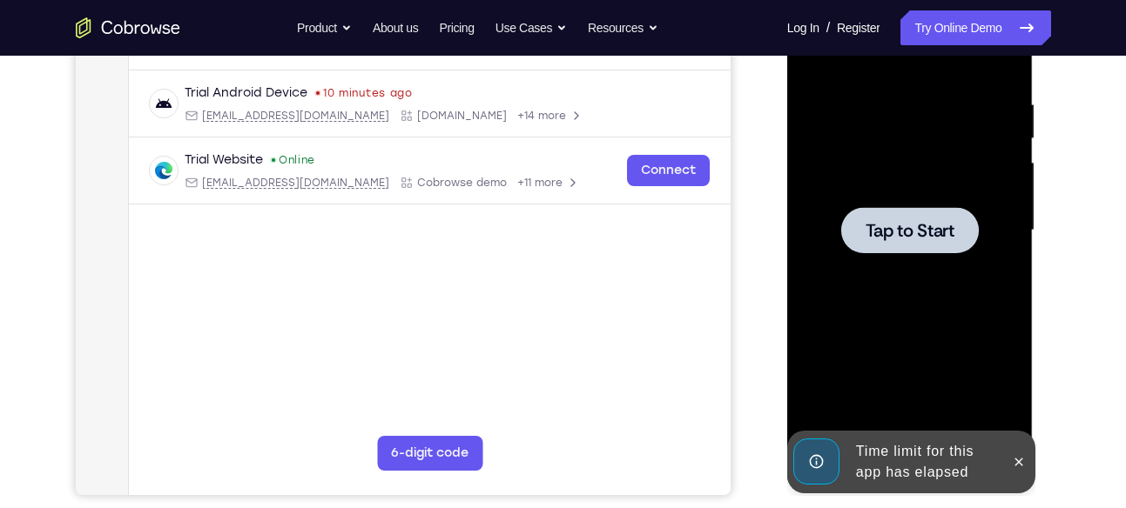
click at [908, 230] on span "Tap to Start" at bounding box center [909, 230] width 89 height 17
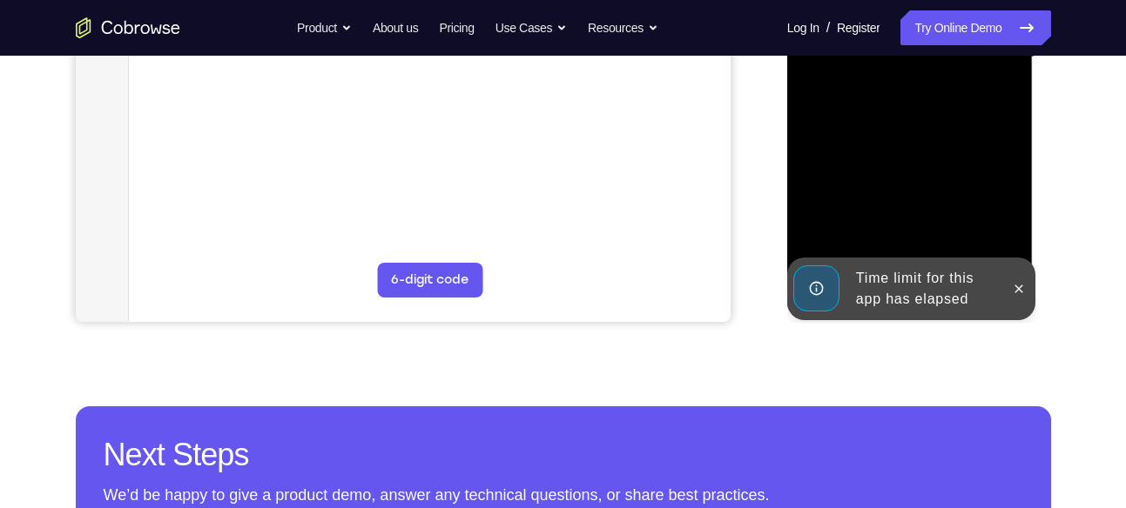
scroll to position [490, 0]
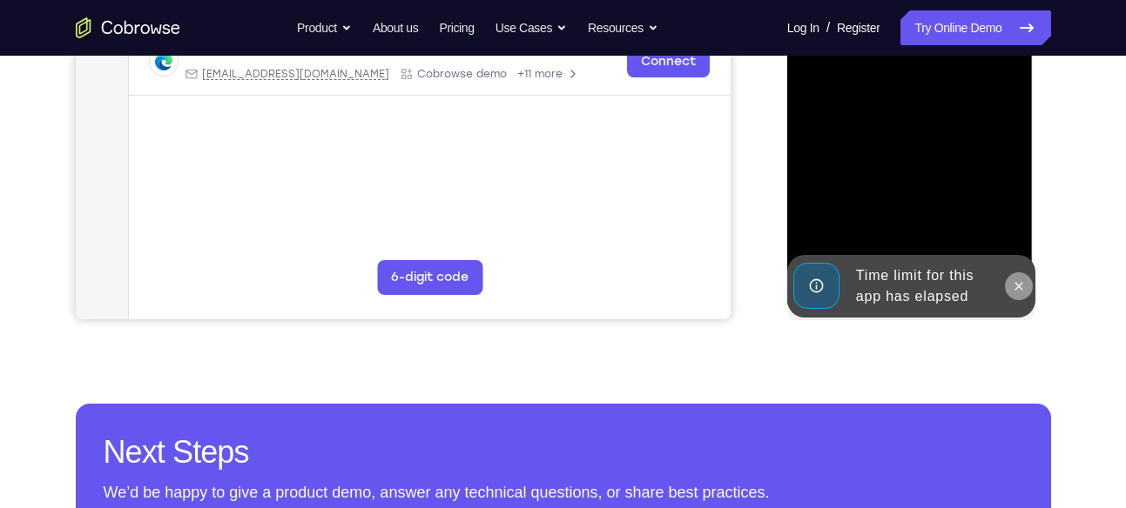
click at [1013, 281] on icon at bounding box center [1018, 286] width 14 height 14
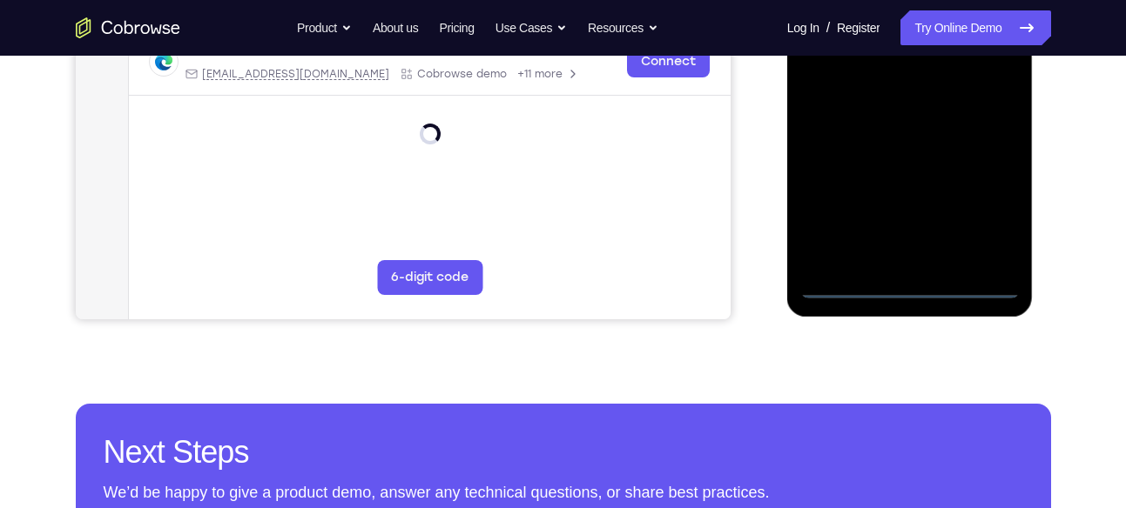
click at [906, 282] on div at bounding box center [909, 54] width 219 height 487
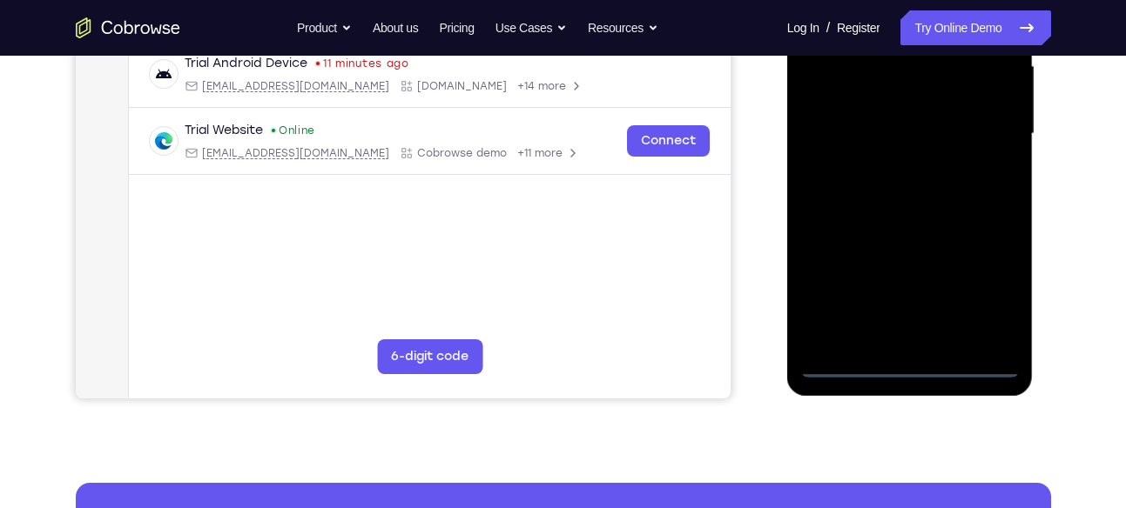
scroll to position [410, 0]
click at [993, 282] on div at bounding box center [909, 134] width 219 height 487
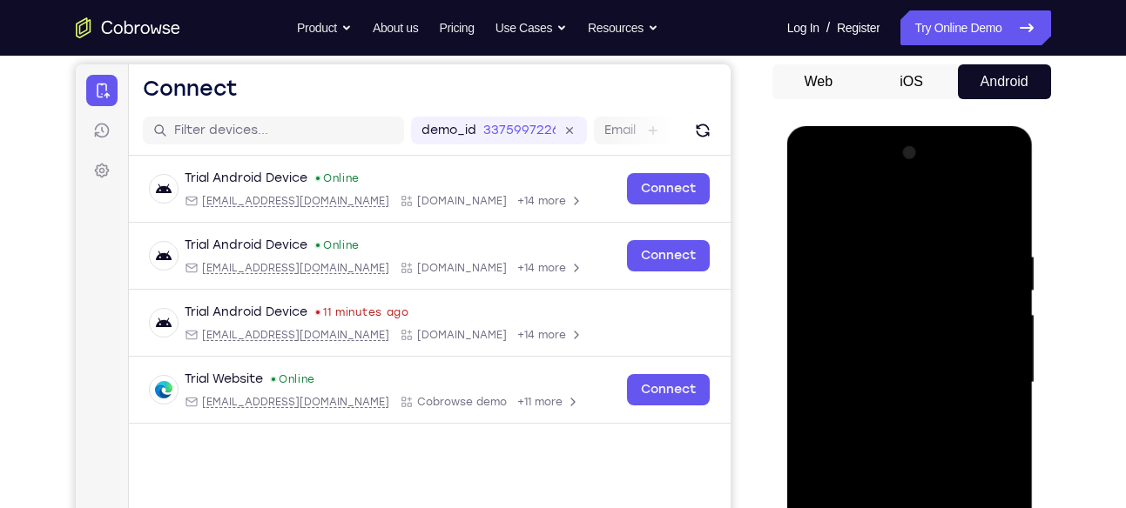
scroll to position [161, 0]
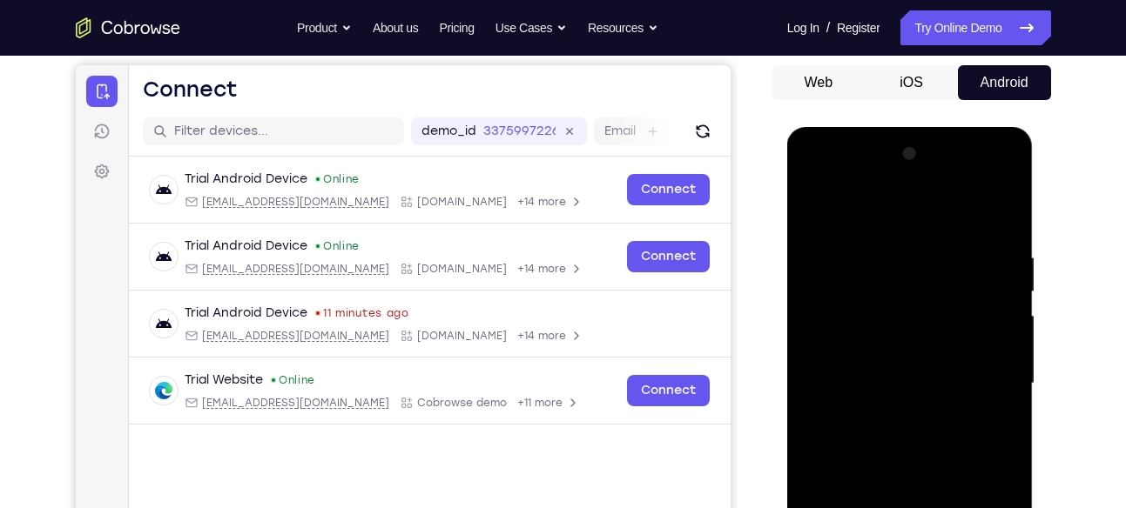
click at [829, 185] on div at bounding box center [909, 383] width 219 height 487
click at [833, 333] on div at bounding box center [909, 383] width 219 height 487
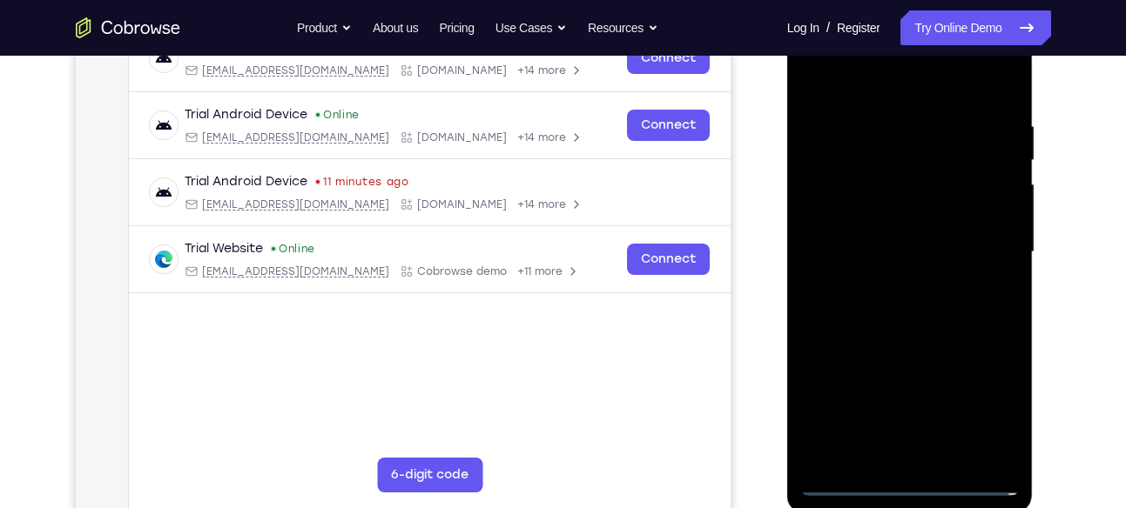
scroll to position [312, 0]
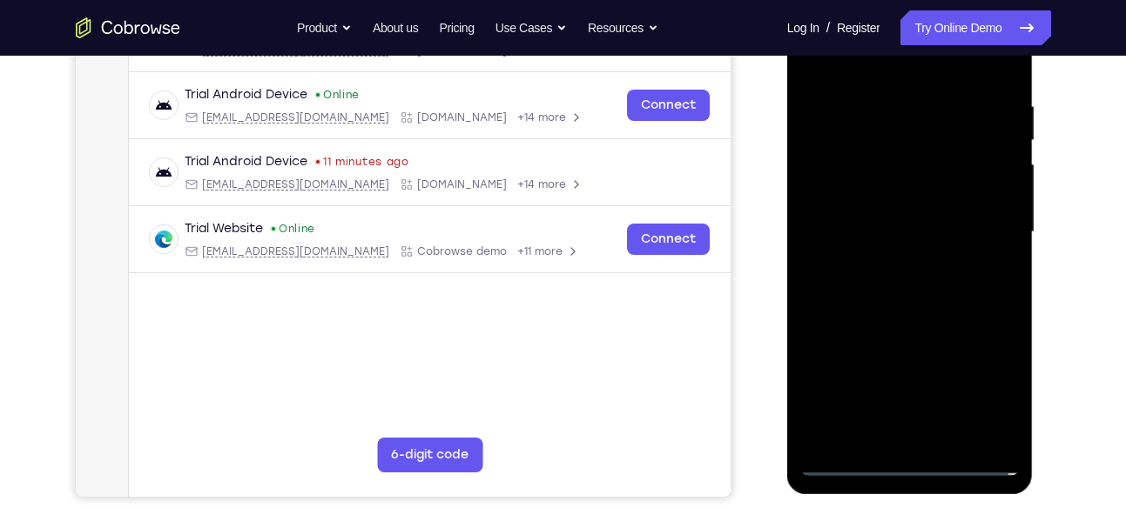
click at [900, 236] on div at bounding box center [909, 232] width 219 height 487
click at [871, 215] on div at bounding box center [909, 232] width 219 height 487
click at [895, 236] on div at bounding box center [909, 232] width 219 height 487
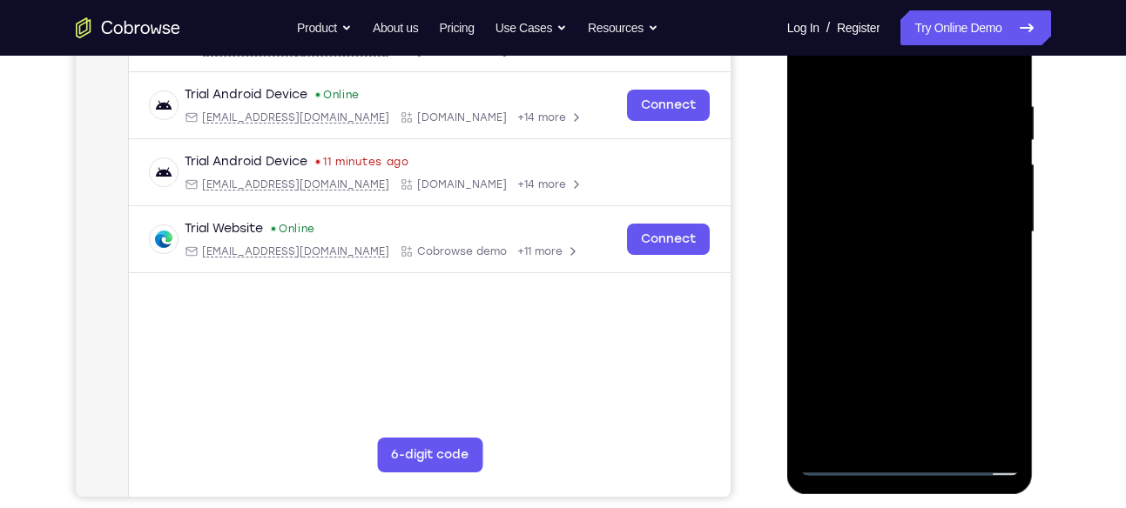
click at [895, 236] on div at bounding box center [909, 232] width 219 height 487
click at [910, 299] on div at bounding box center [909, 232] width 219 height 487
click at [915, 339] on div at bounding box center [909, 232] width 219 height 487
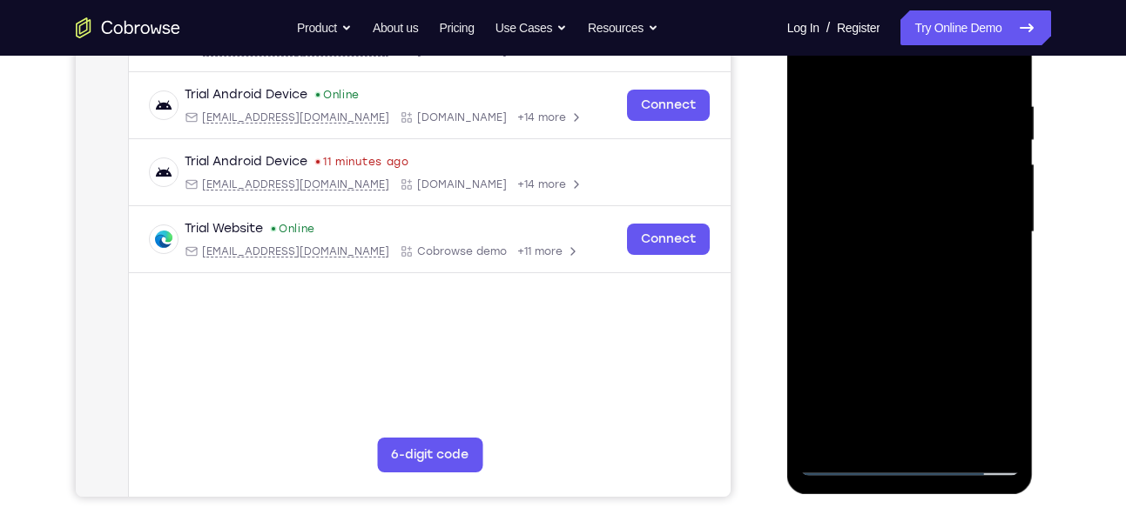
click at [932, 212] on div at bounding box center [909, 232] width 219 height 487
drag, startPoint x: 908, startPoint y: 304, endPoint x: 935, endPoint y: 200, distance: 107.0
click at [935, 200] on div at bounding box center [909, 232] width 219 height 487
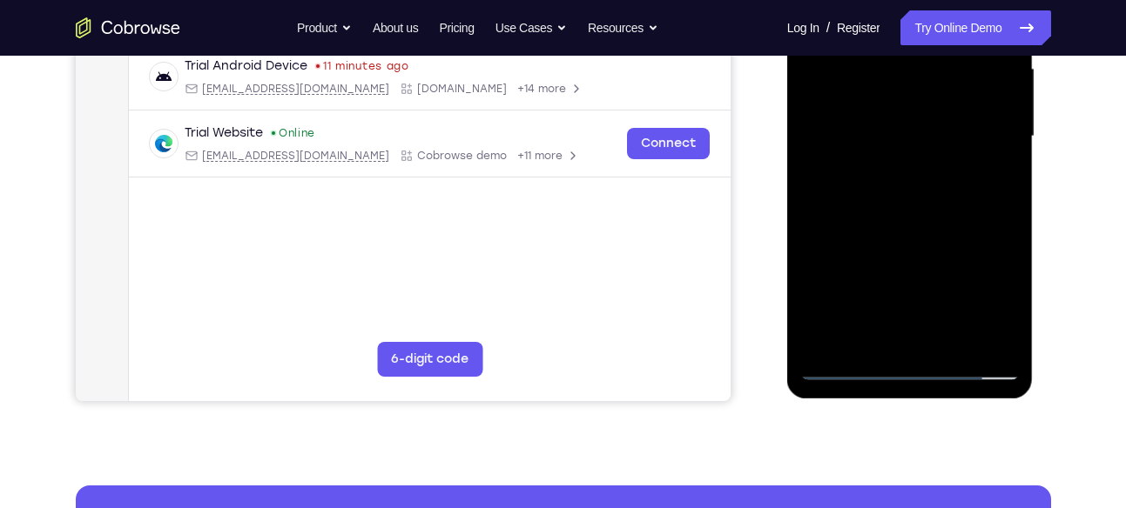
click at [895, 327] on div at bounding box center [909, 136] width 219 height 487
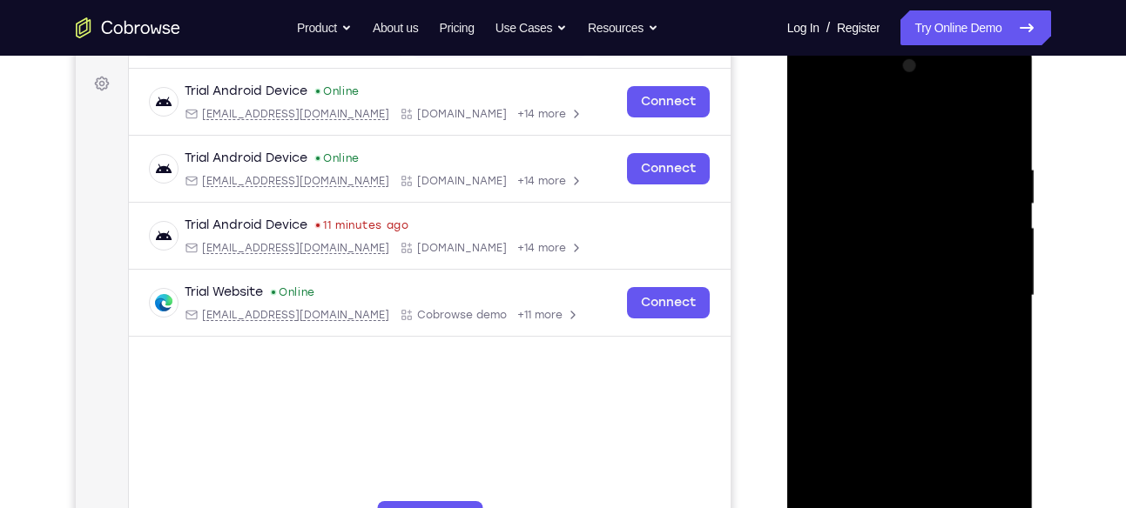
scroll to position [246, 0]
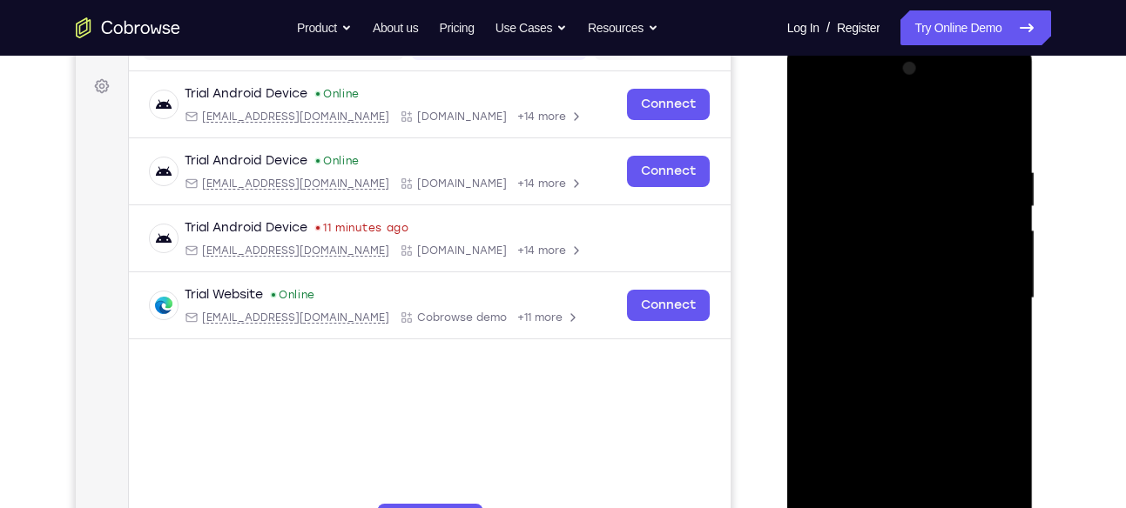
click at [829, 267] on div at bounding box center [909, 298] width 219 height 487
click at [909, 326] on div at bounding box center [909, 298] width 219 height 487
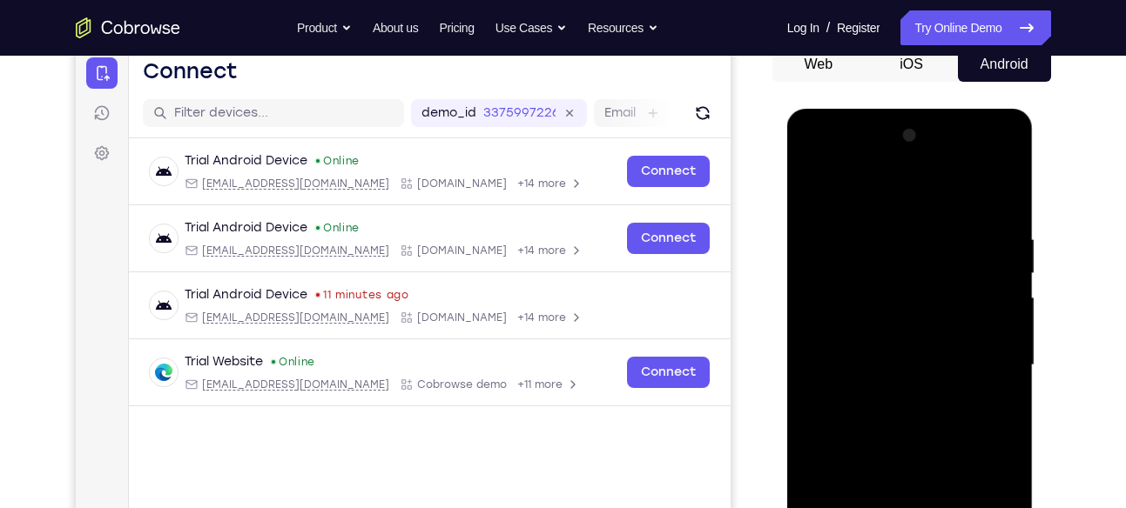
scroll to position [177, 0]
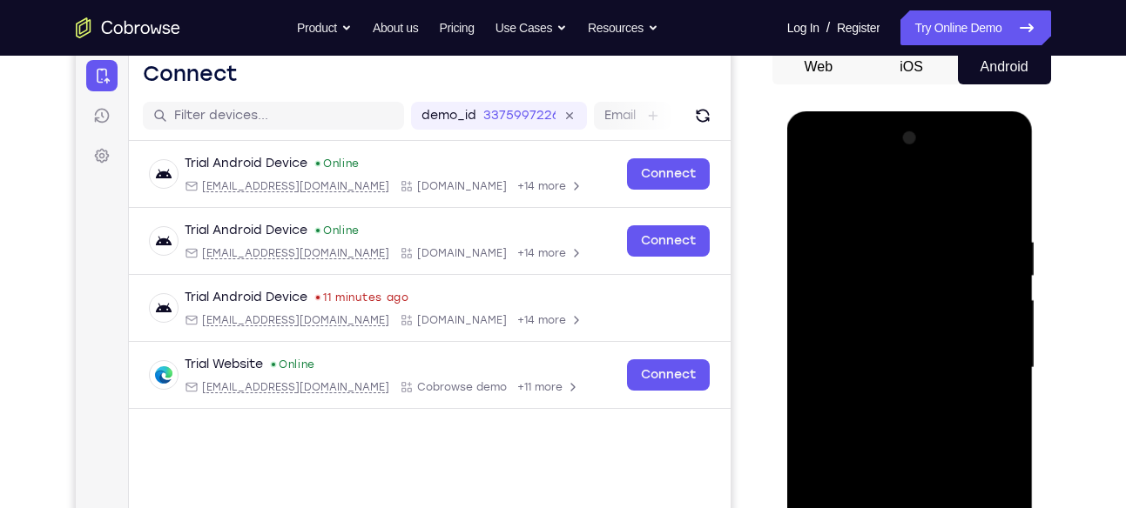
click at [1007, 163] on div at bounding box center [909, 367] width 219 height 487
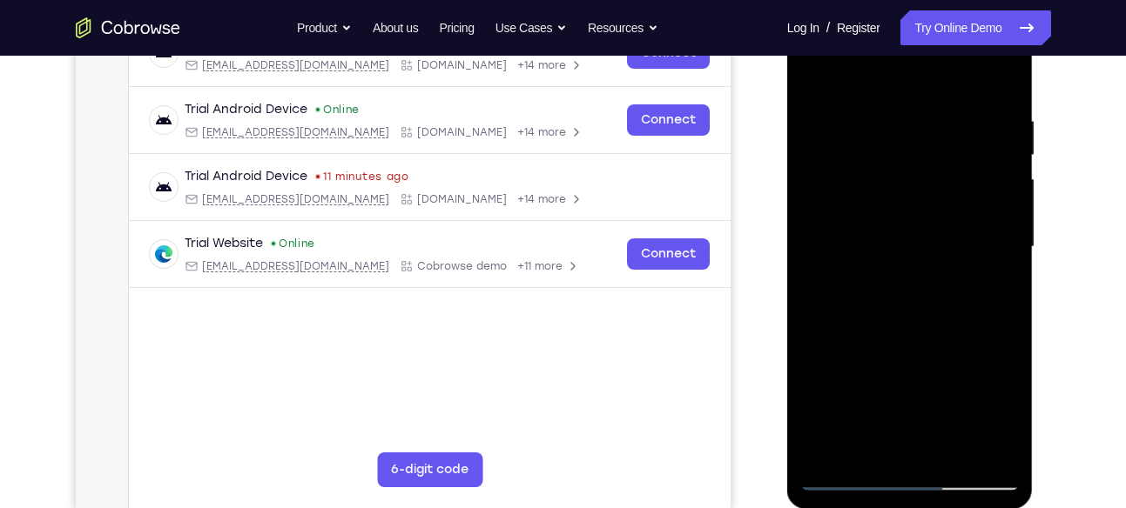
scroll to position [311, 0]
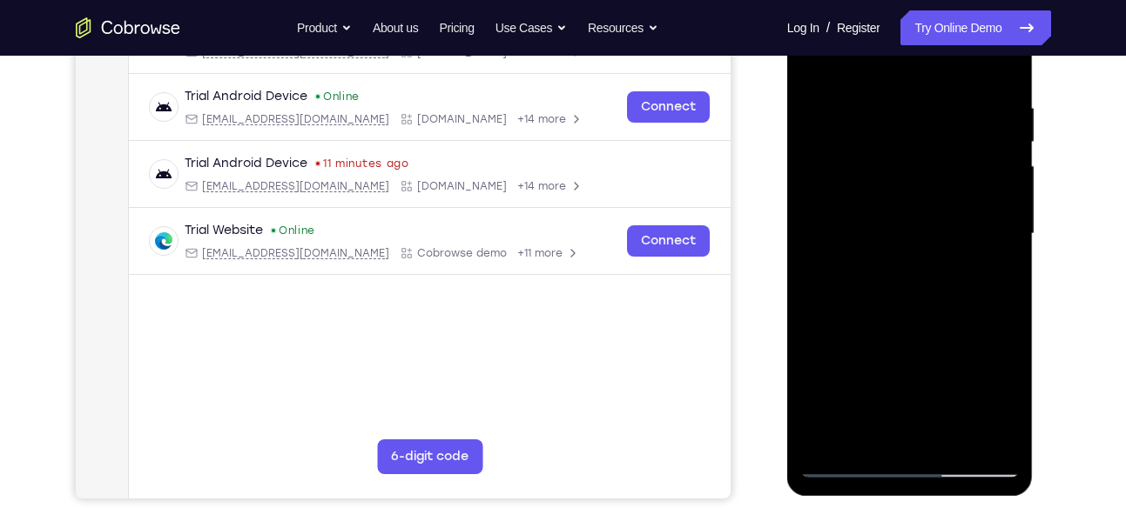
click at [933, 361] on div at bounding box center [909, 233] width 219 height 487
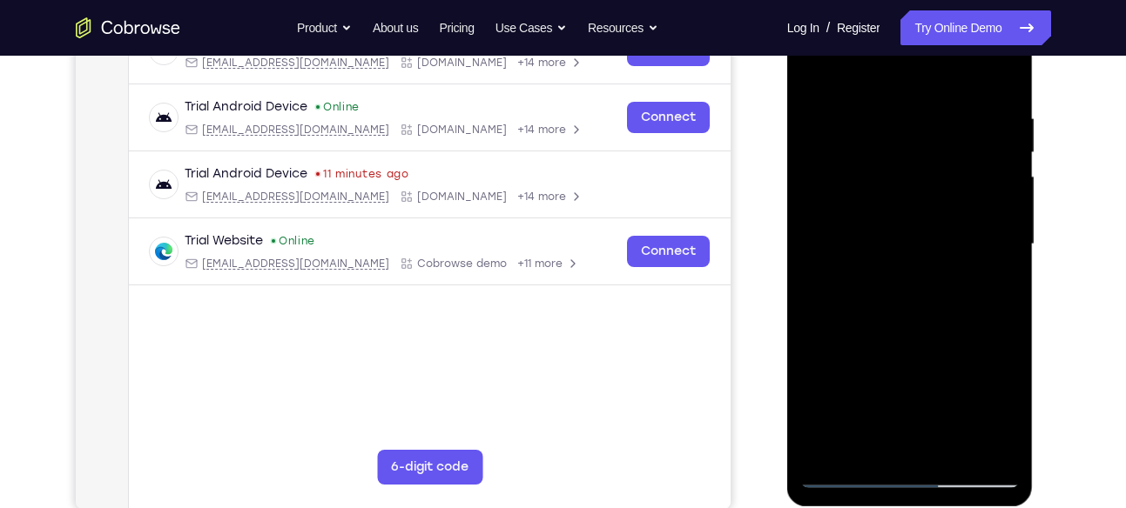
scroll to position [282, 0]
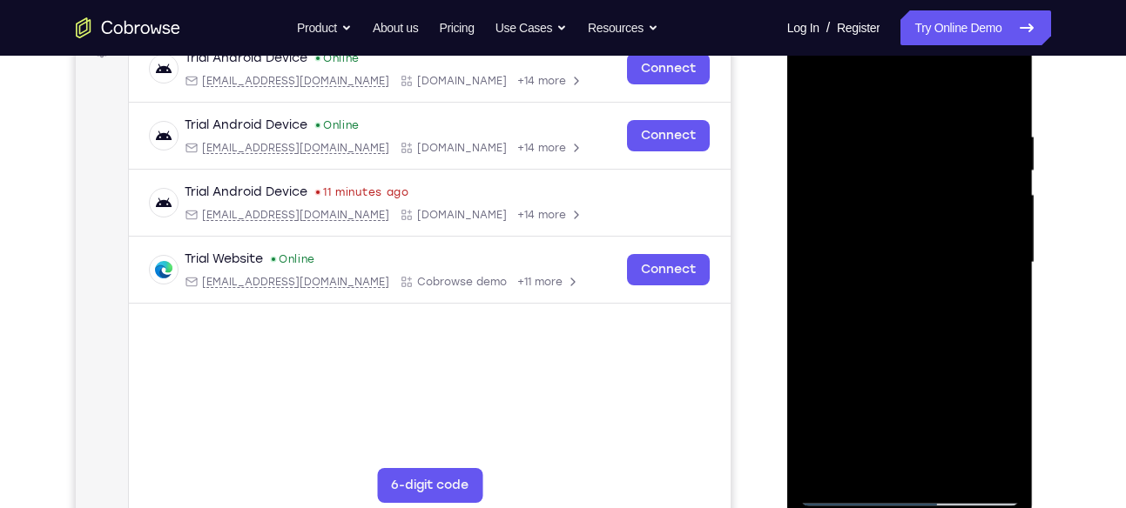
click at [984, 295] on div at bounding box center [909, 262] width 219 height 487
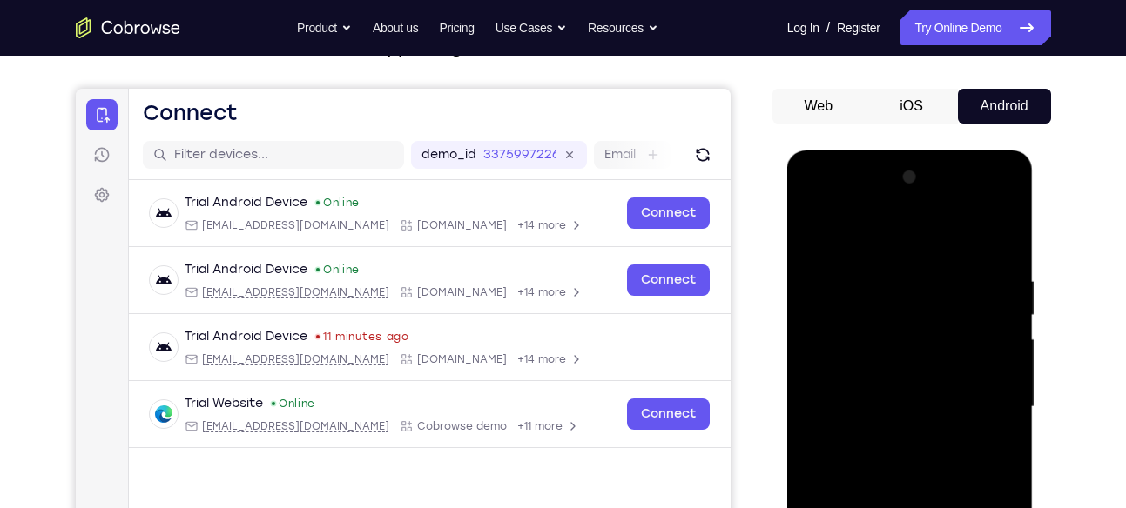
scroll to position [132, 0]
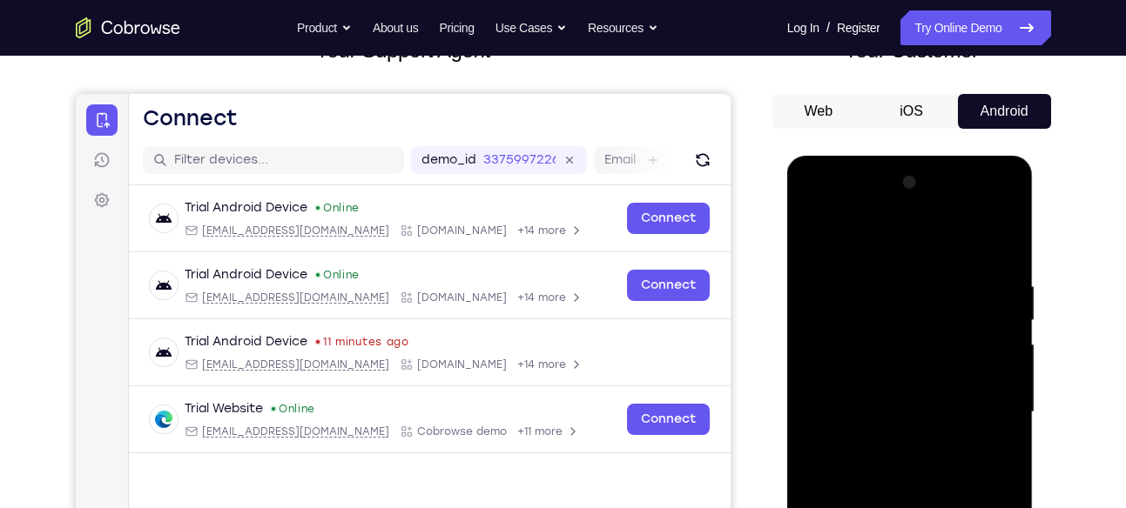
click at [1001, 210] on div at bounding box center [909, 412] width 219 height 487
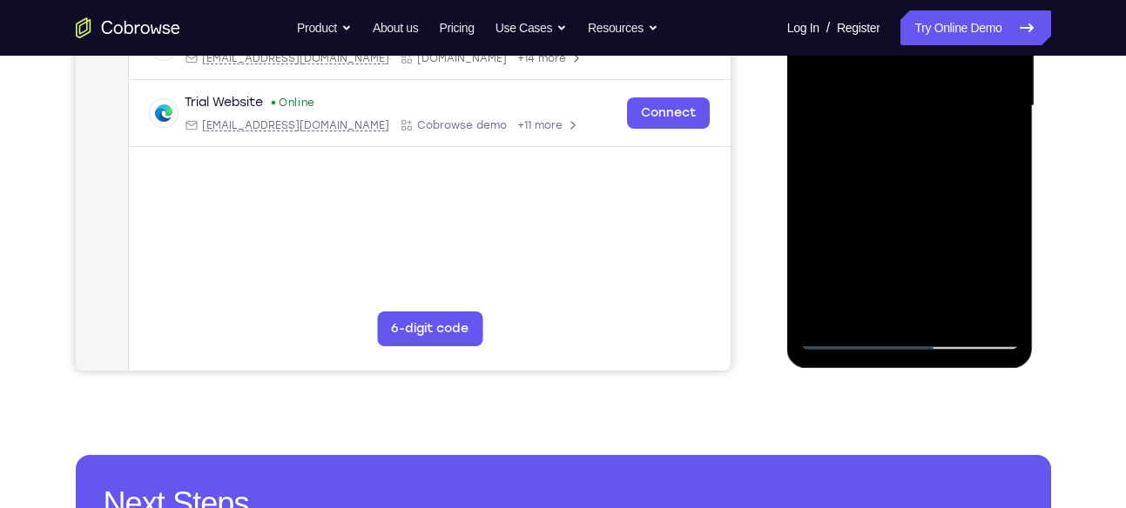
scroll to position [395, 0]
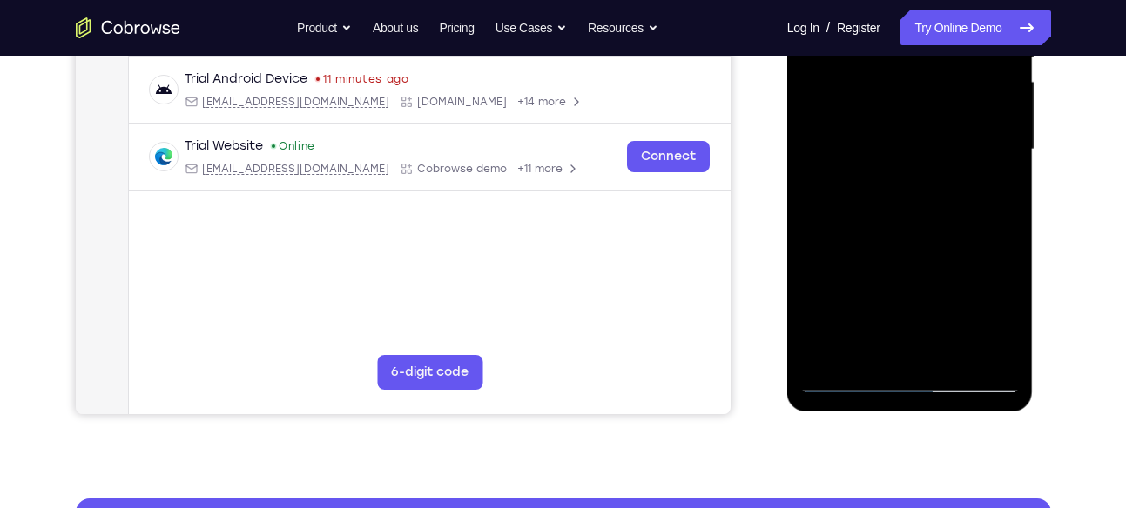
click at [977, 280] on div at bounding box center [909, 149] width 219 height 487
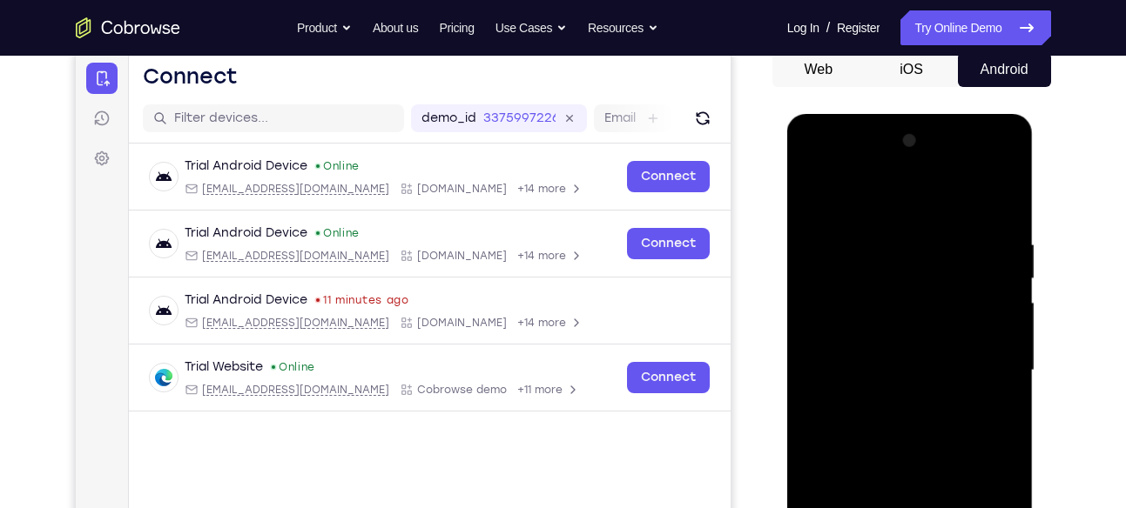
scroll to position [171, 0]
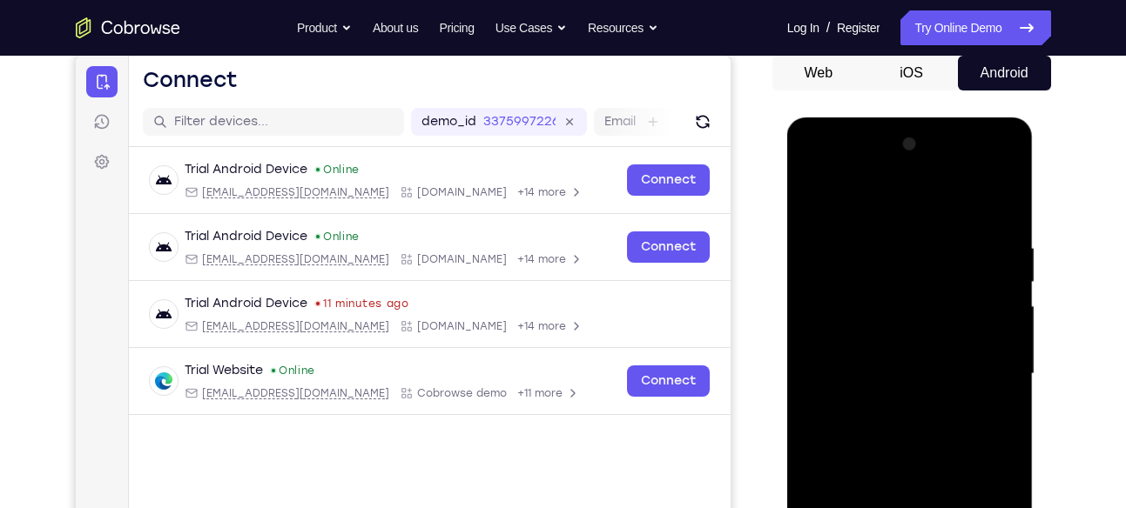
click at [1004, 171] on div at bounding box center [909, 374] width 219 height 487
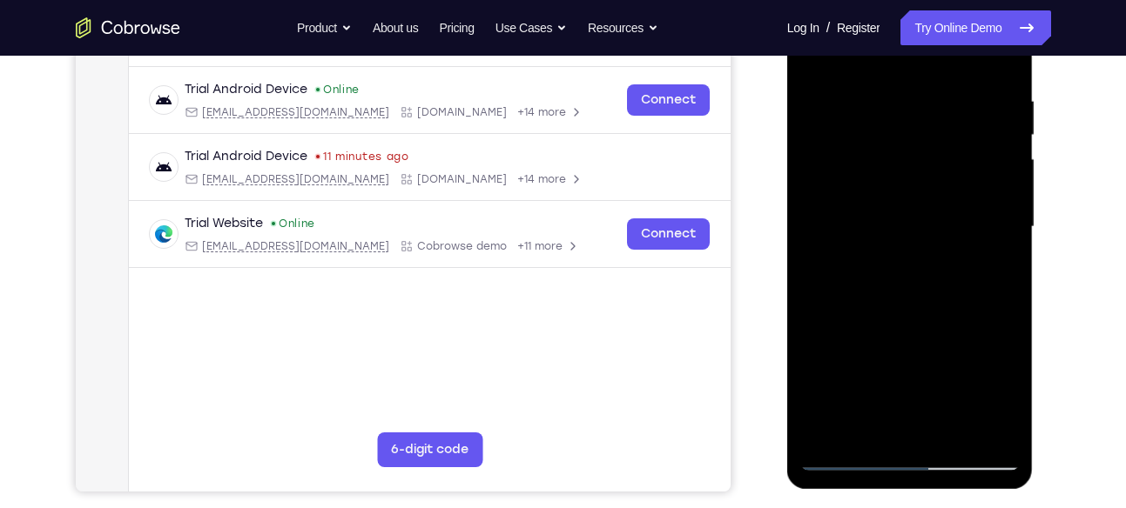
scroll to position [319, 0]
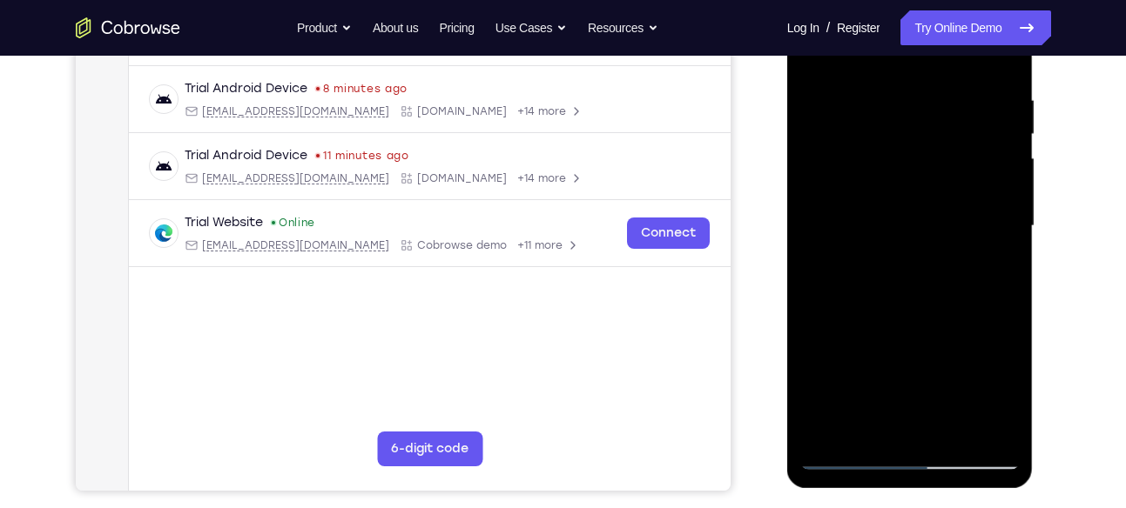
click at [957, 353] on div at bounding box center [909, 226] width 219 height 487
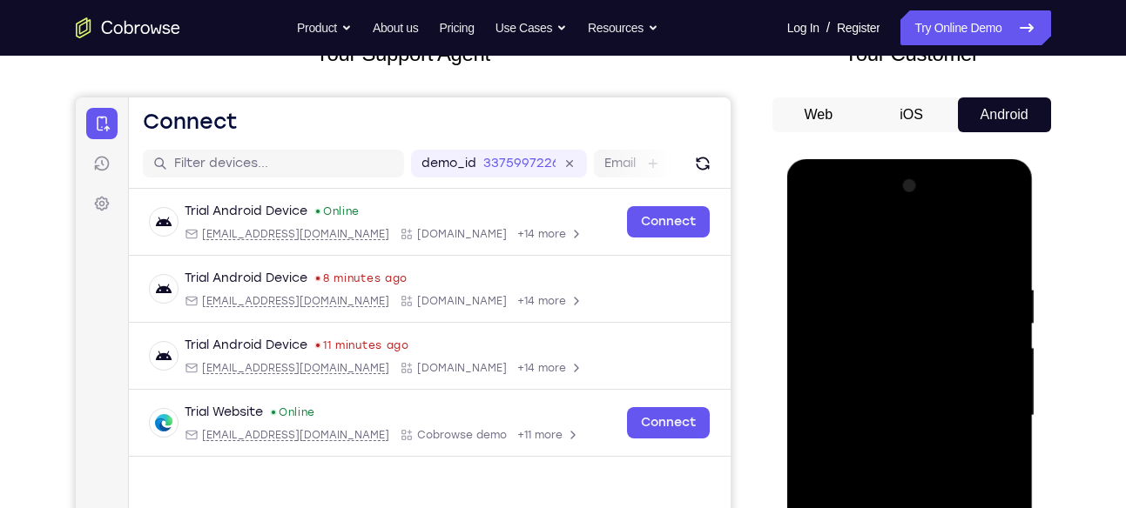
scroll to position [107, 0]
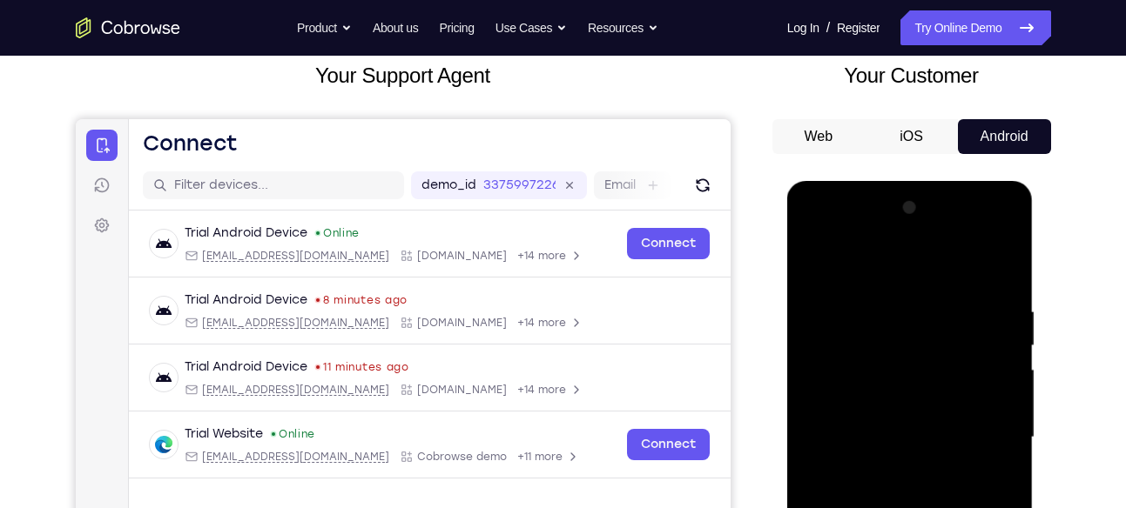
click at [999, 253] on div at bounding box center [909, 437] width 219 height 487
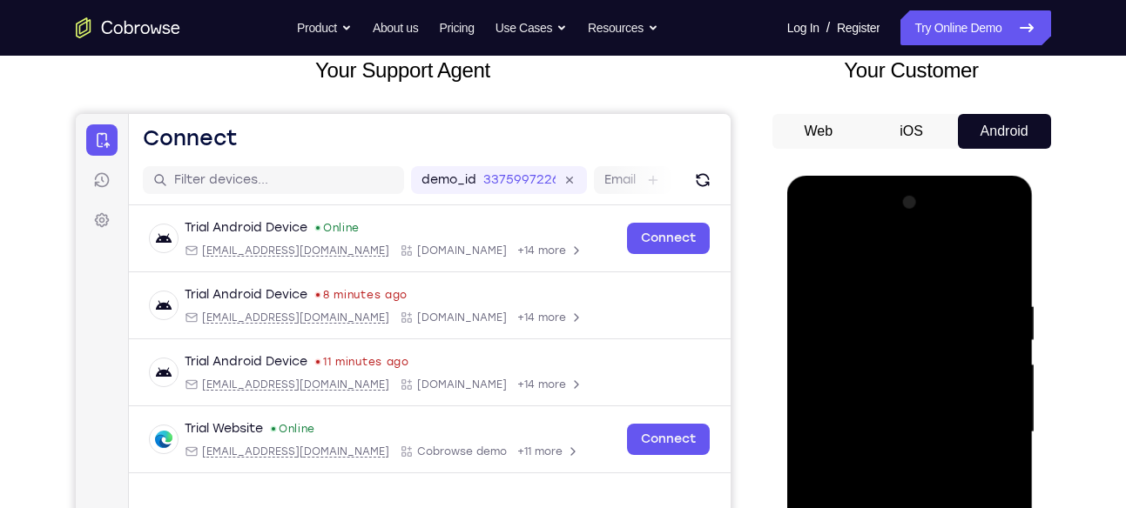
scroll to position [111, 0]
click at [1000, 251] on div at bounding box center [909, 433] width 219 height 487
click at [992, 252] on div at bounding box center [909, 433] width 219 height 487
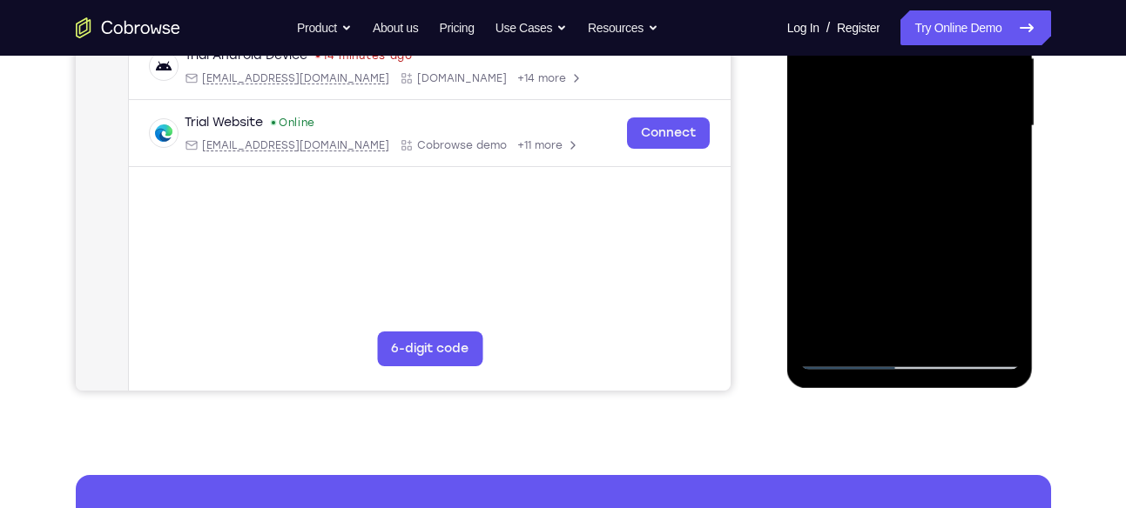
scroll to position [420, 0]
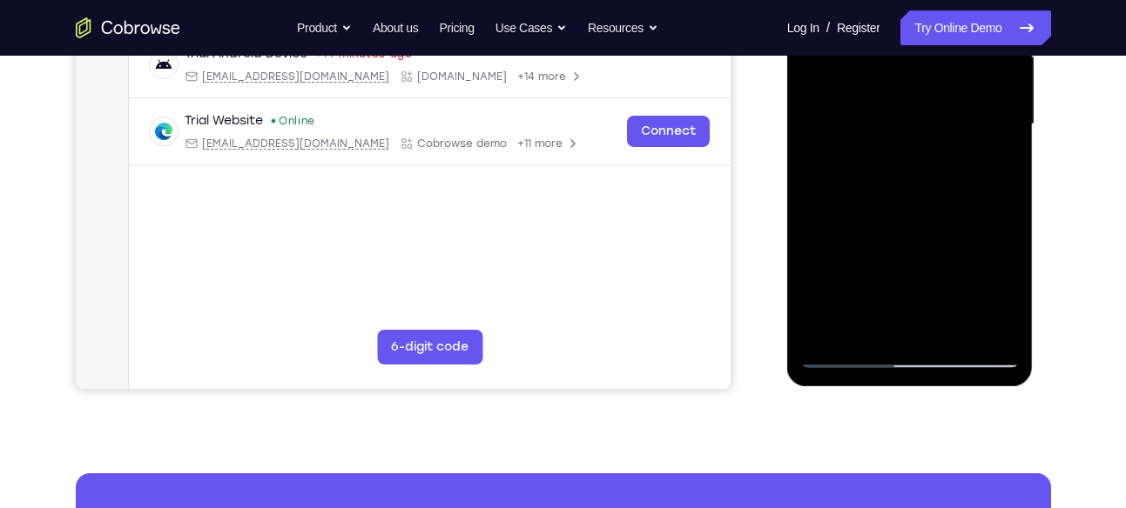
drag, startPoint x: 928, startPoint y: 315, endPoint x: 945, endPoint y: 265, distance: 52.6
click at [945, 265] on div at bounding box center [909, 124] width 219 height 487
drag, startPoint x: 908, startPoint y: 328, endPoint x: 938, endPoint y: 265, distance: 69.7
click at [937, 269] on div at bounding box center [909, 124] width 219 height 487
drag, startPoint x: 895, startPoint y: 324, endPoint x: 928, endPoint y: 275, distance: 58.9
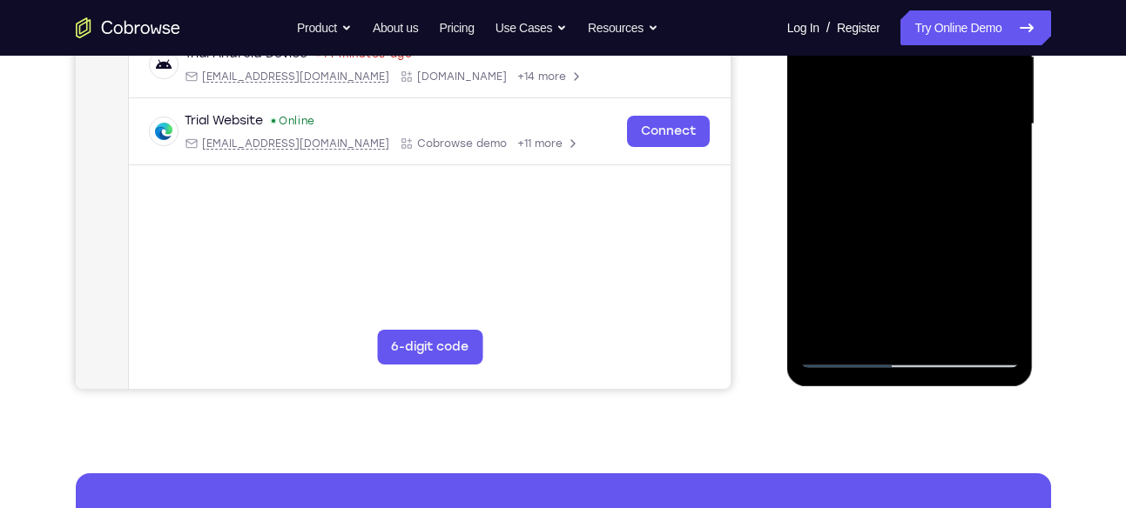
click at [922, 282] on div at bounding box center [909, 124] width 219 height 487
drag, startPoint x: 897, startPoint y: 321, endPoint x: 910, endPoint y: 306, distance: 20.4
click at [905, 311] on div at bounding box center [909, 124] width 219 height 487
drag, startPoint x: 919, startPoint y: 306, endPoint x: 935, endPoint y: 250, distance: 57.9
click at [935, 250] on div at bounding box center [909, 124] width 219 height 487
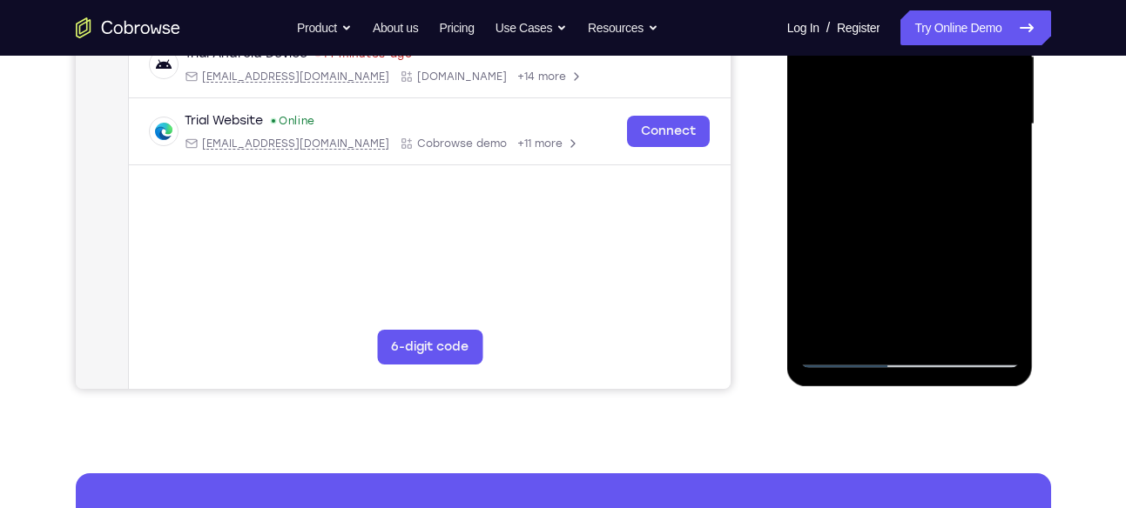
drag, startPoint x: 904, startPoint y: 252, endPoint x: 883, endPoint y: 323, distance: 73.8
click at [883, 323] on div at bounding box center [909, 124] width 219 height 487
drag, startPoint x: 924, startPoint y: 252, endPoint x: 936, endPoint y: 218, distance: 36.6
click at [936, 218] on div at bounding box center [909, 124] width 219 height 487
drag, startPoint x: 905, startPoint y: 313, endPoint x: 925, endPoint y: 240, distance: 75.8
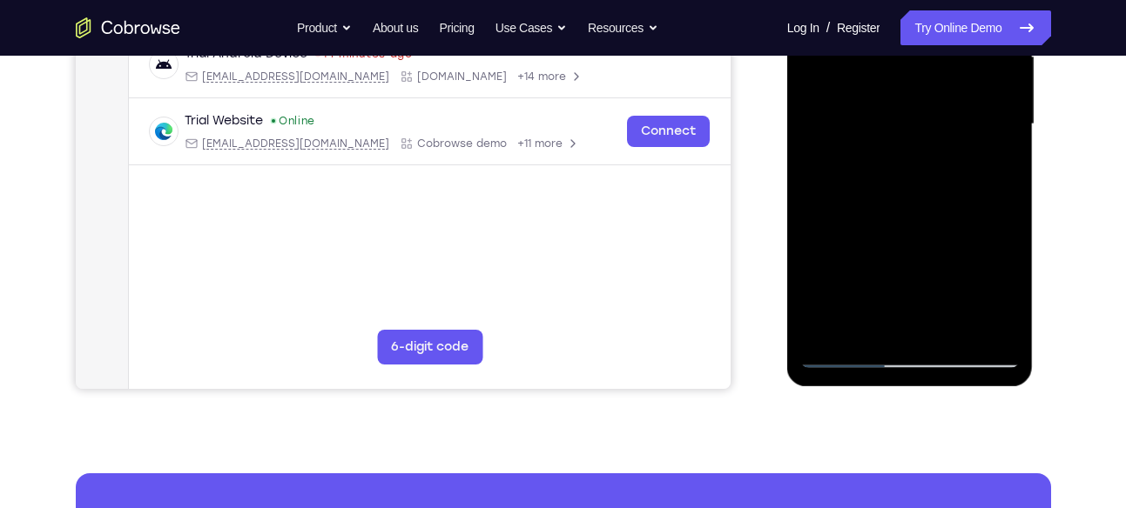
click at [925, 240] on div at bounding box center [909, 124] width 219 height 487
drag, startPoint x: 898, startPoint y: 309, endPoint x: 916, endPoint y: 250, distance: 61.7
click at [916, 250] on div at bounding box center [909, 124] width 219 height 487
drag, startPoint x: 894, startPoint y: 304, endPoint x: 912, endPoint y: 261, distance: 46.4
click at [912, 261] on div at bounding box center [909, 124] width 219 height 487
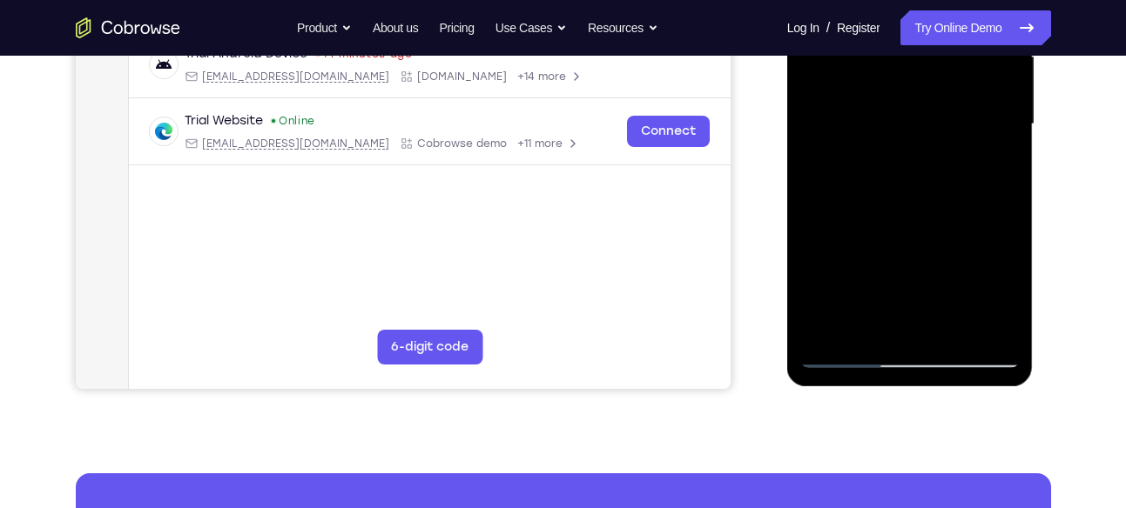
click at [884, 300] on div at bounding box center [909, 124] width 219 height 487
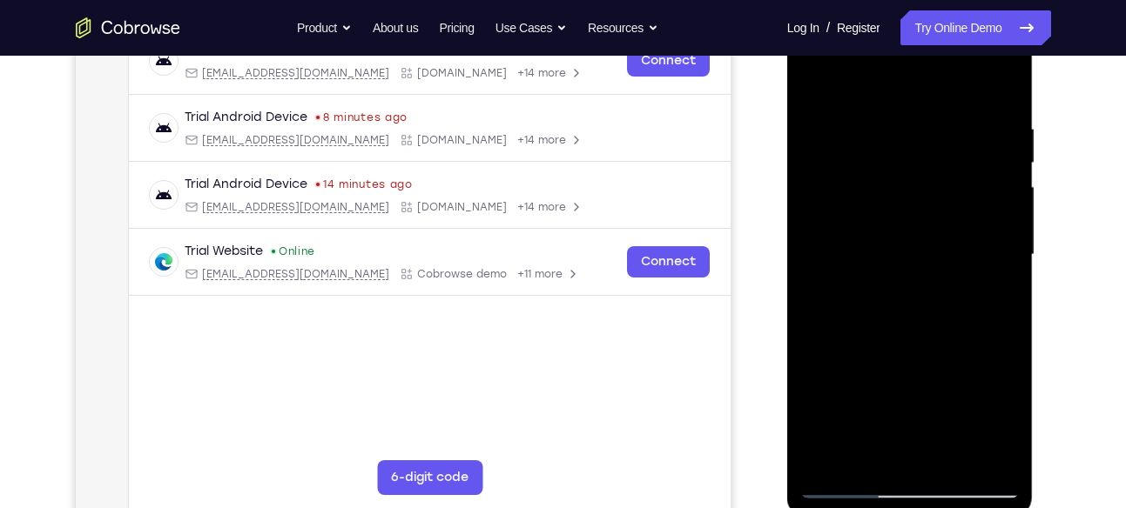
scroll to position [286, 0]
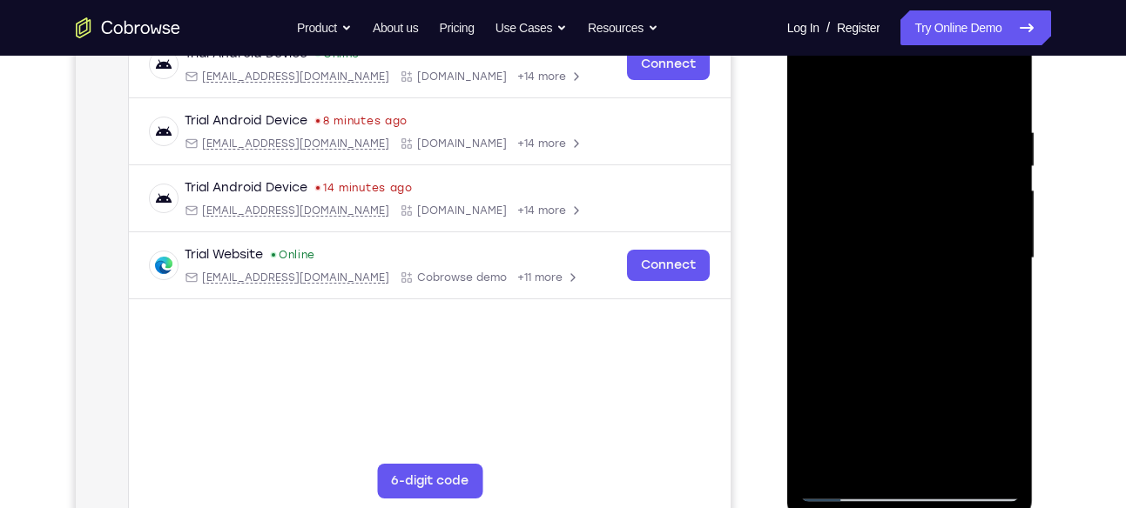
click at [911, 319] on div at bounding box center [909, 258] width 219 height 487
click at [924, 306] on div at bounding box center [909, 258] width 219 height 487
click at [984, 308] on div at bounding box center [909, 258] width 219 height 487
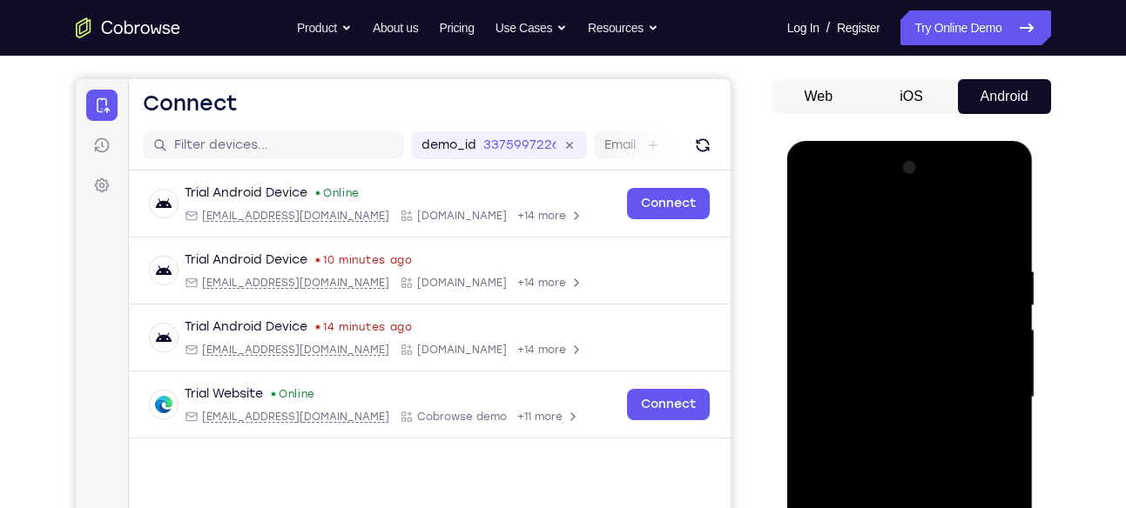
scroll to position [142, 0]
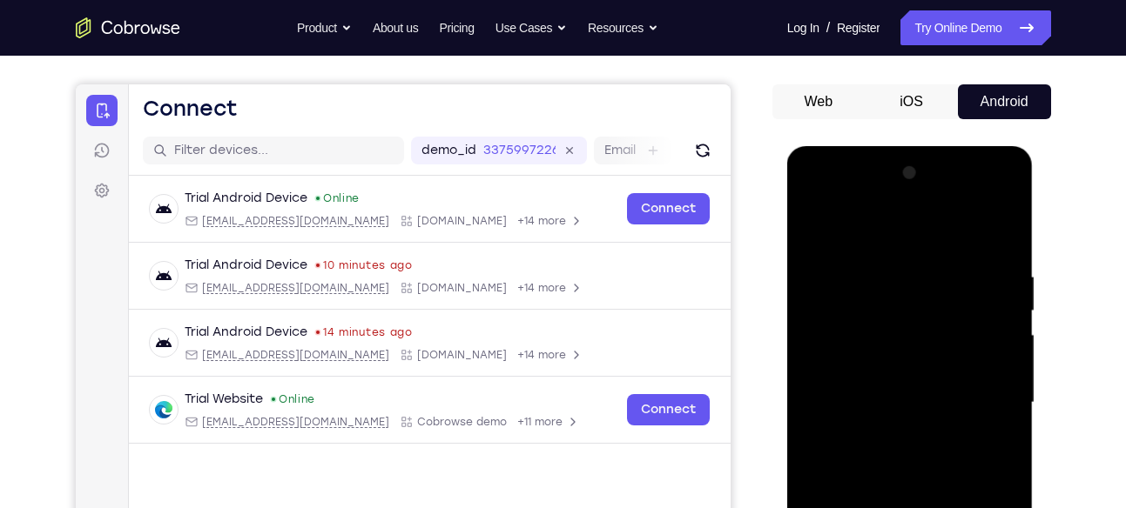
click at [984, 261] on div at bounding box center [909, 402] width 219 height 487
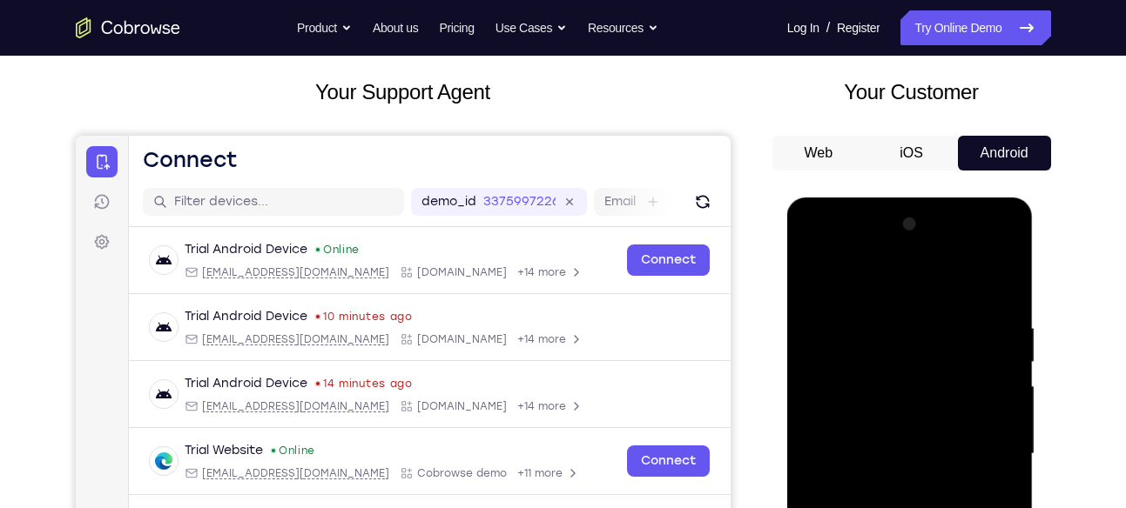
scroll to position [90, 0]
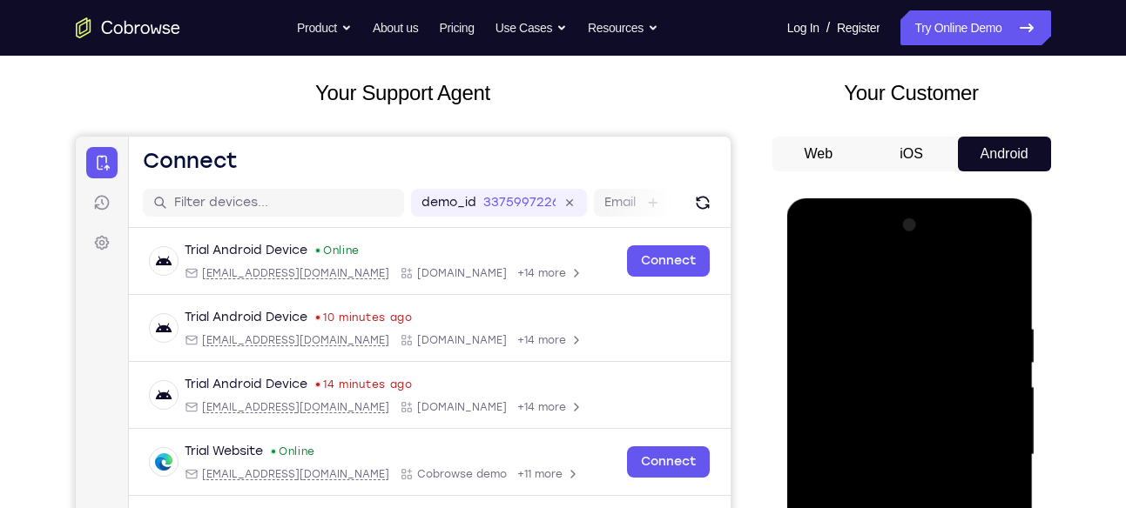
click at [1007, 252] on div at bounding box center [909, 455] width 219 height 487
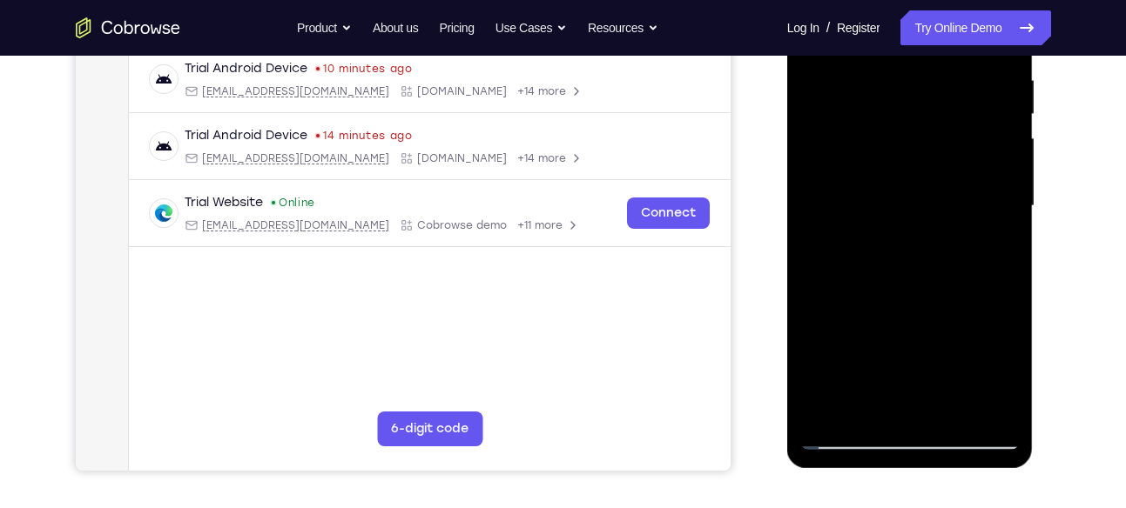
scroll to position [339, 0]
click at [952, 335] on div at bounding box center [909, 205] width 219 height 487
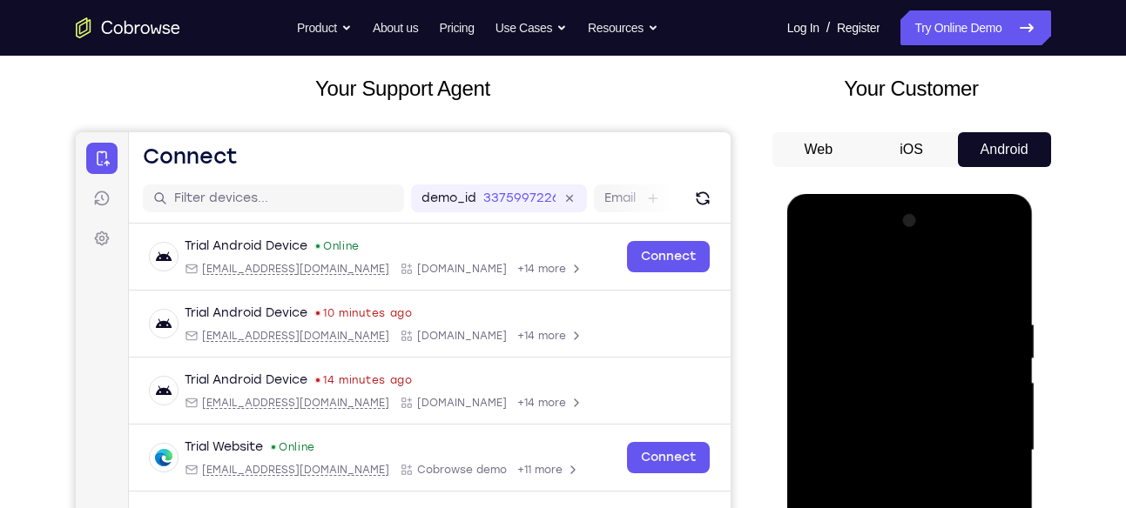
scroll to position [90, 0]
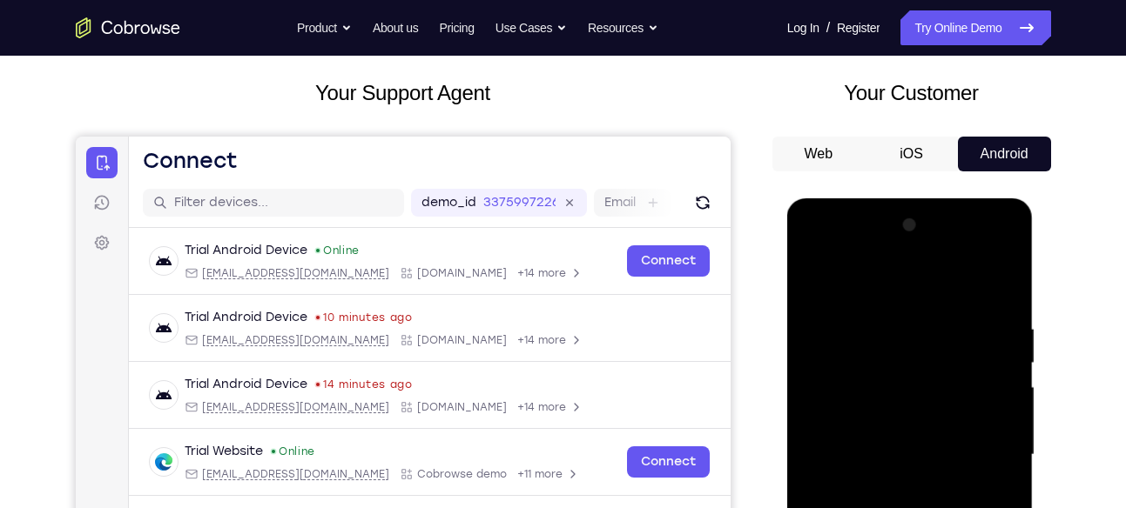
click at [1000, 251] on div at bounding box center [909, 455] width 219 height 487
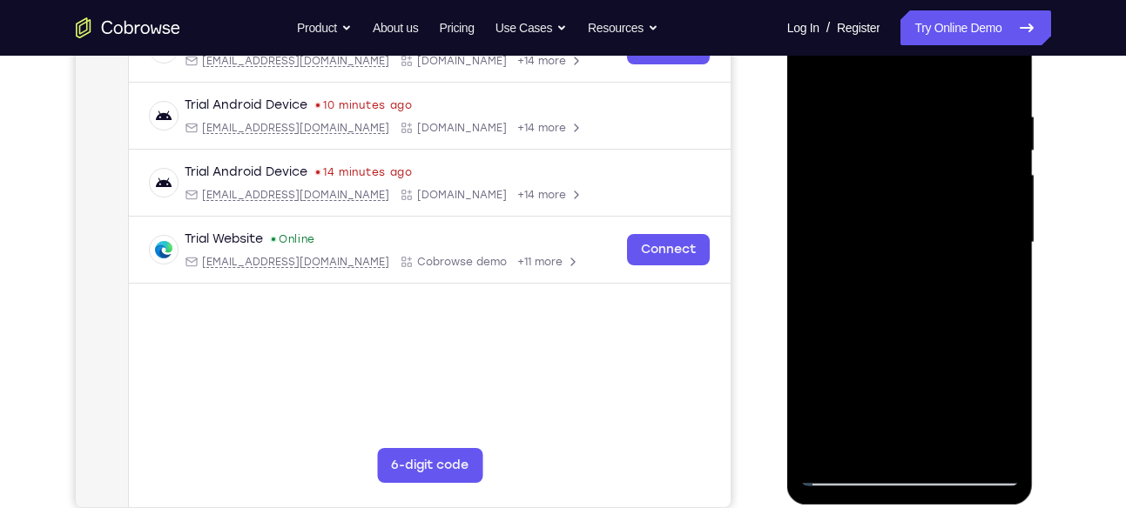
scroll to position [303, 0]
click at [947, 367] on div at bounding box center [909, 241] width 219 height 487
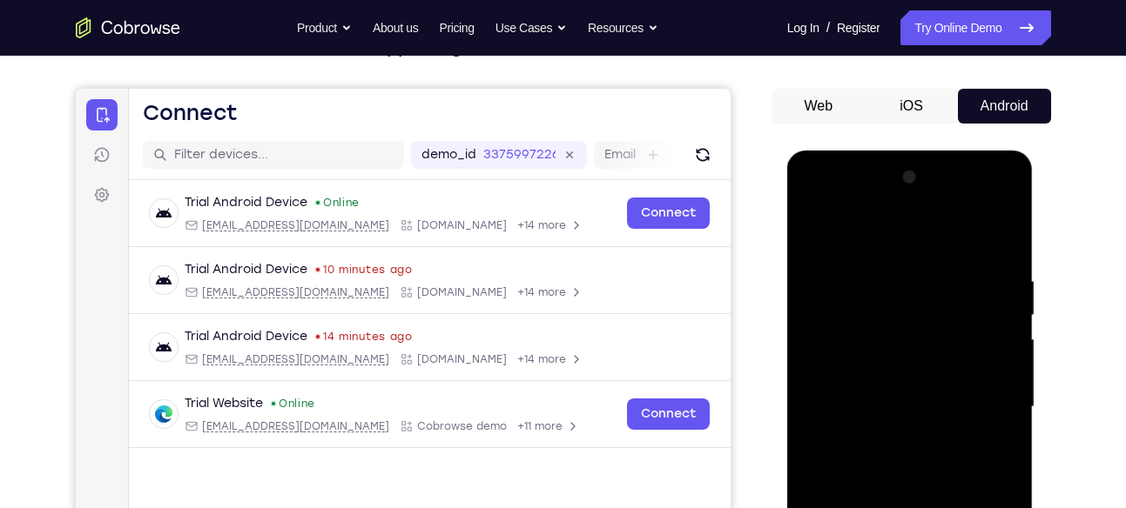
scroll to position [134, 0]
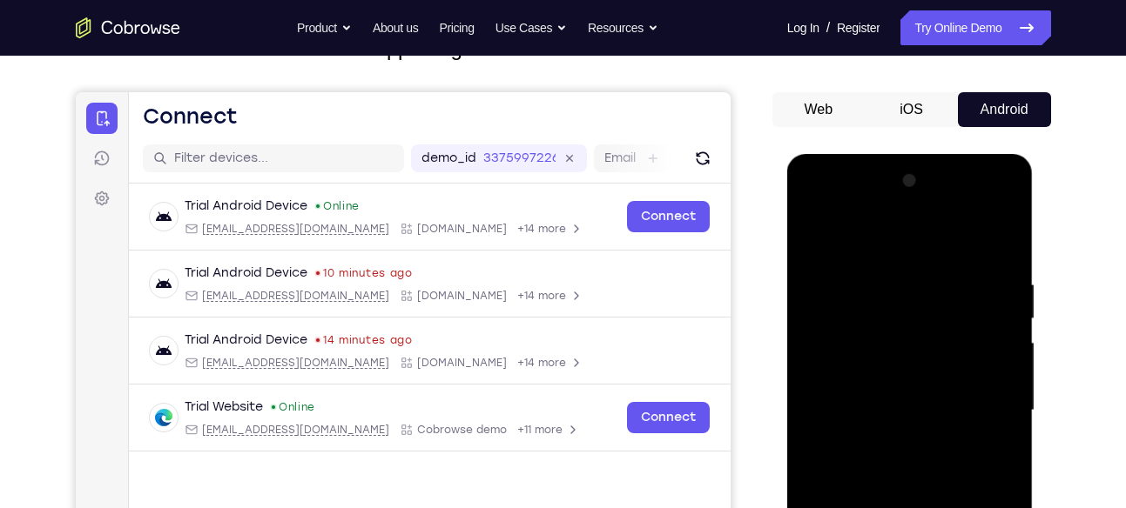
click at [991, 228] on div at bounding box center [909, 410] width 219 height 487
click at [977, 279] on div at bounding box center [909, 410] width 219 height 487
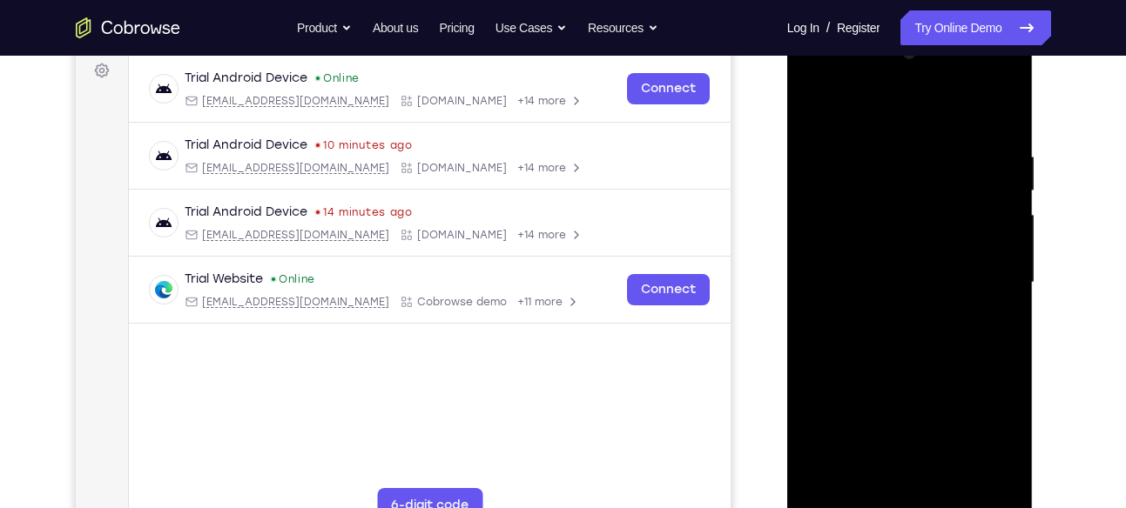
scroll to position [318, 0]
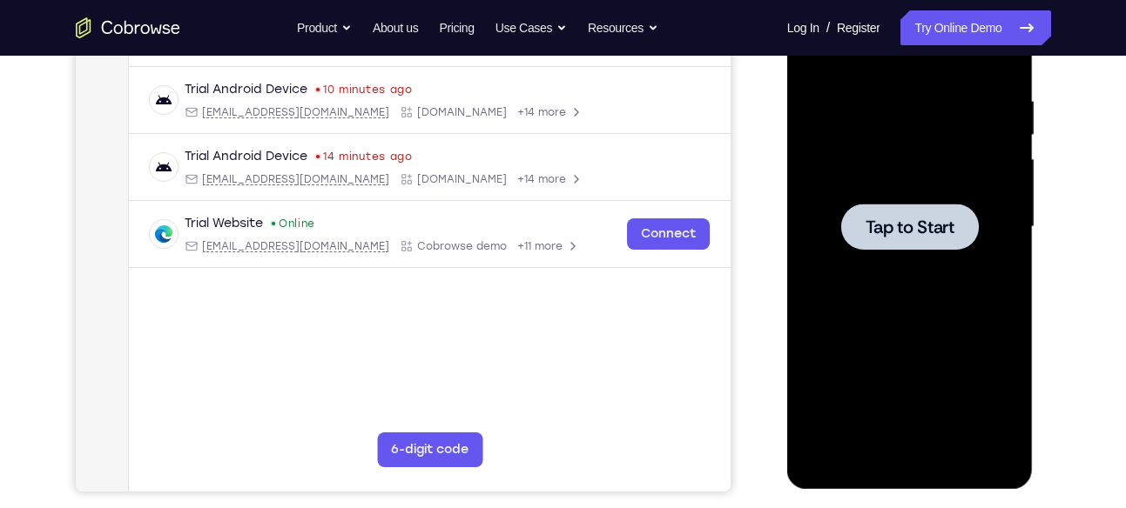
click at [945, 232] on span "Tap to Start" at bounding box center [909, 226] width 89 height 17
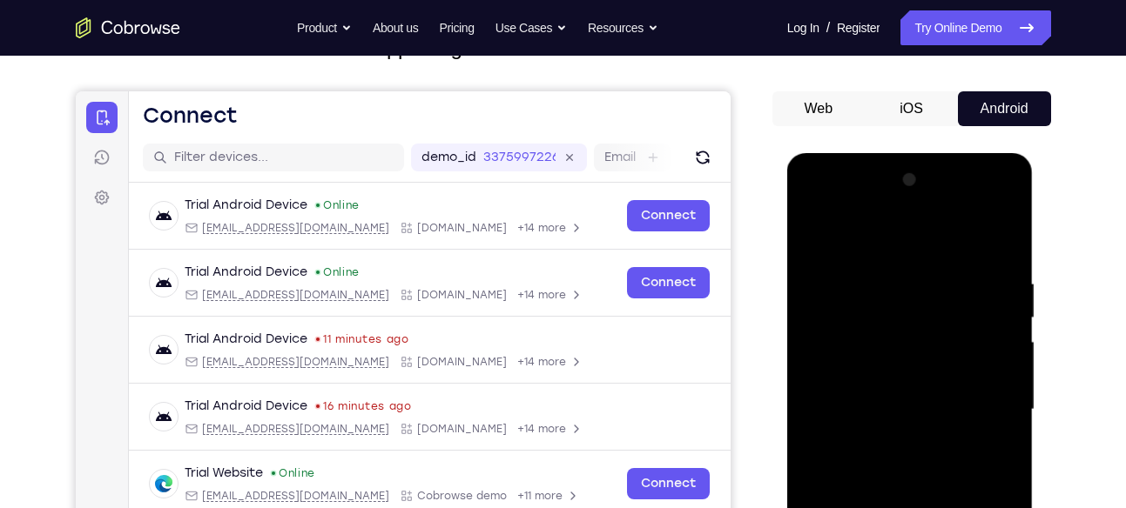
scroll to position [0, 0]
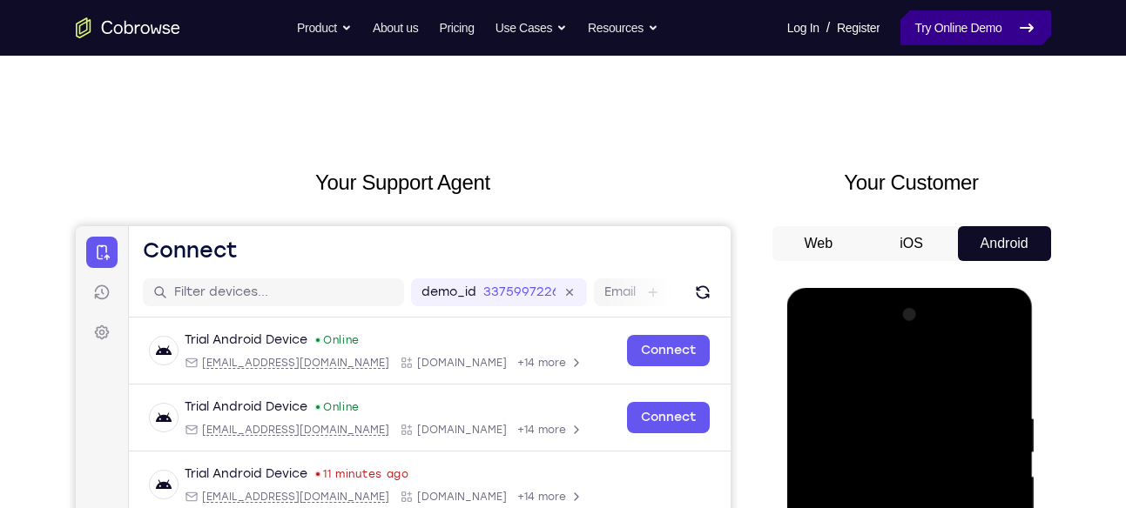
click at [974, 36] on link "Try Online Demo" at bounding box center [975, 27] width 150 height 35
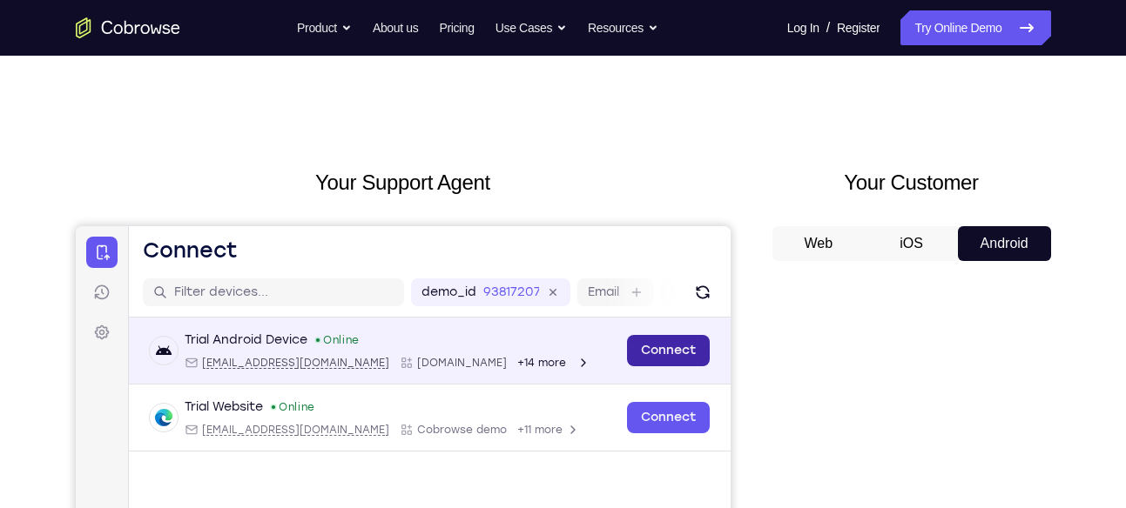
click at [695, 345] on link "Connect" at bounding box center [667, 350] width 83 height 31
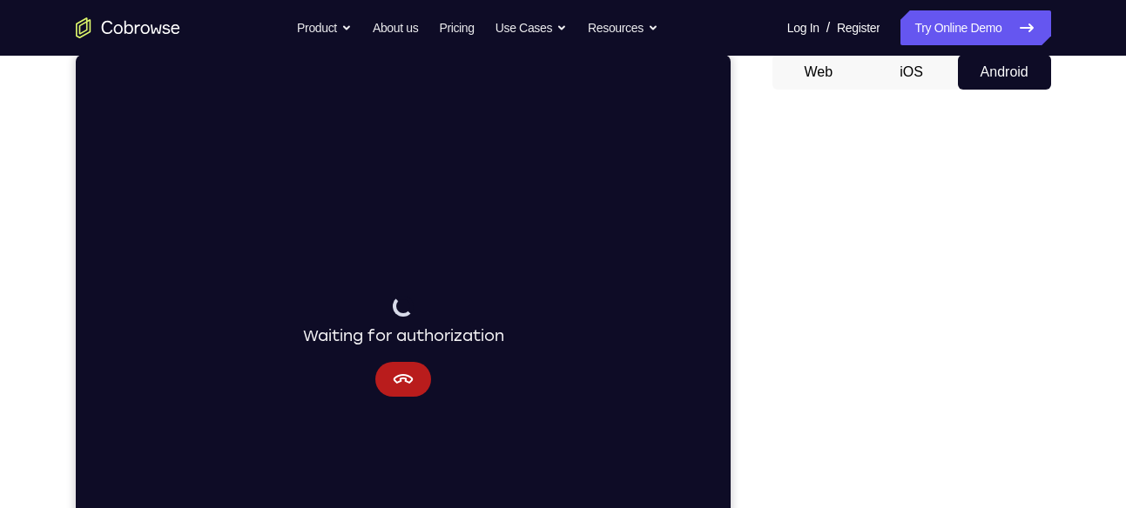
scroll to position [165, 0]
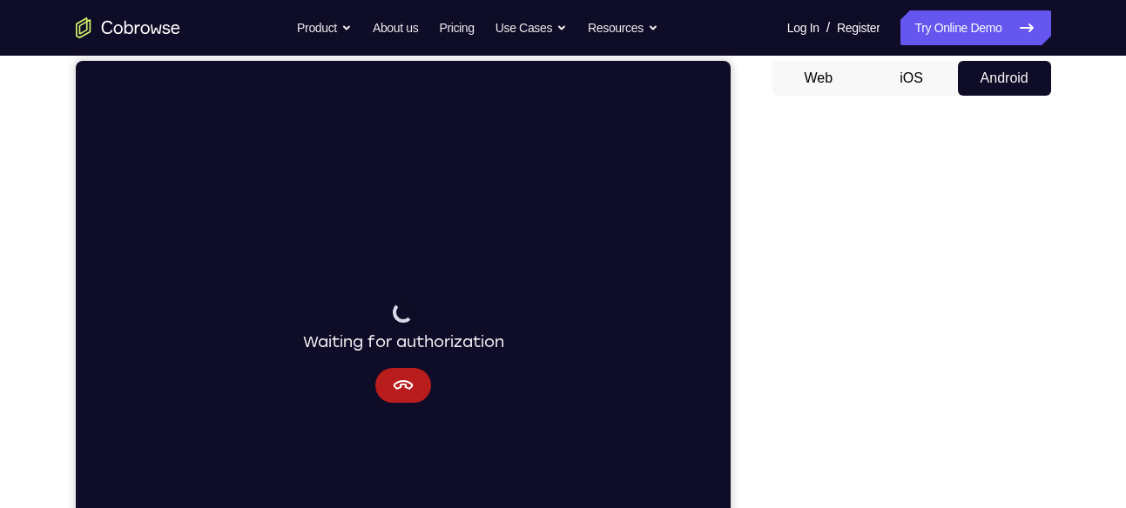
click at [903, 84] on button "iOS" at bounding box center [910, 78] width 93 height 35
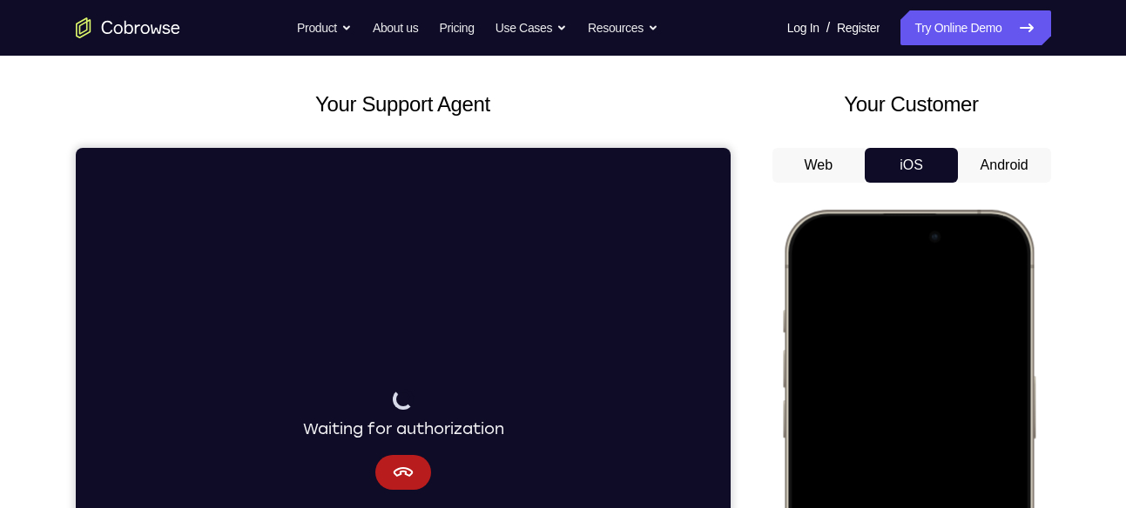
scroll to position [77, 0]
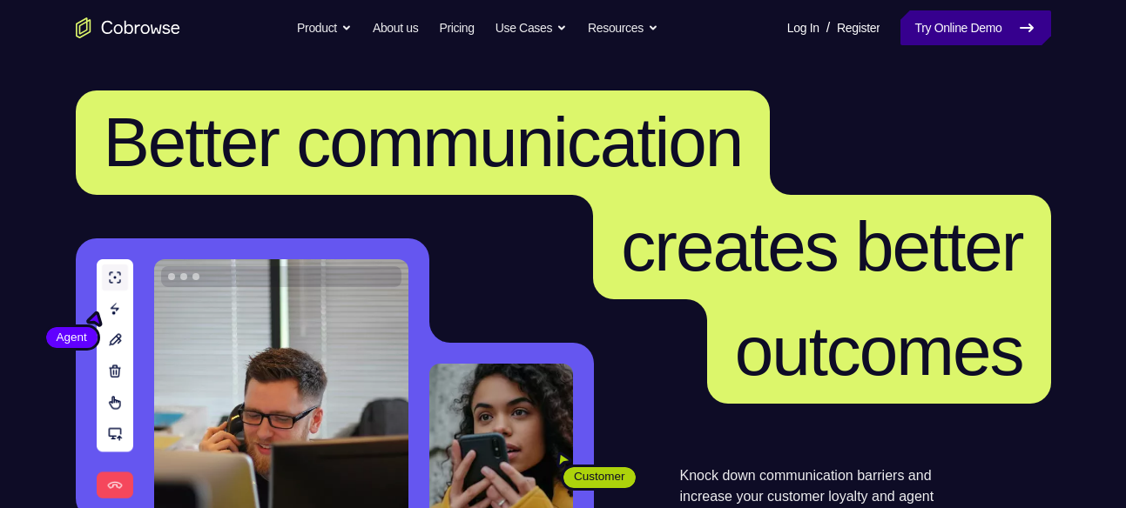
click at [971, 21] on link "Try Online Demo" at bounding box center [975, 27] width 150 height 35
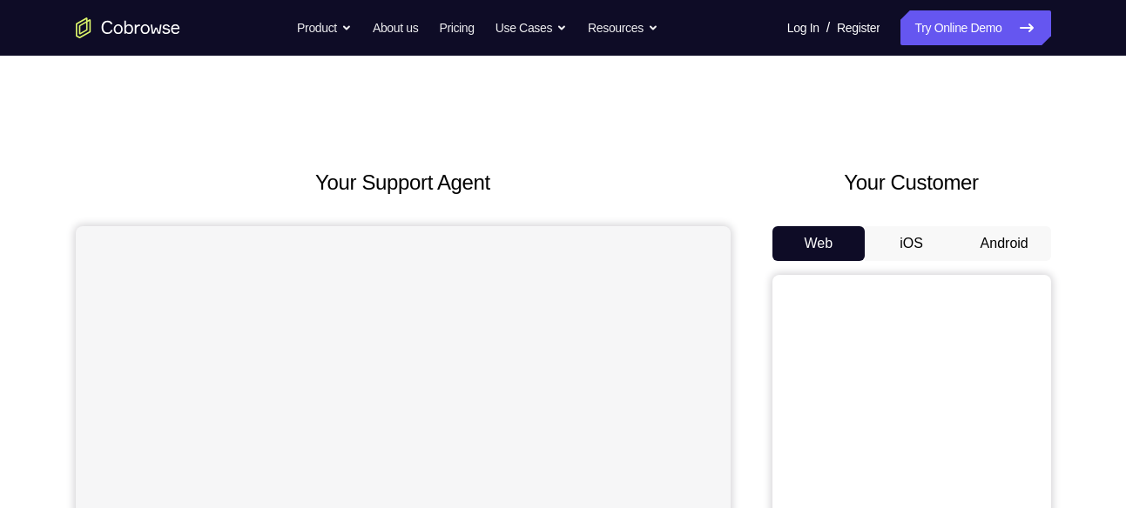
click at [998, 239] on button "Android" at bounding box center [1004, 243] width 93 height 35
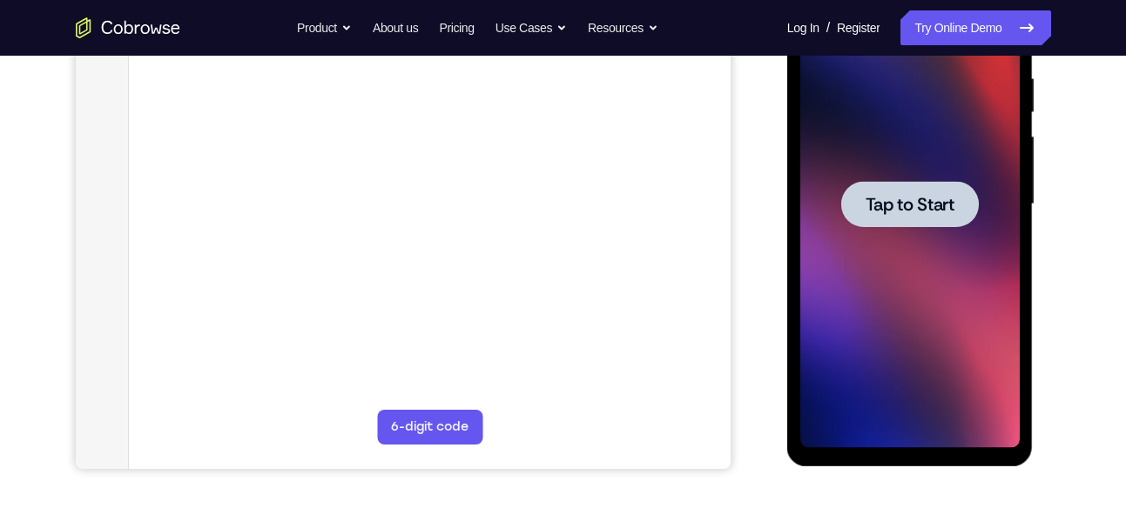
click at [916, 209] on span "Tap to Start" at bounding box center [909, 204] width 89 height 17
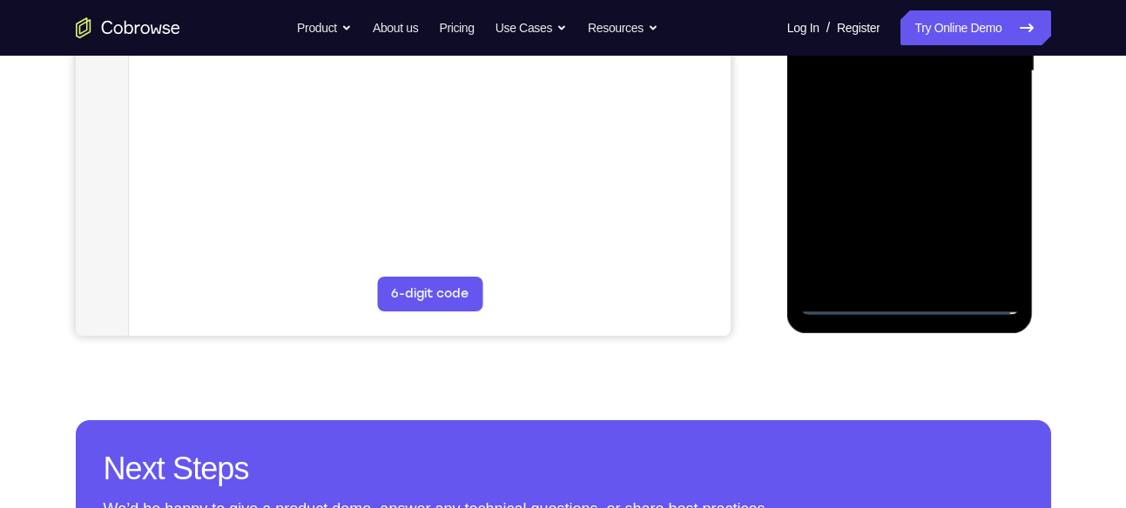
scroll to position [475, 0]
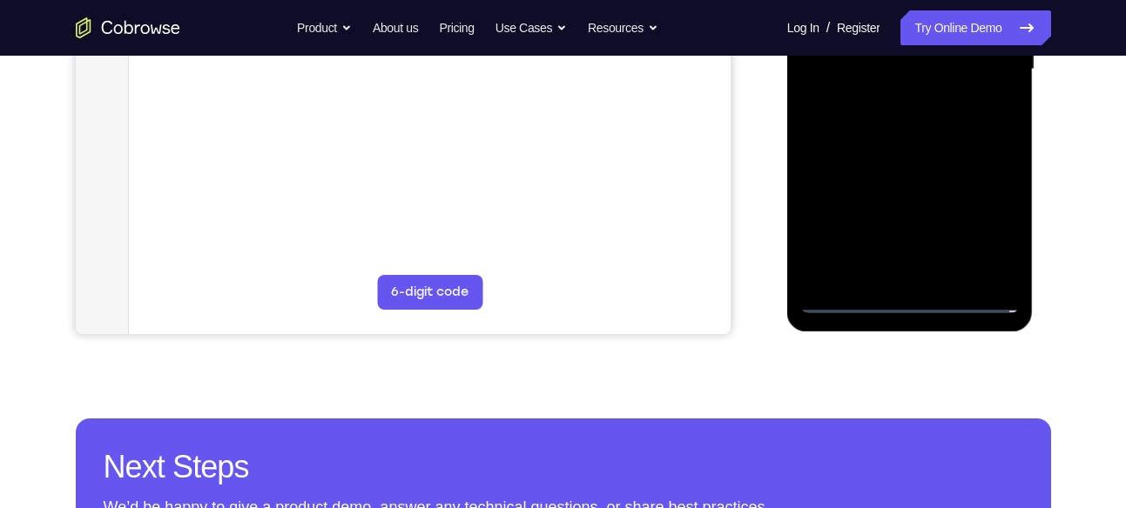
click at [915, 308] on div at bounding box center [909, 69] width 219 height 487
drag, startPoint x: 915, startPoint y: 308, endPoint x: 917, endPoint y: 252, distance: 55.7
click at [917, 255] on div at bounding box center [909, 69] width 219 height 487
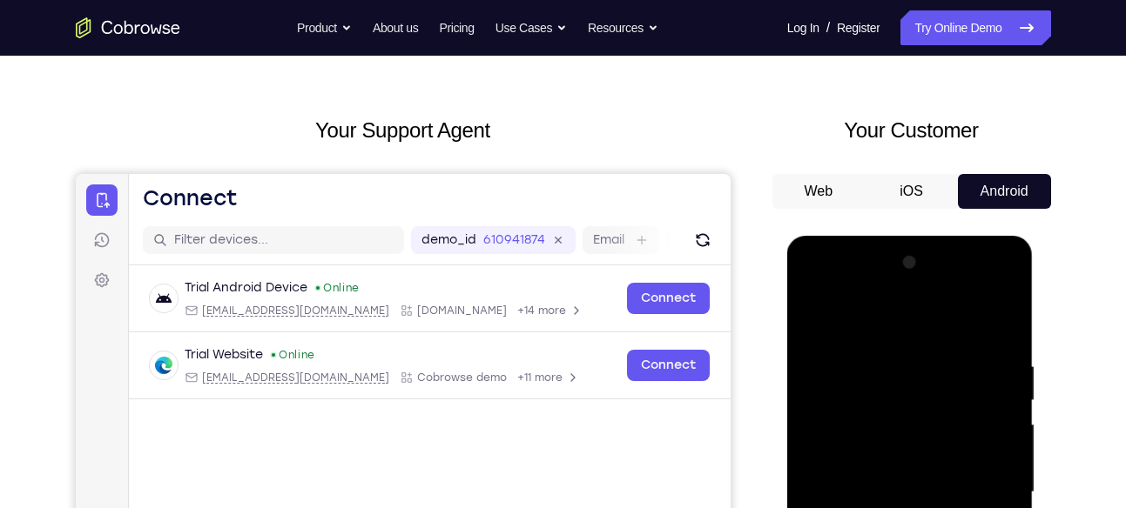
scroll to position [51, 0]
click at [827, 194] on button "Web" at bounding box center [818, 192] width 93 height 35
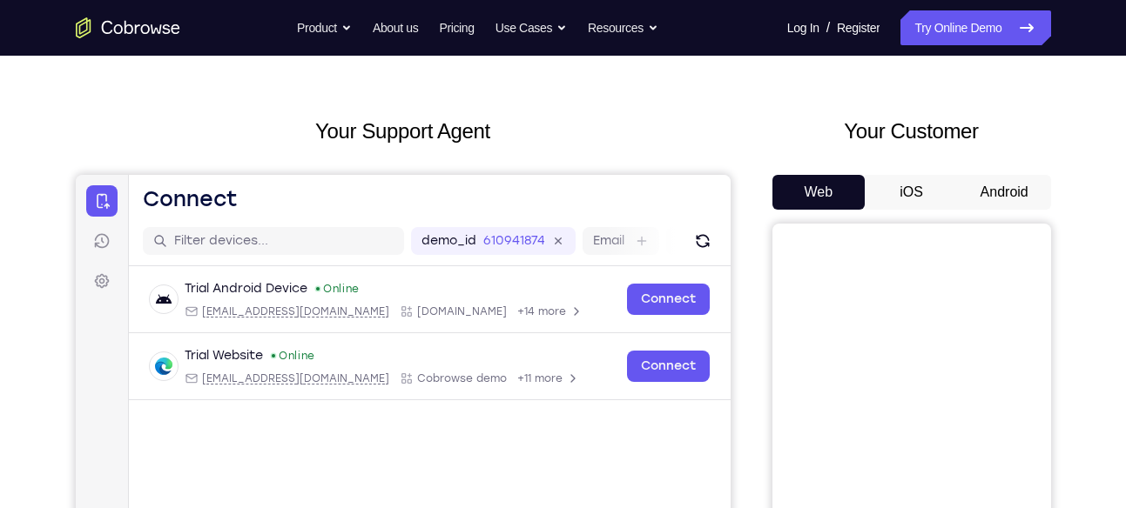
click at [910, 204] on button "iOS" at bounding box center [910, 192] width 93 height 35
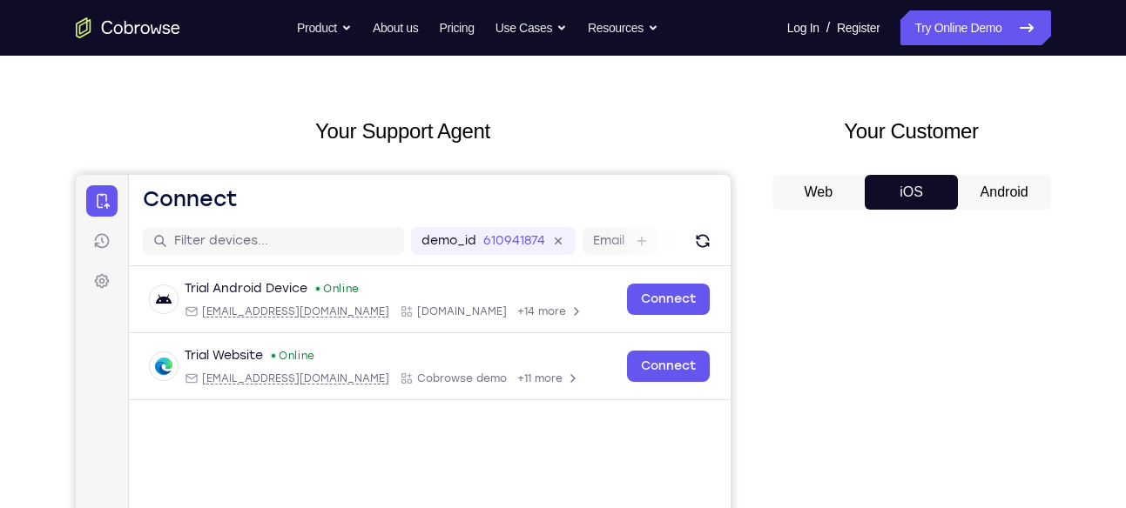
click at [1015, 194] on button "Android" at bounding box center [1004, 192] width 93 height 35
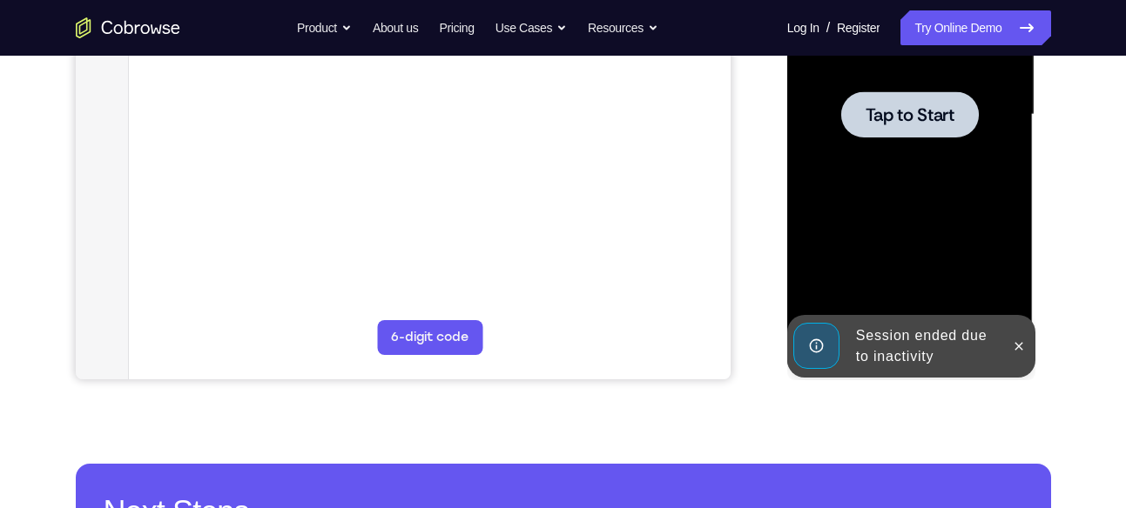
scroll to position [440, 0]
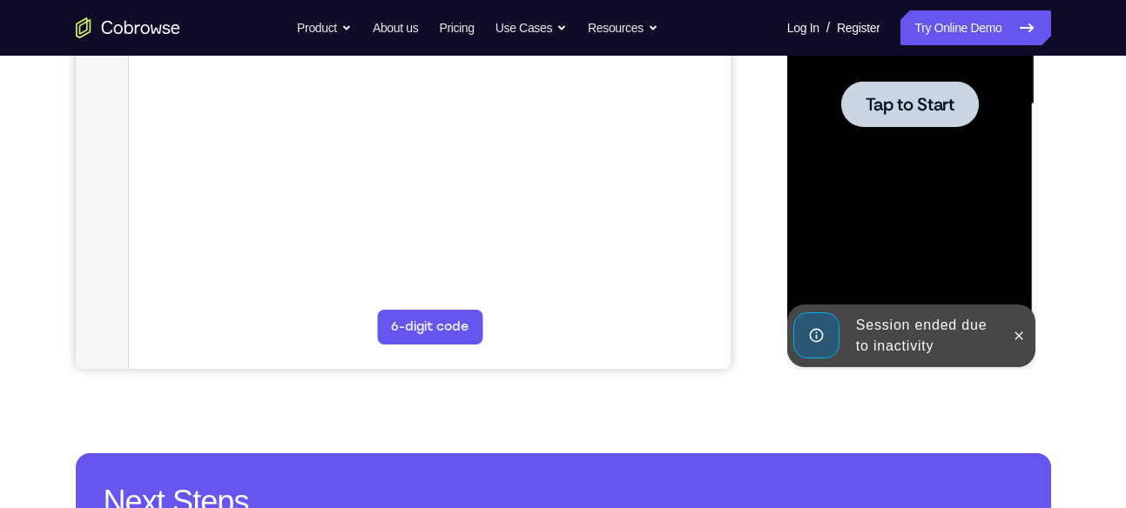
click at [887, 121] on div at bounding box center [910, 104] width 138 height 46
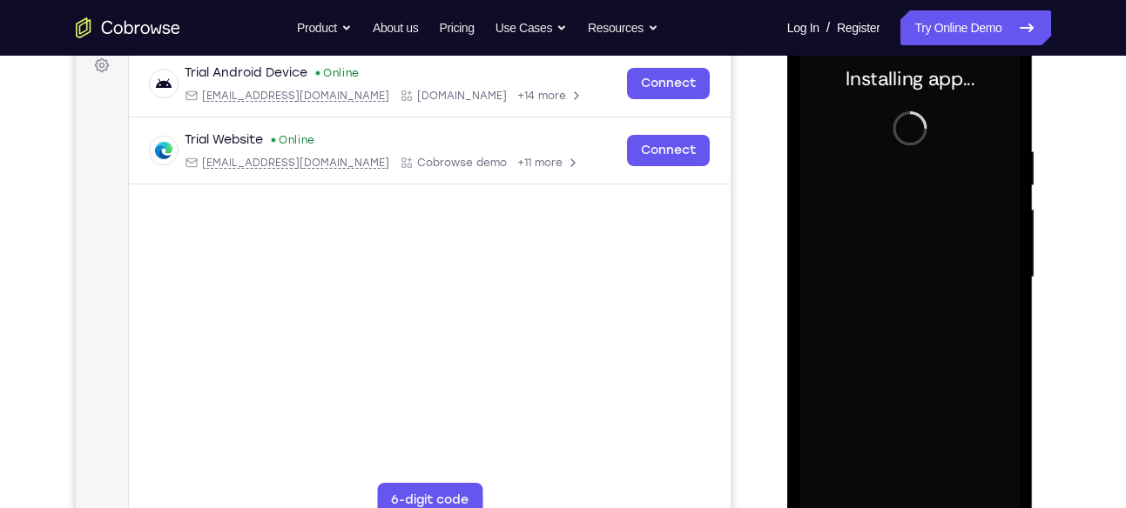
scroll to position [266, 0]
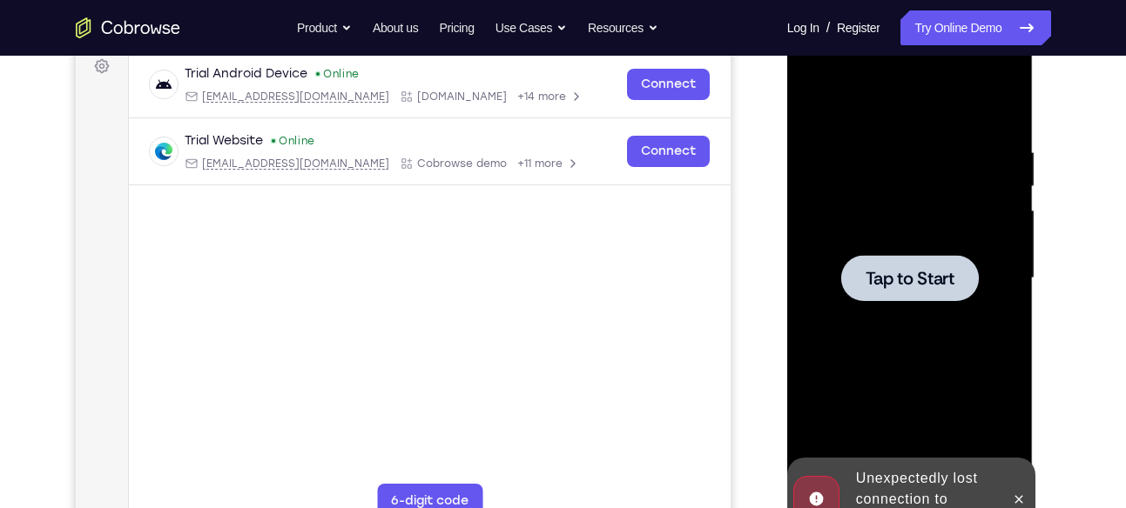
click at [931, 284] on span "Tap to Start" at bounding box center [909, 278] width 89 height 17
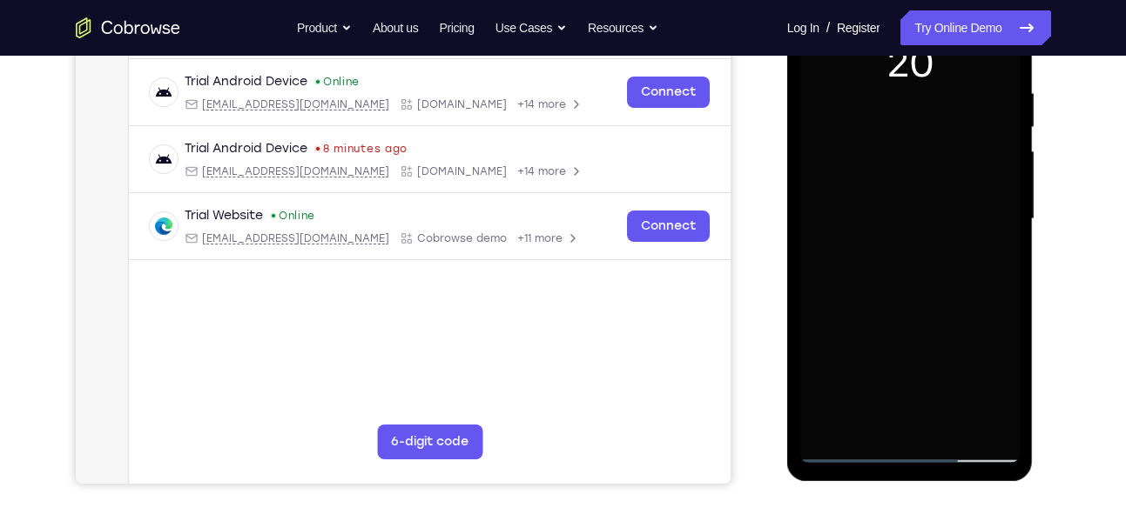
scroll to position [304, 0]
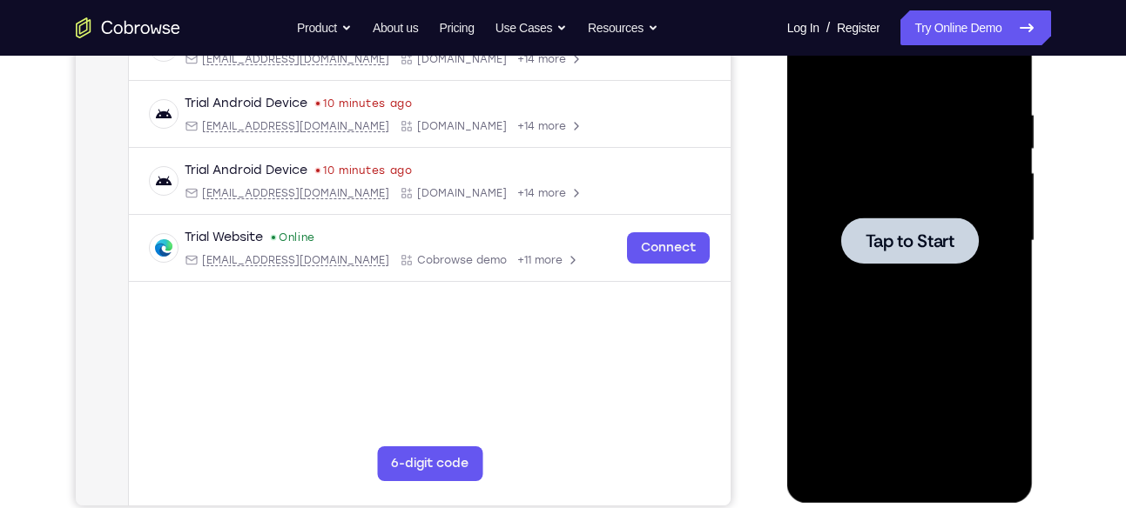
click at [896, 257] on div at bounding box center [910, 241] width 138 height 46
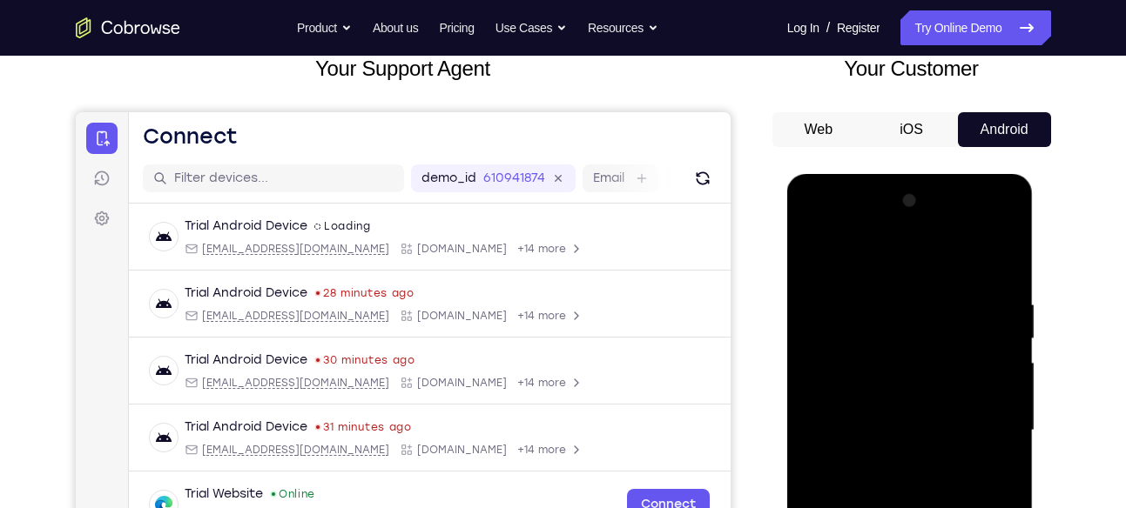
scroll to position [133, 0]
